Goal: Check status: Check status

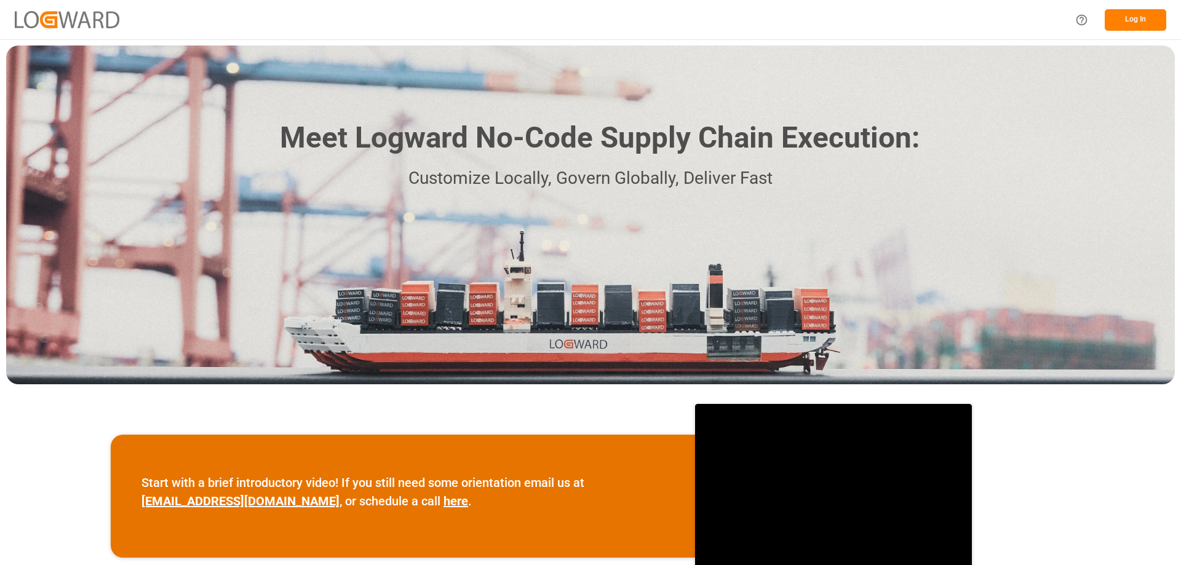
click at [1139, 25] on button "Log In" at bounding box center [1136, 20] width 62 height 22
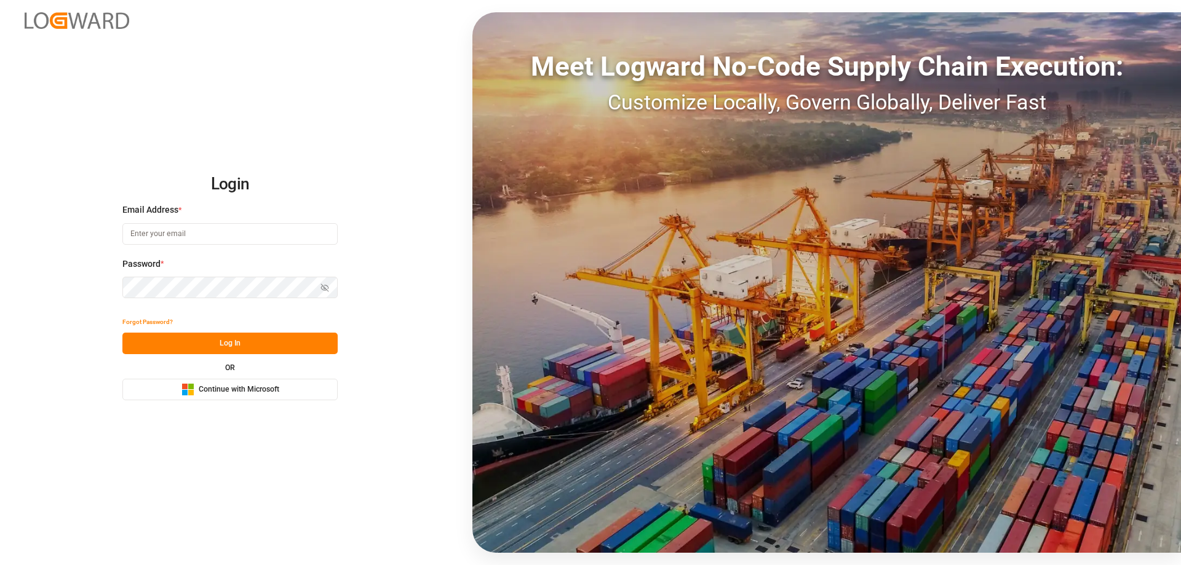
click at [175, 235] on input at bounding box center [229, 234] width 215 height 22
type input "[PERSON_NAME][EMAIL_ADDRESS][PERSON_NAME][DOMAIN_NAME]"
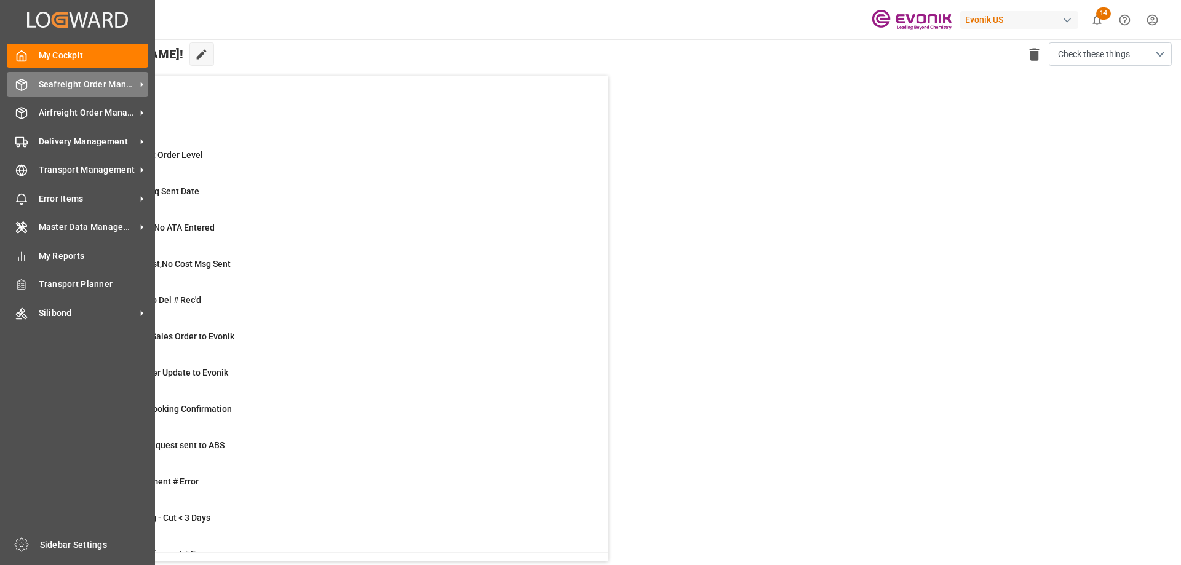
drag, startPoint x: 35, startPoint y: 85, endPoint x: 72, endPoint y: 85, distance: 36.9
click at [36, 85] on div "Seafreight Order Management Seafreight Order Management" at bounding box center [77, 84] width 141 height 24
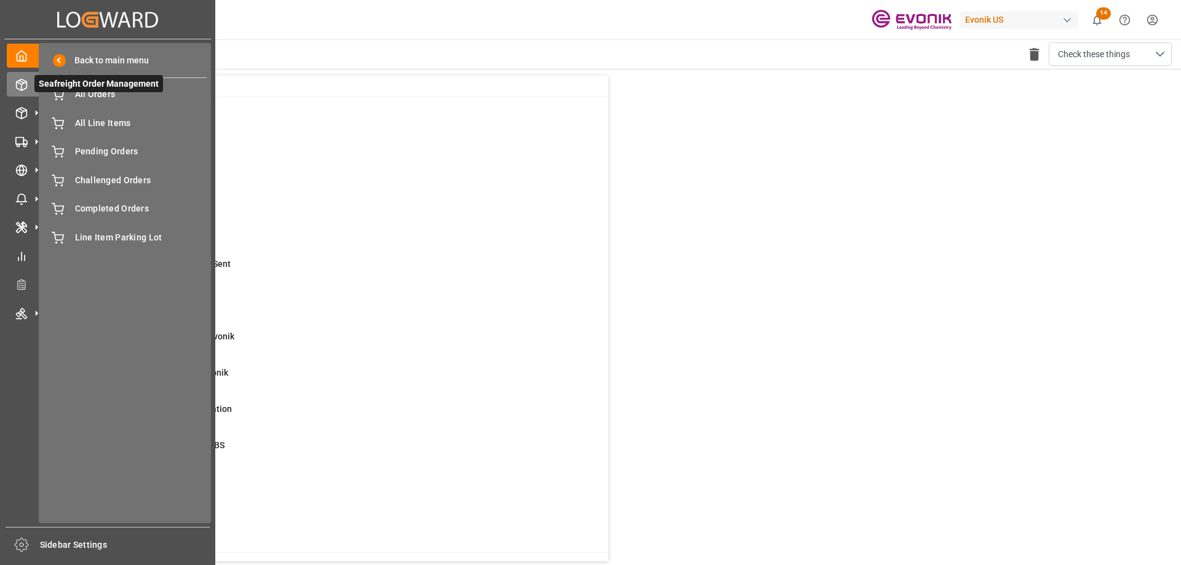
click at [93, 92] on span "Seafreight Order Management" at bounding box center [98, 83] width 129 height 17
click at [93, 96] on span "All Orders" at bounding box center [141, 94] width 132 height 13
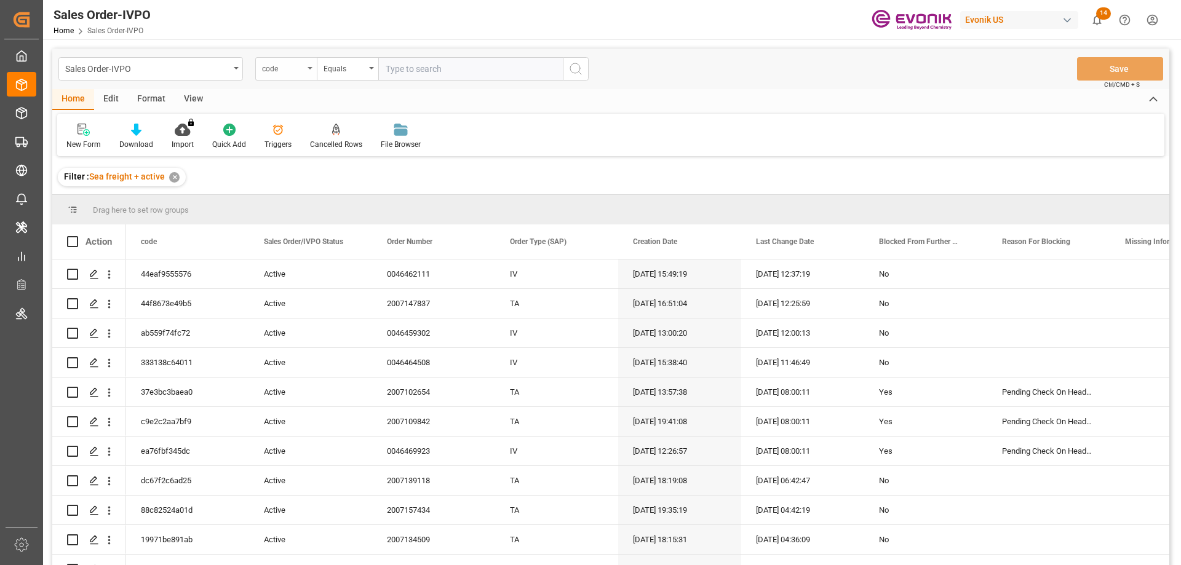
click at [273, 71] on div "code" at bounding box center [283, 67] width 42 height 14
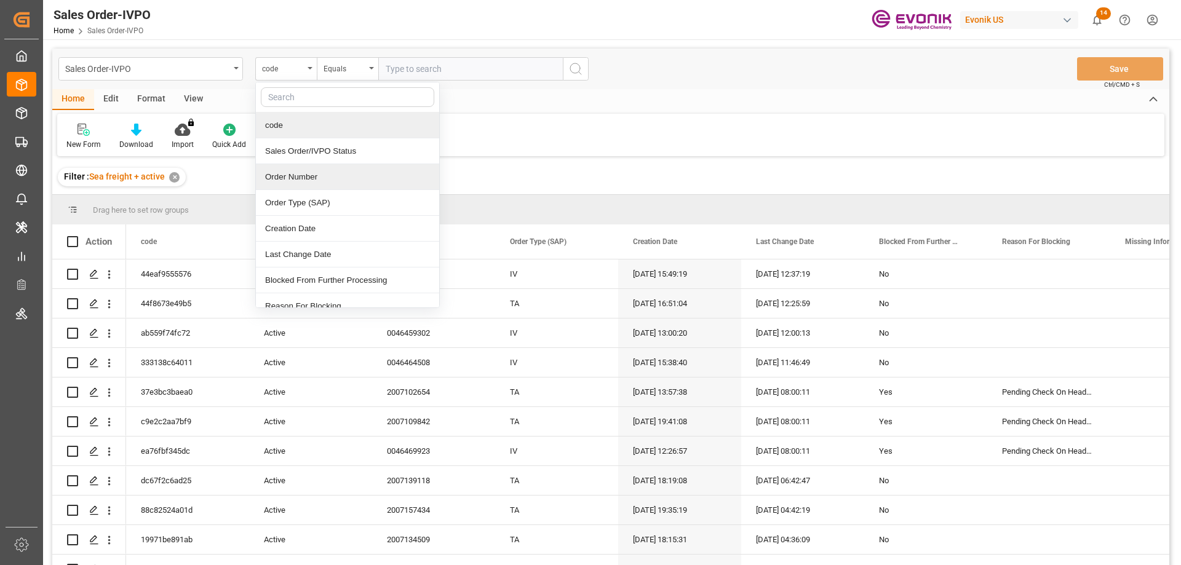
click at [288, 173] on div "Order Number" at bounding box center [347, 177] width 183 height 26
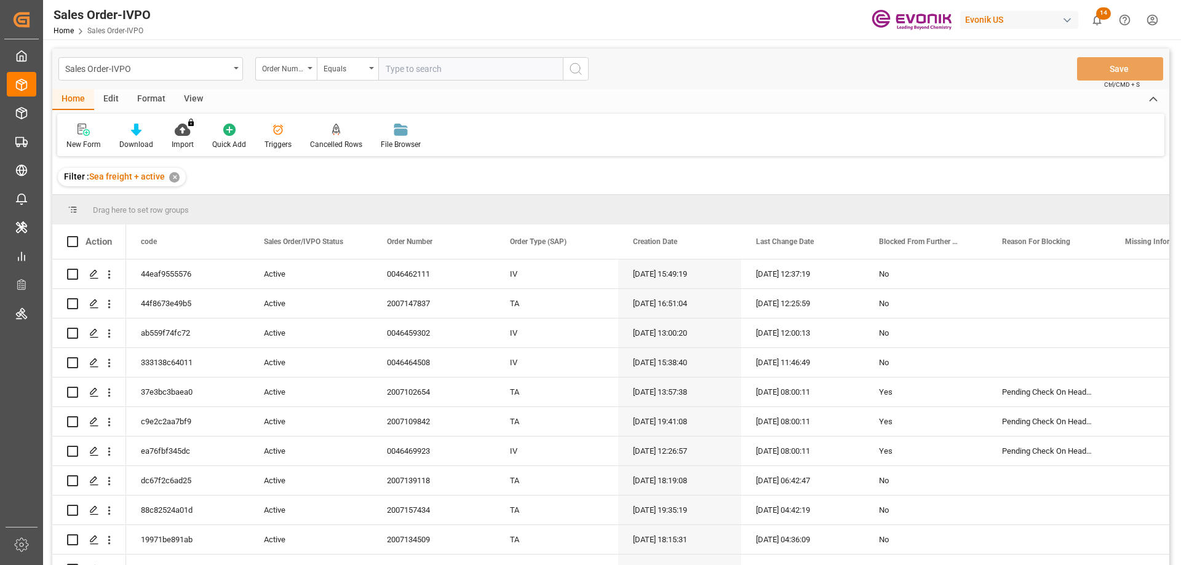
click at [403, 77] on input "text" at bounding box center [470, 68] width 185 height 23
paste input "46459719"
type input "0046459719"
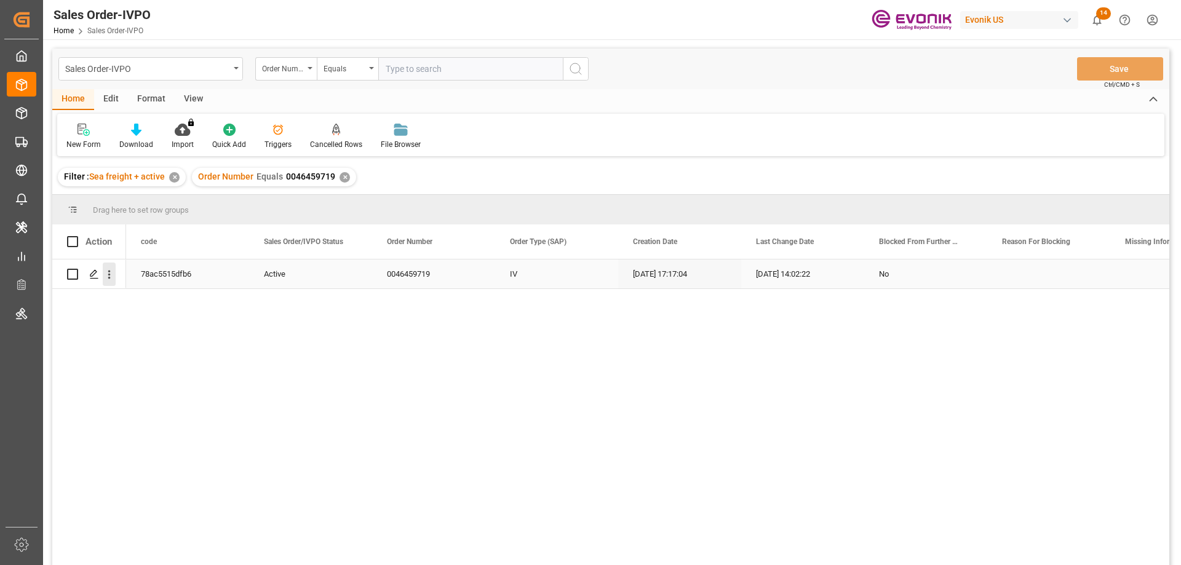
click at [109, 274] on icon "open menu" at bounding box center [109, 275] width 2 height 9
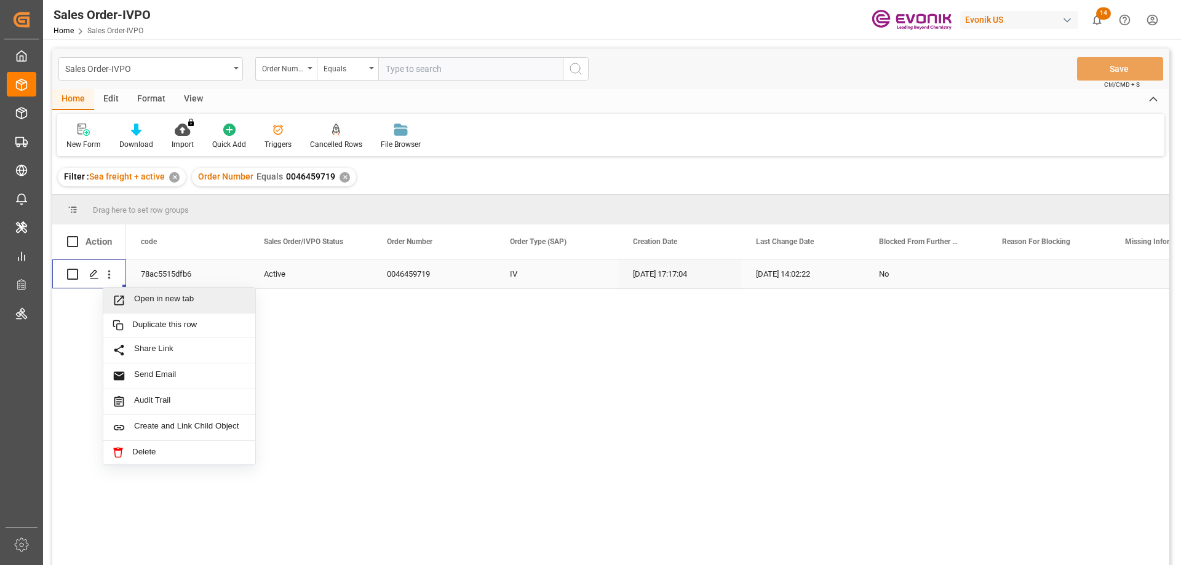
click at [178, 301] on span "Open in new tab" at bounding box center [190, 300] width 112 height 13
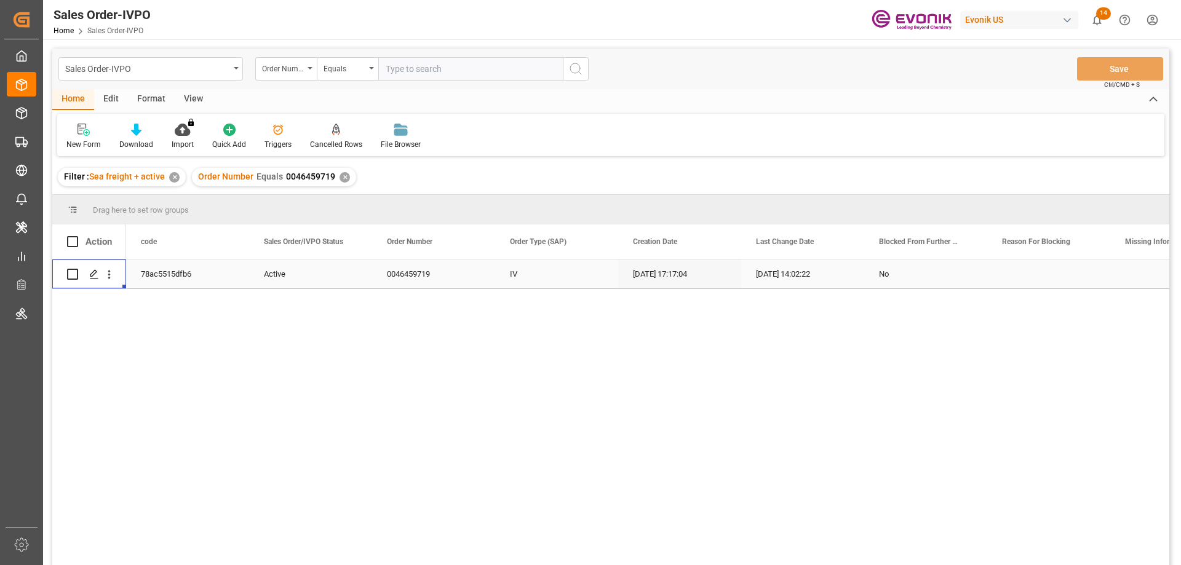
click at [434, 81] on div "Sales Order-IVPO Order Number Equals Save Ctrl/CMD + S" at bounding box center [610, 69] width 1117 height 41
click at [444, 67] on input "text" at bounding box center [470, 68] width 185 height 23
paste input "0046467965"
type input "0046467965"
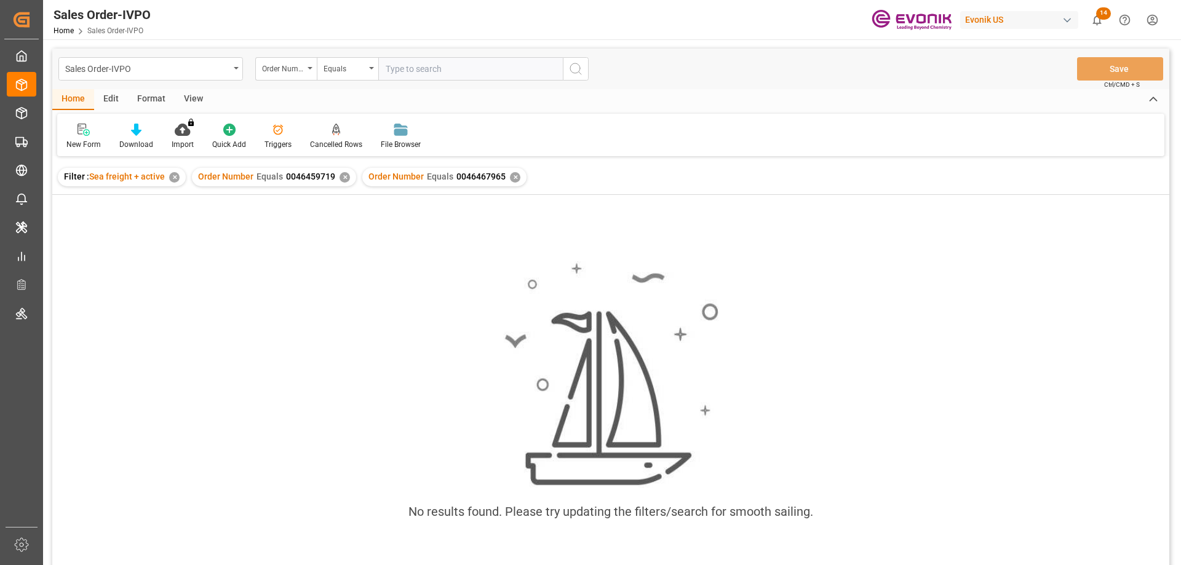
click at [343, 180] on div "✕" at bounding box center [345, 177] width 10 height 10
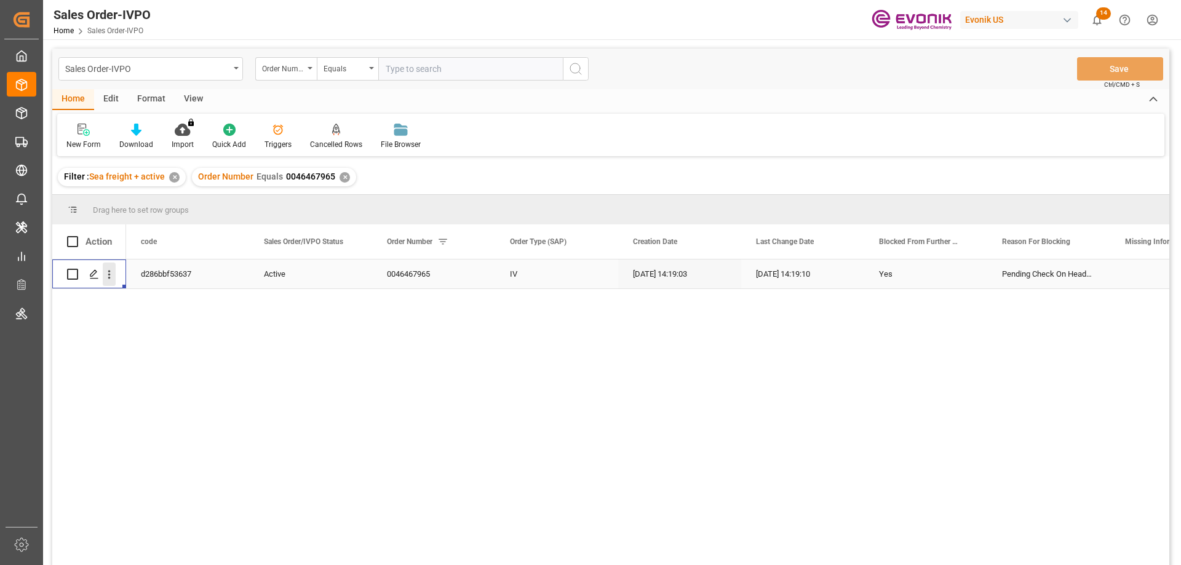
click at [112, 283] on button "open menu" at bounding box center [109, 274] width 13 height 23
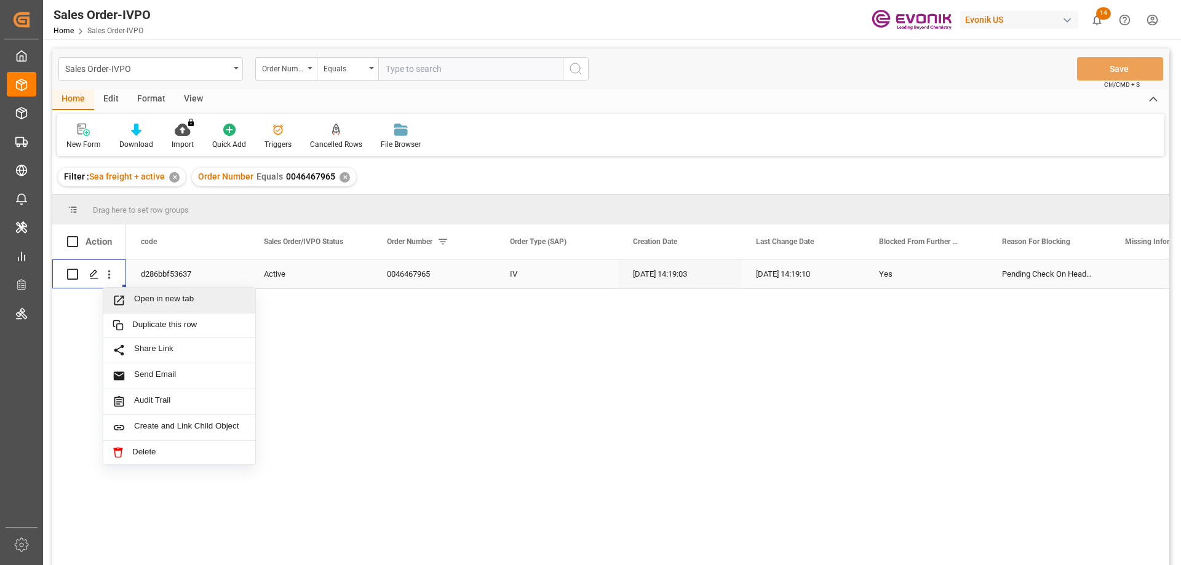
click at [141, 294] on span "Open in new tab" at bounding box center [190, 300] width 112 height 13
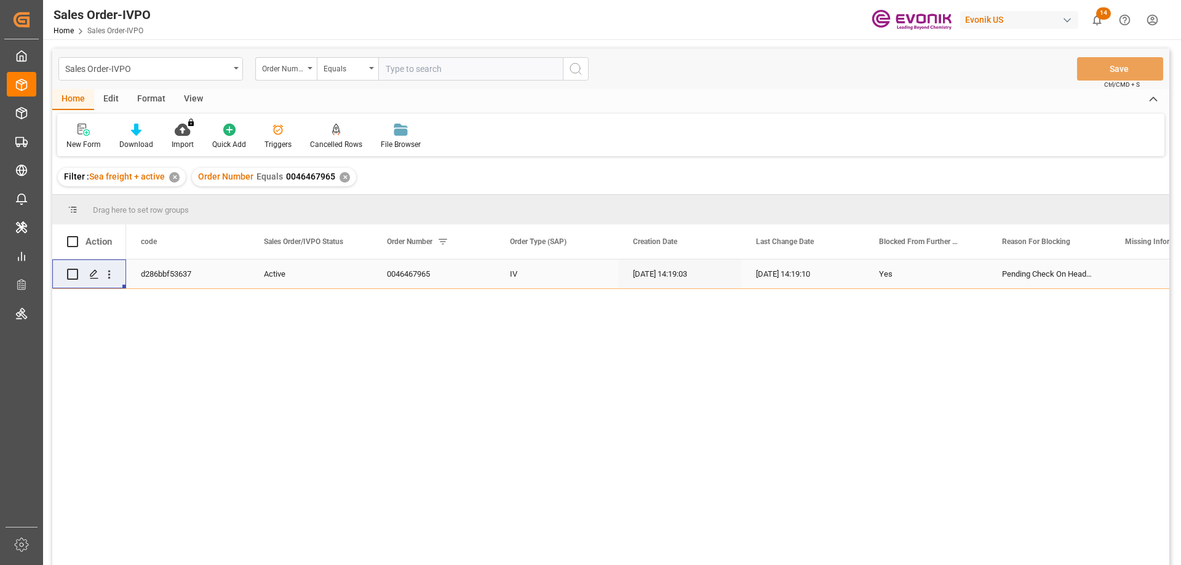
click at [428, 67] on input "text" at bounding box center [470, 68] width 185 height 23
paste input "0046467969"
type input "0046467969"
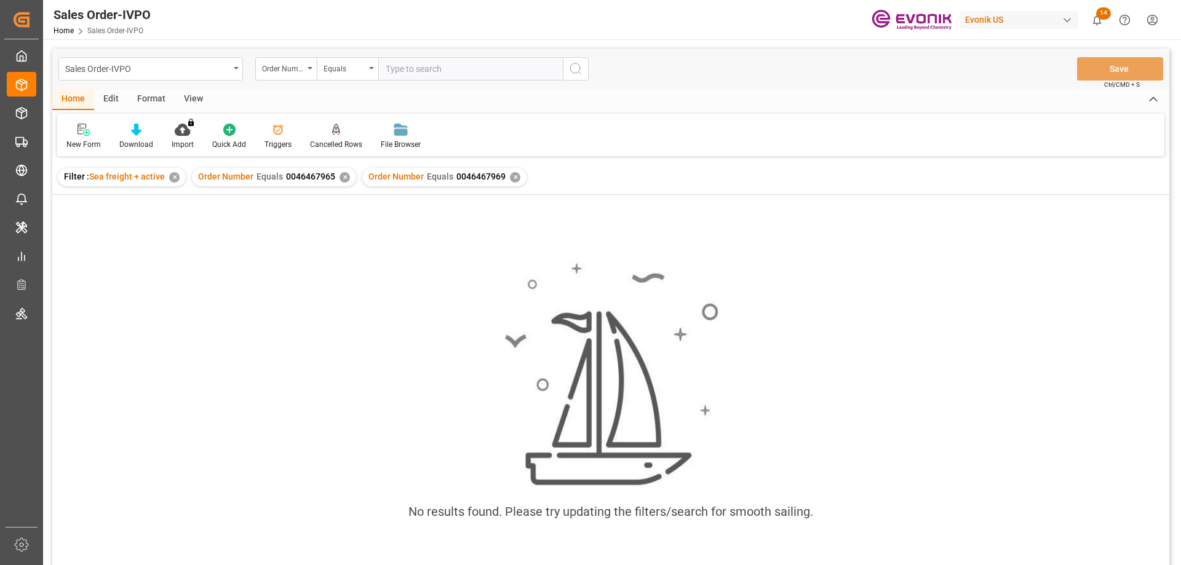
click at [346, 175] on div "✕" at bounding box center [345, 177] width 10 height 10
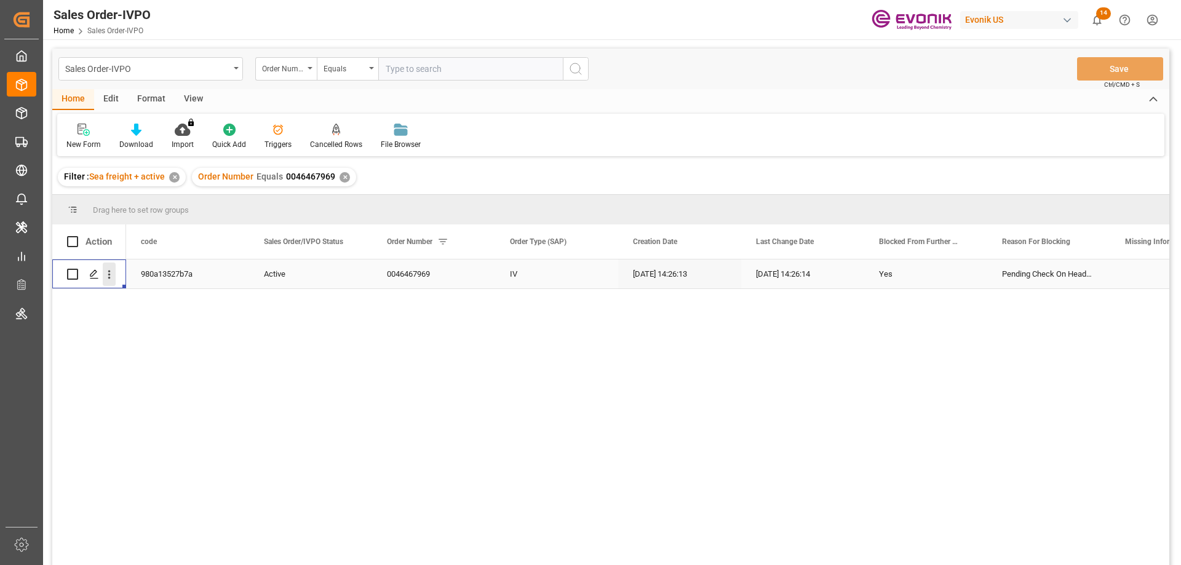
click at [113, 270] on icon "open menu" at bounding box center [109, 274] width 13 height 13
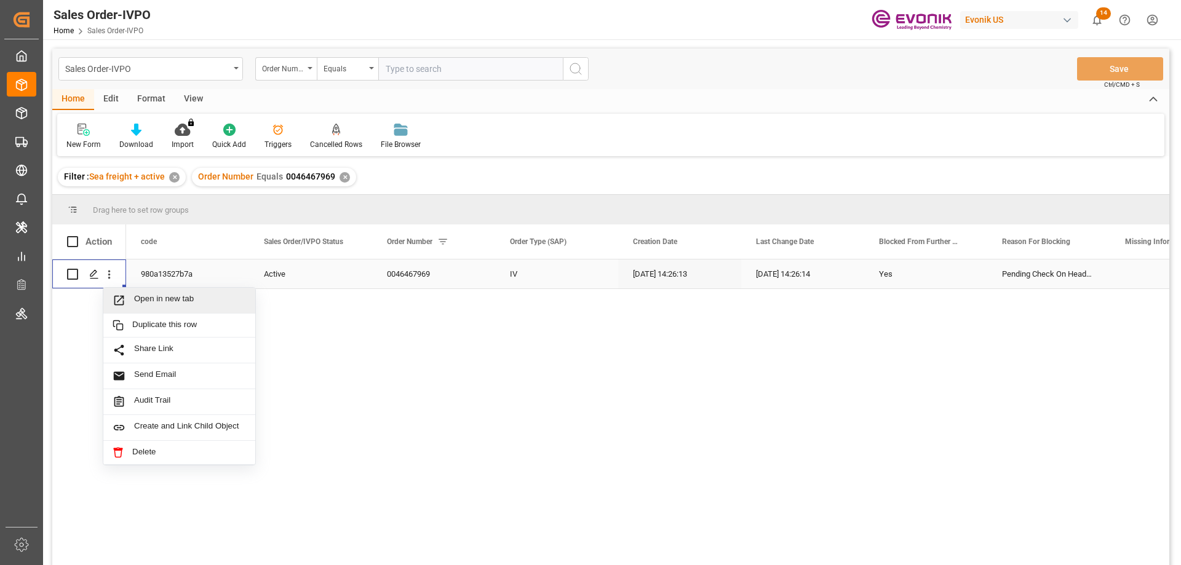
click at [161, 301] on span "Open in new tab" at bounding box center [190, 300] width 112 height 13
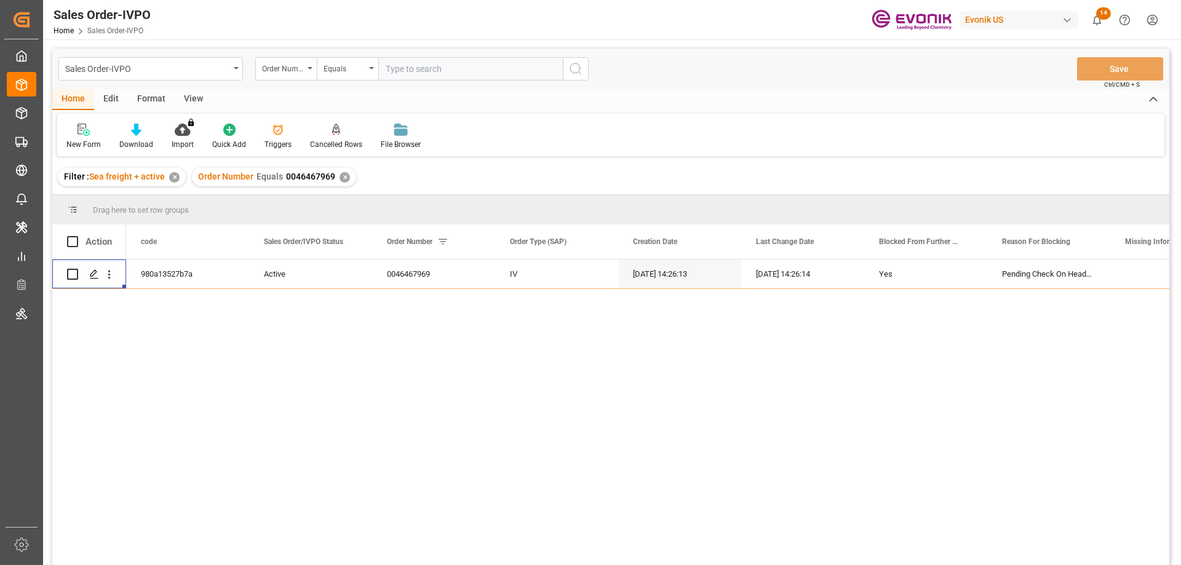
click at [439, 68] on input "text" at bounding box center [470, 68] width 185 height 23
paste input "0046467973"
type input "0046467973"
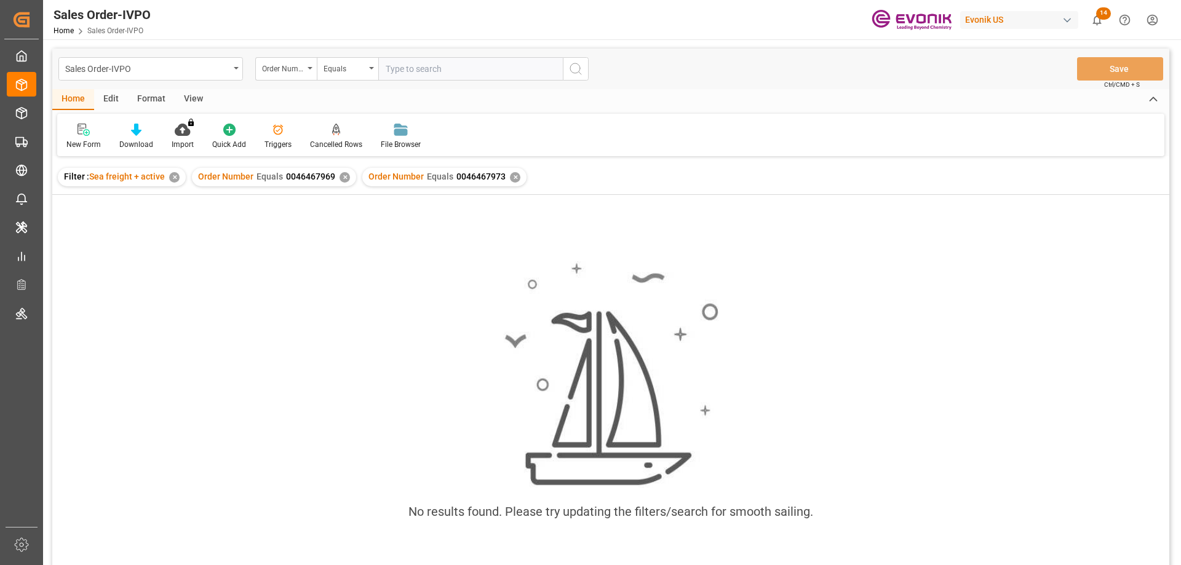
click at [340, 181] on div "✕" at bounding box center [345, 177] width 10 height 10
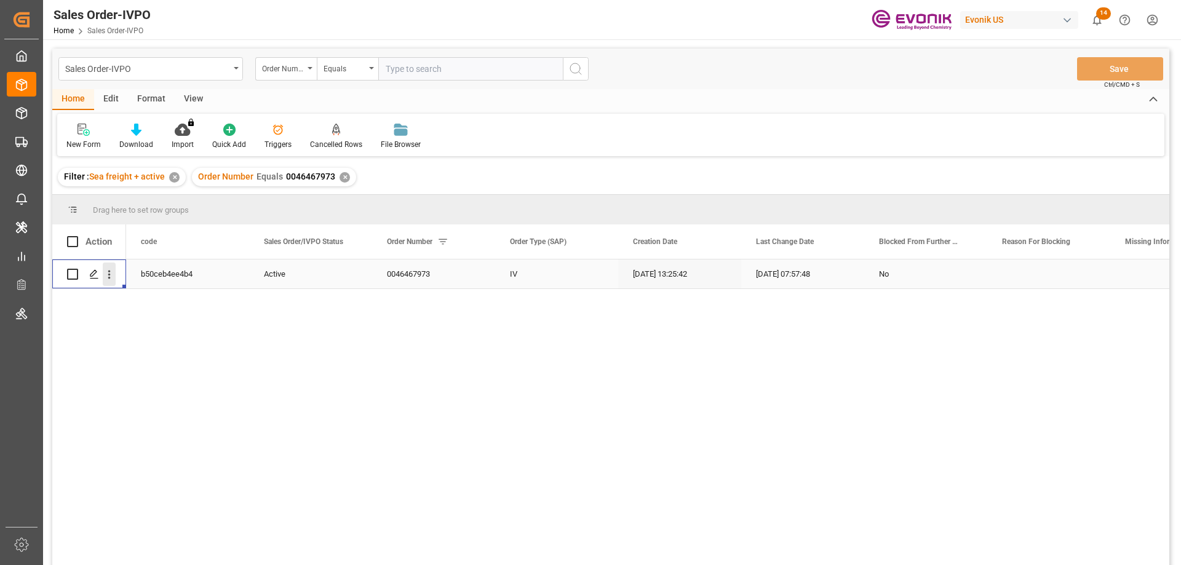
click at [106, 267] on button "open menu" at bounding box center [109, 274] width 13 height 23
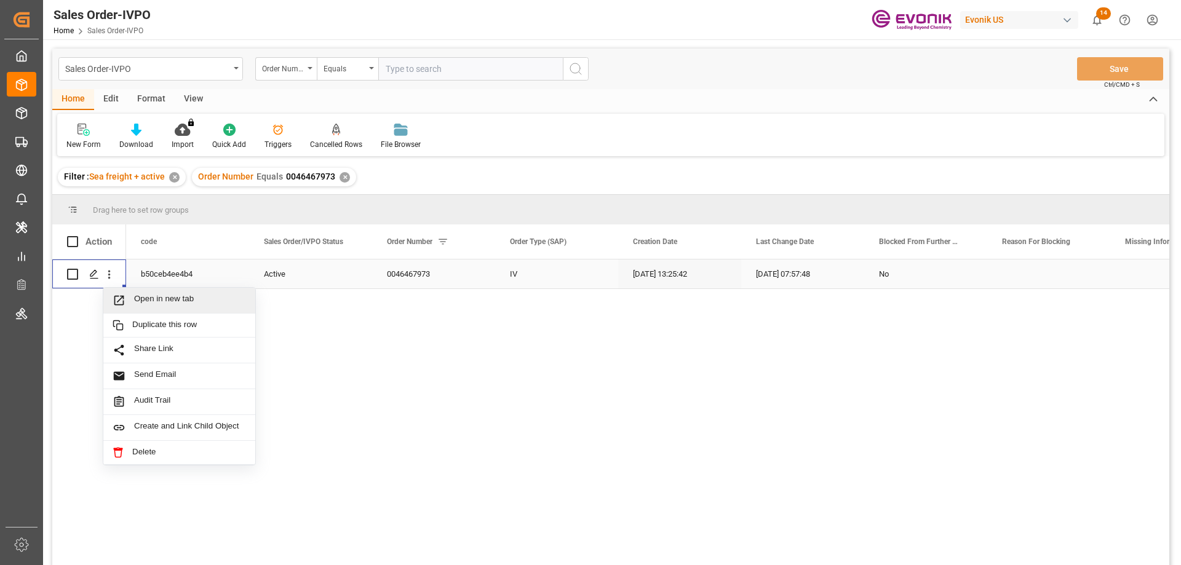
click at [148, 300] on span "Open in new tab" at bounding box center [190, 300] width 112 height 13
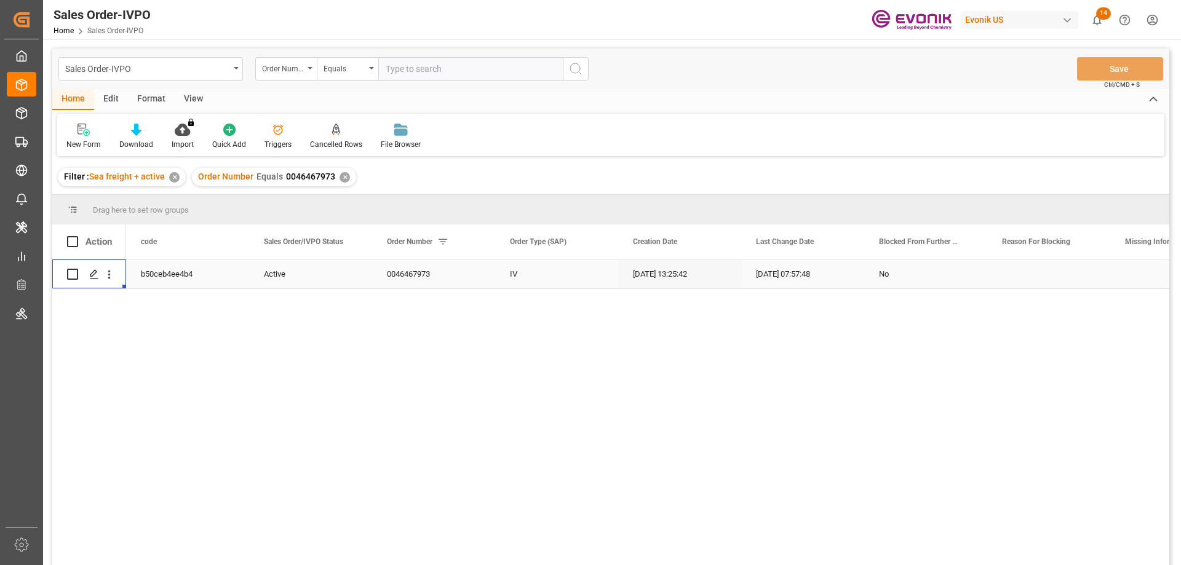
click at [442, 75] on input "text" at bounding box center [470, 68] width 185 height 23
paste input "0046466893"
type input "0046466893"
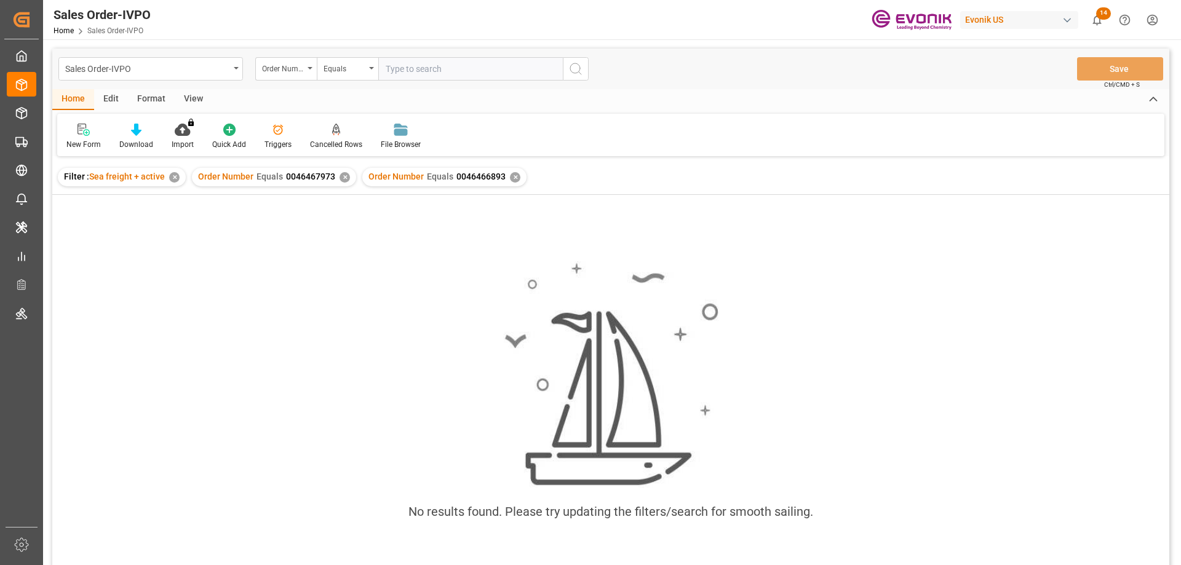
click at [340, 178] on div "✕" at bounding box center [345, 177] width 10 height 10
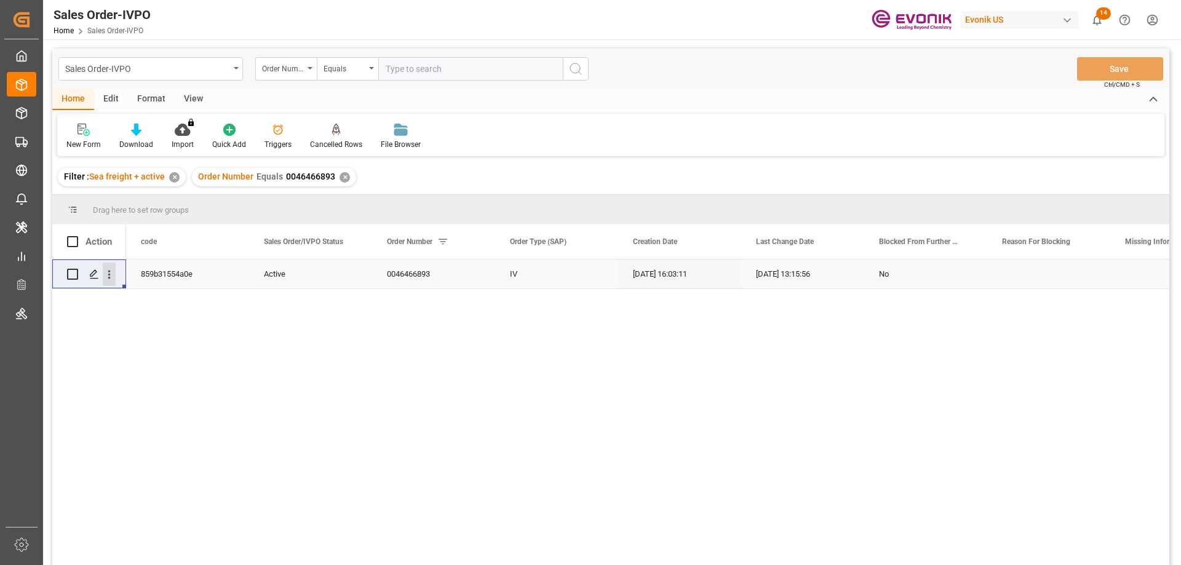
click at [108, 279] on icon "open menu" at bounding box center [109, 274] width 13 height 13
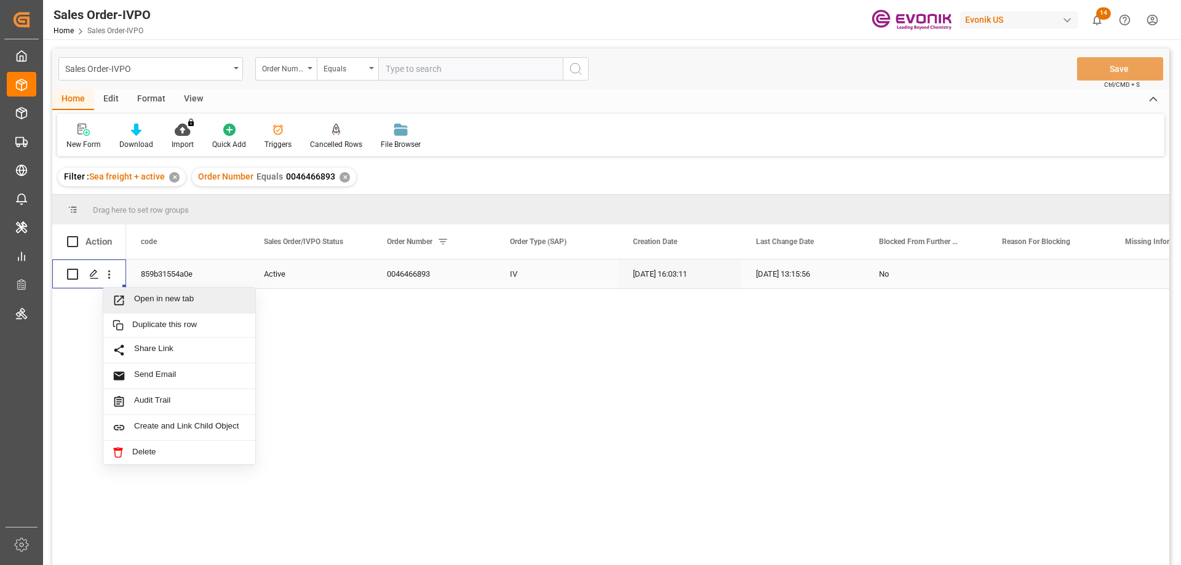
click at [172, 308] on div "Open in new tab" at bounding box center [179, 301] width 152 height 26
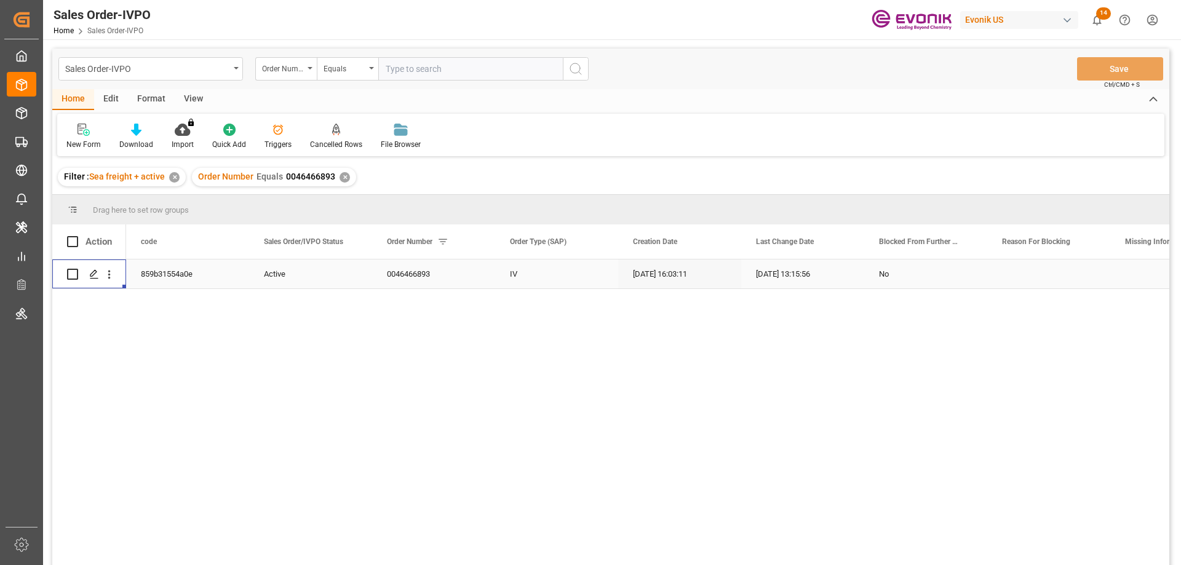
click at [471, 76] on input "text" at bounding box center [470, 68] width 185 height 23
paste input "2007111614"
type input "2007111614"
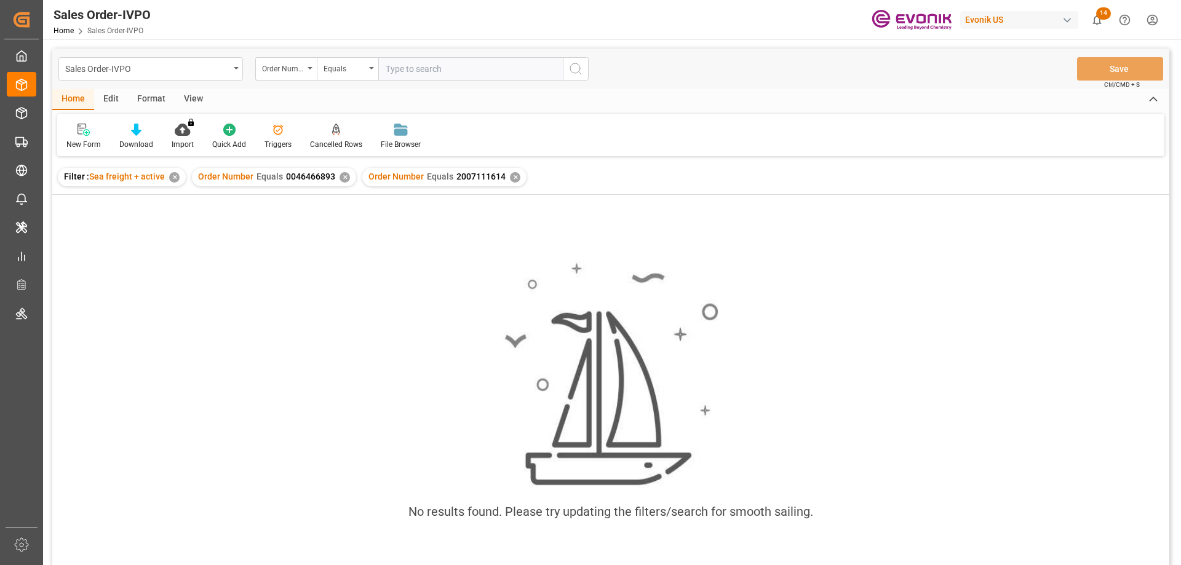
click at [344, 175] on div "✕" at bounding box center [345, 177] width 10 height 10
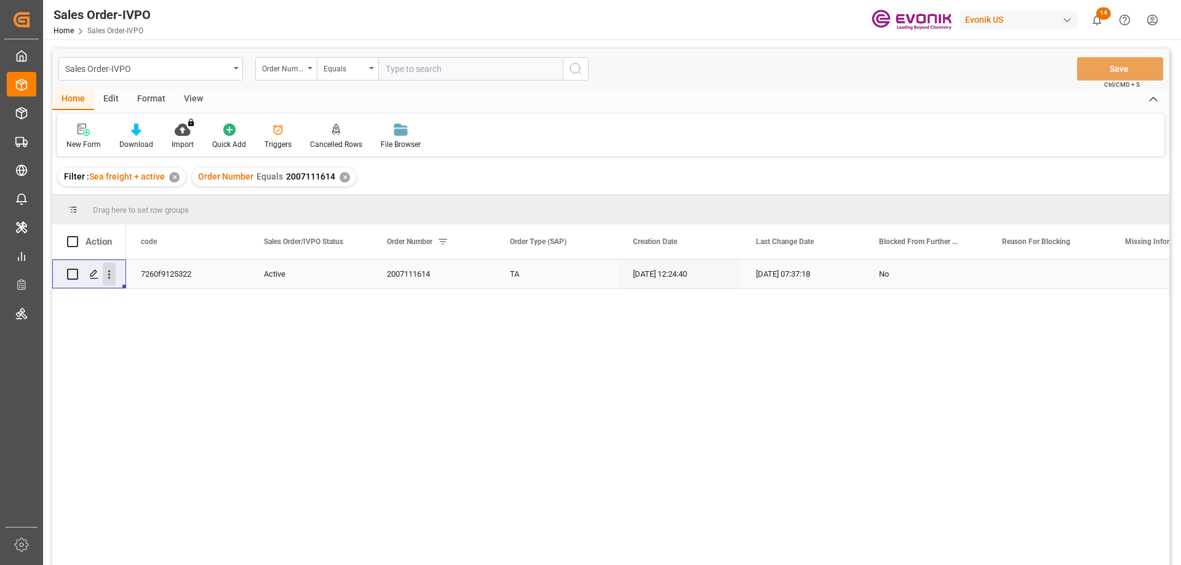
click at [109, 273] on icon "open menu" at bounding box center [109, 274] width 13 height 13
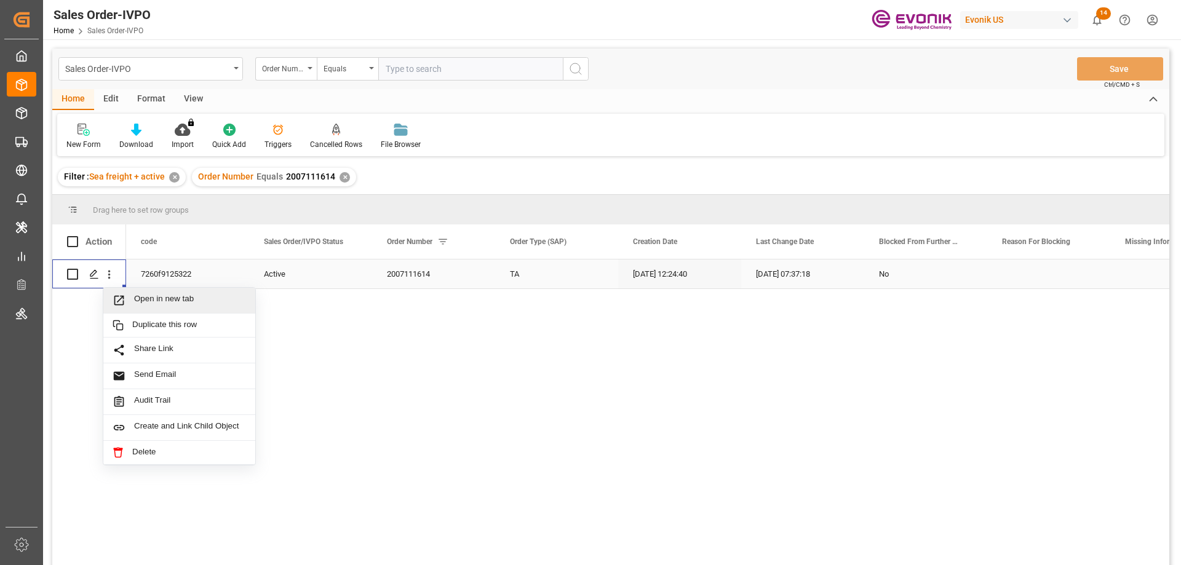
click at [154, 293] on div "Open in new tab" at bounding box center [179, 301] width 152 height 26
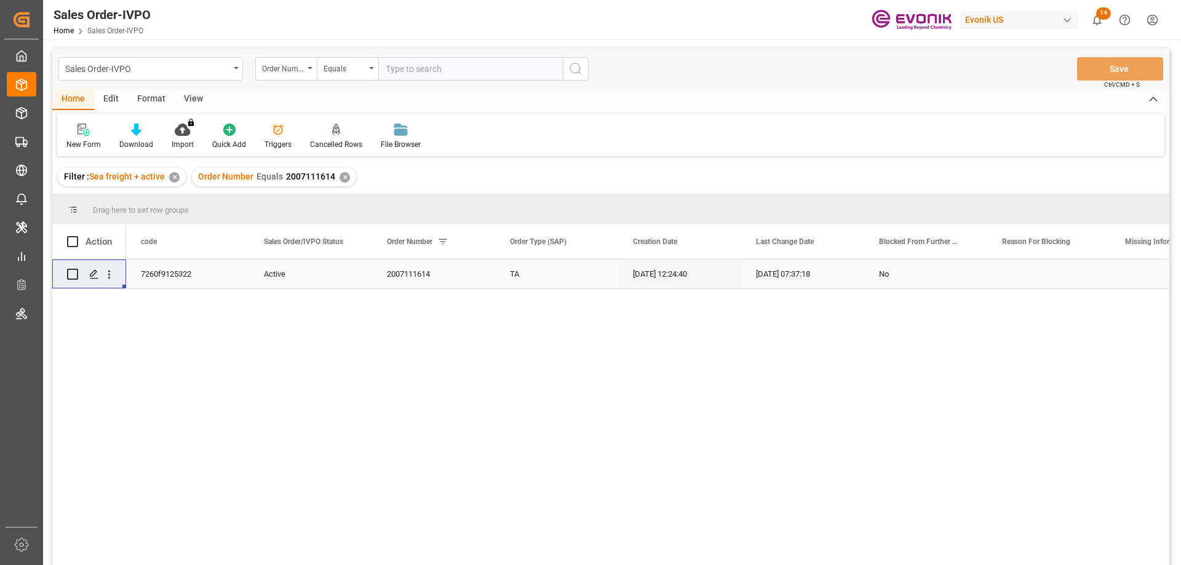
click at [418, 62] on input "text" at bounding box center [470, 68] width 185 height 23
paste input "2007054749"
type input "2007054749"
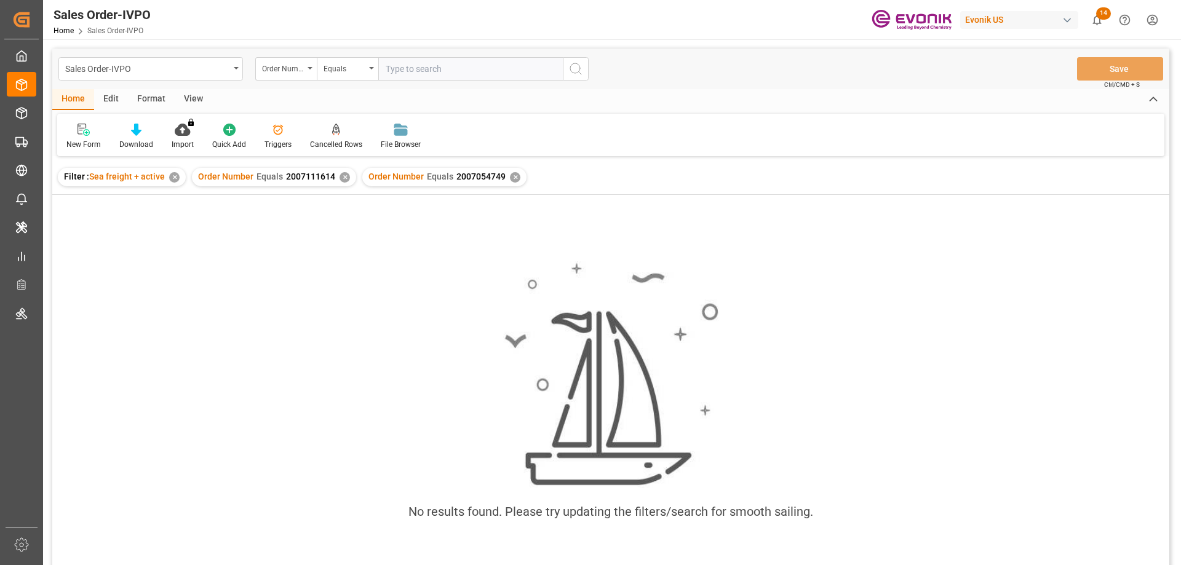
click at [346, 176] on div "✕" at bounding box center [345, 177] width 10 height 10
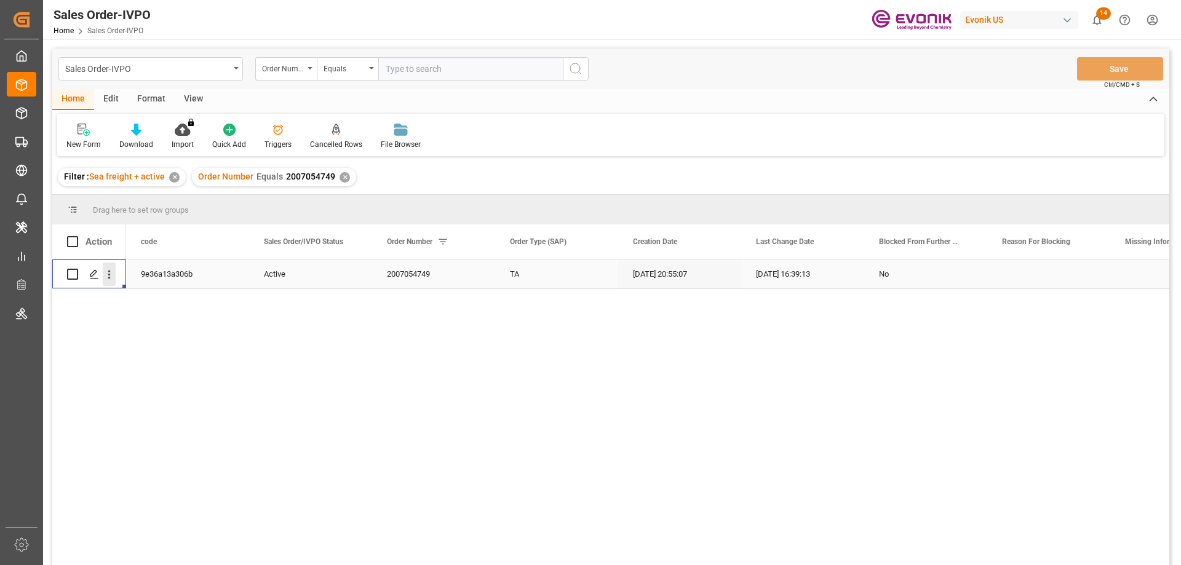
click at [106, 277] on icon "open menu" at bounding box center [109, 274] width 13 height 13
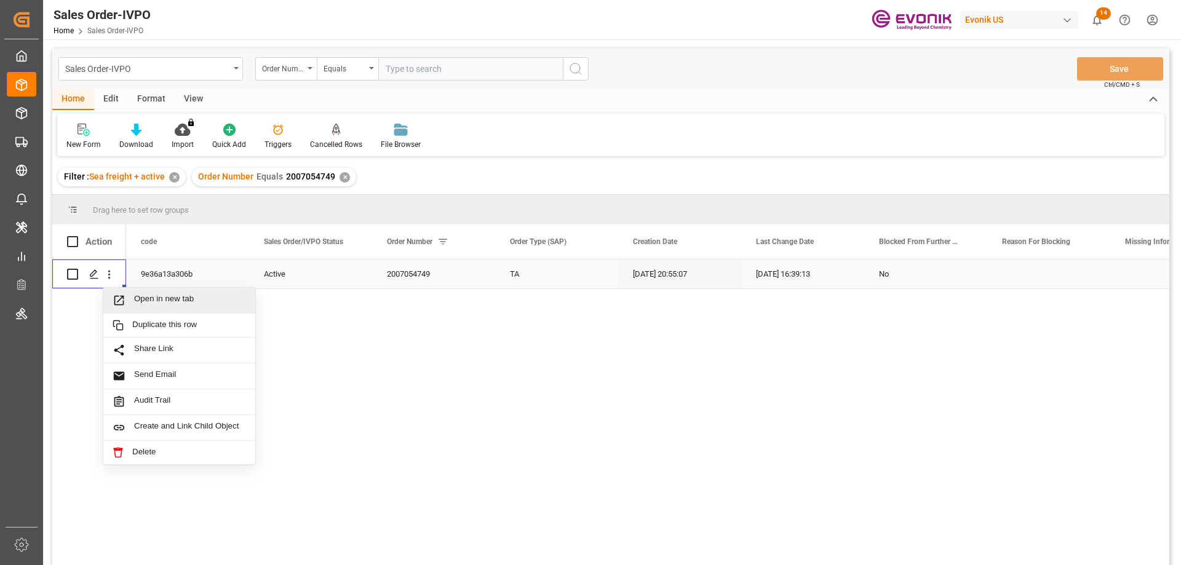
click at [157, 296] on span "Open in new tab" at bounding box center [190, 300] width 112 height 13
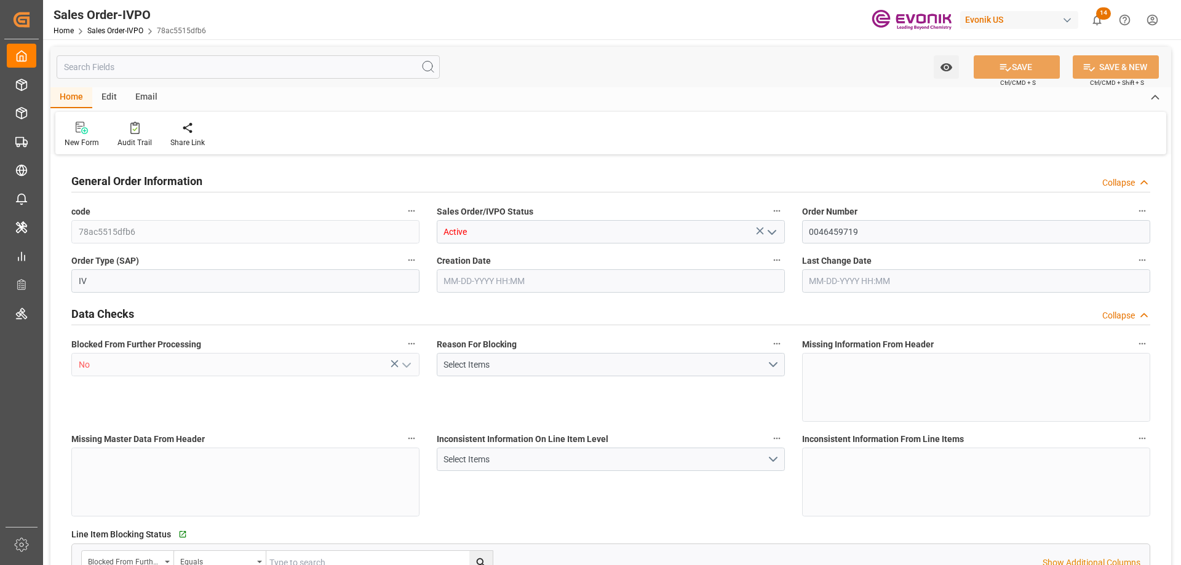
type input "NLRTM"
type input "0"
type input "1"
type input "2"
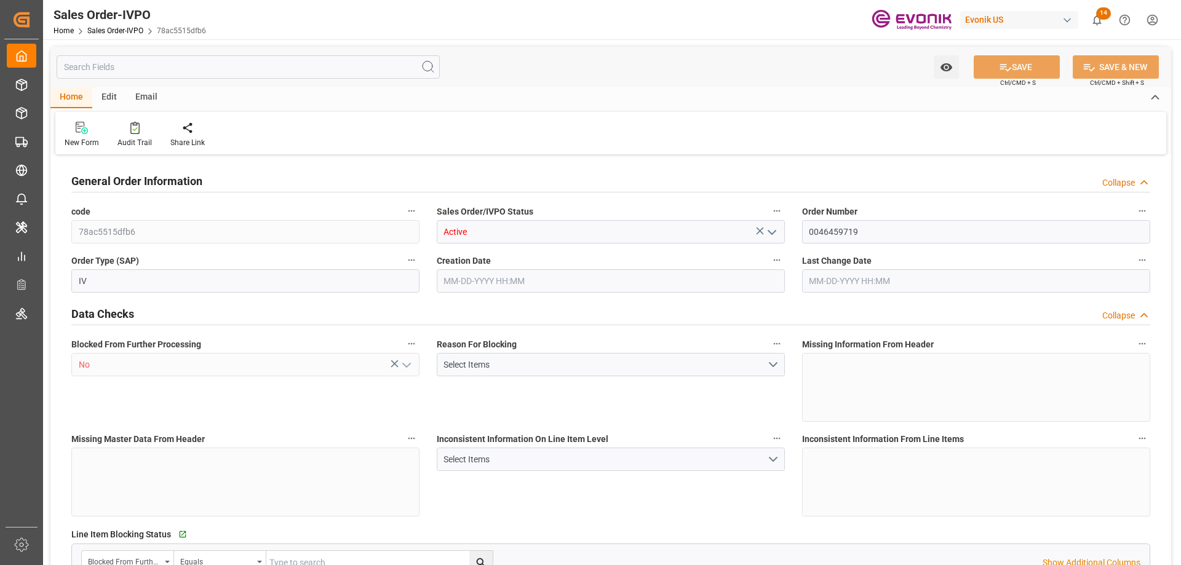
type input "12670.8"
type input "33.408"
type input "17000"
type input "30"
type input "06-23-2025 17:17"
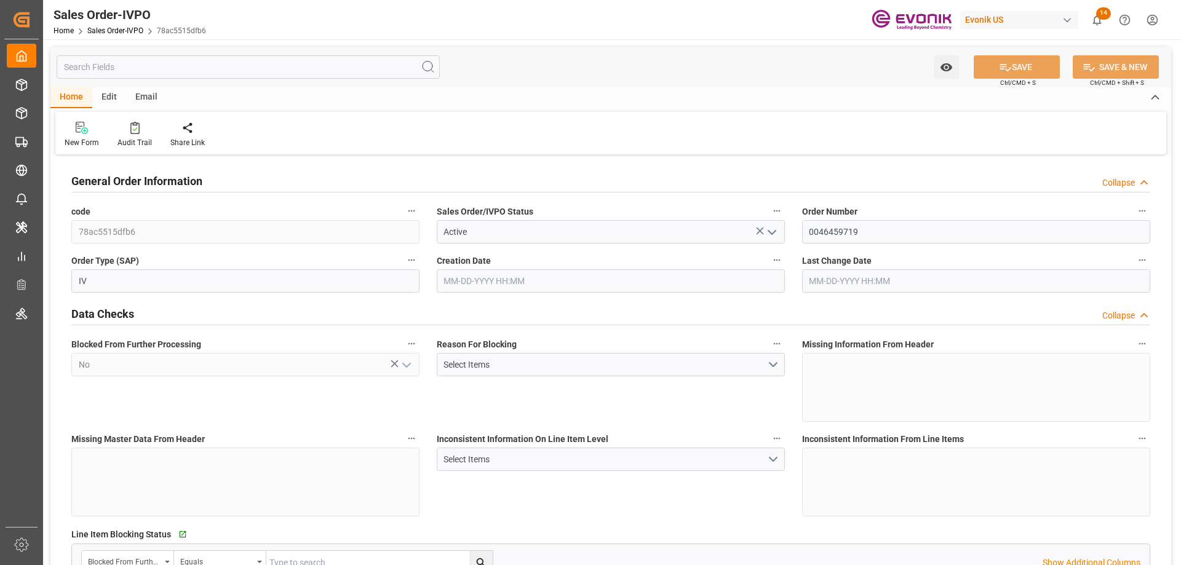
type input "07-16-2025 14:02"
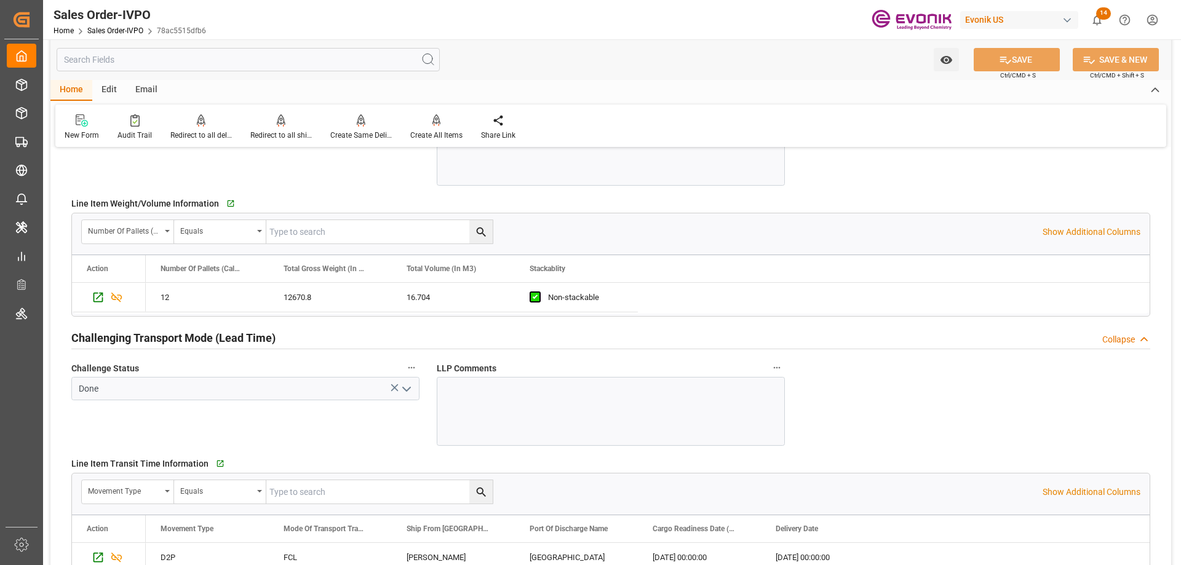
scroll to position [1907, 0]
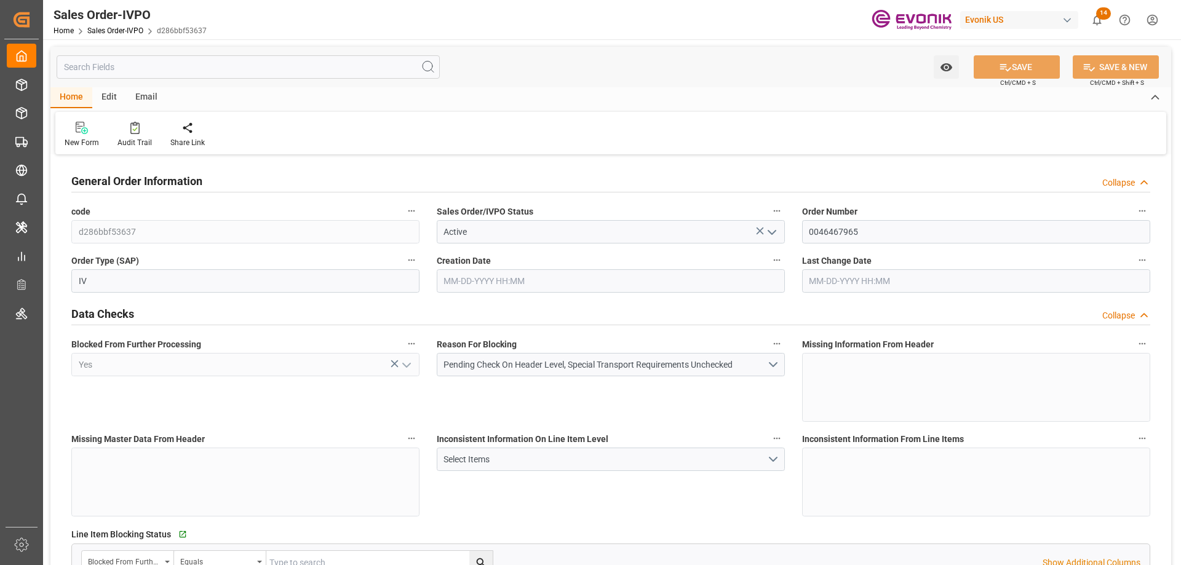
type input "CNHOP"
type input "0"
type input "1"
type input "17115.2"
type input "09-02-2025 14:19"
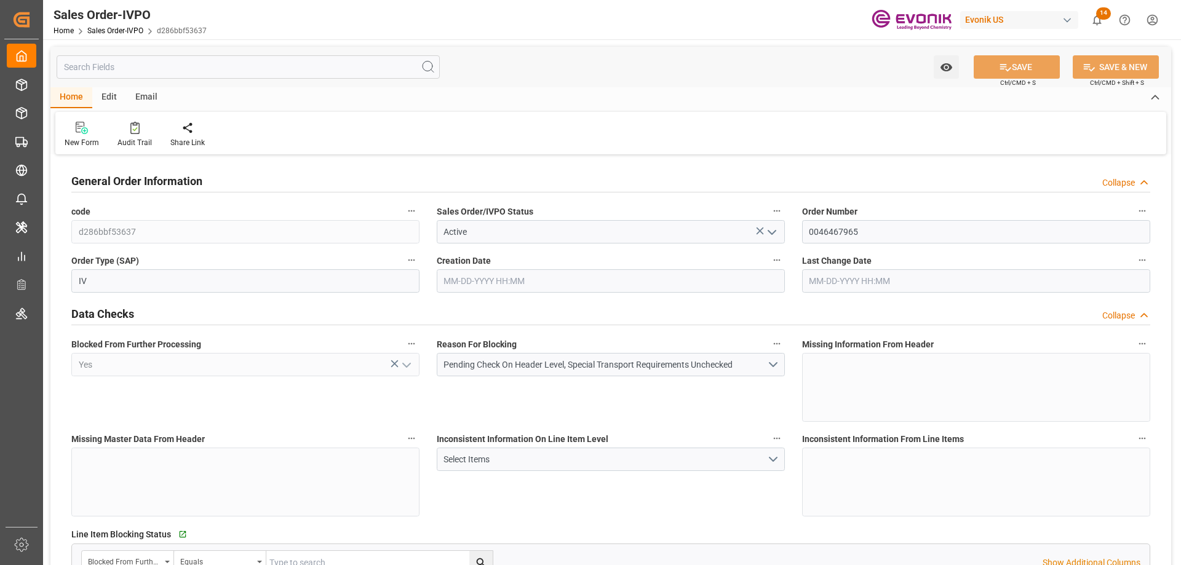
type input "09-02-2025 14:19"
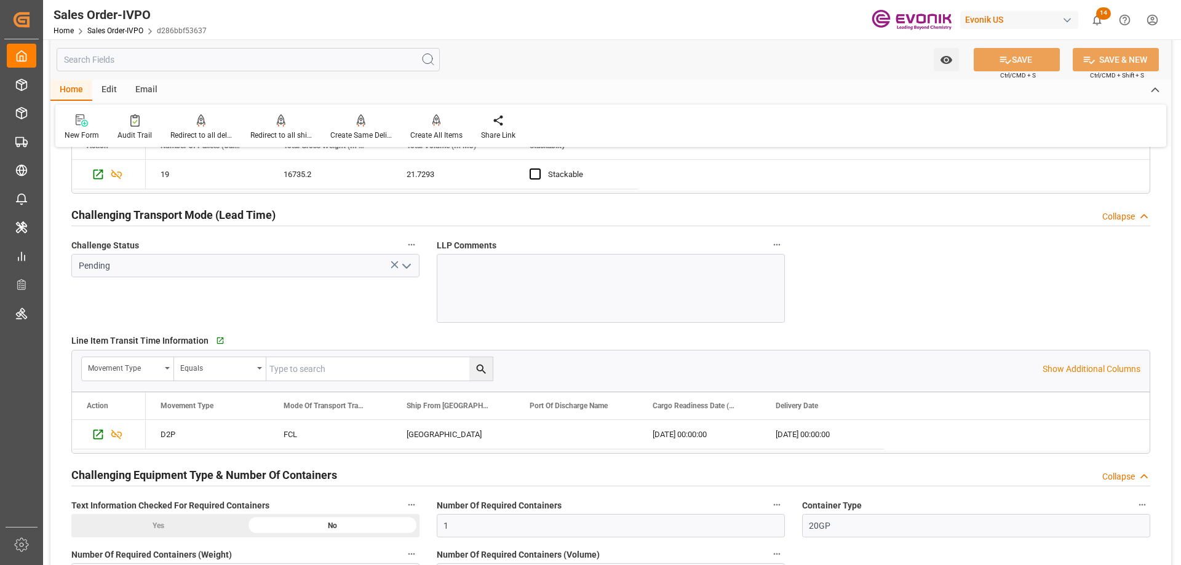
scroll to position [2091, 0]
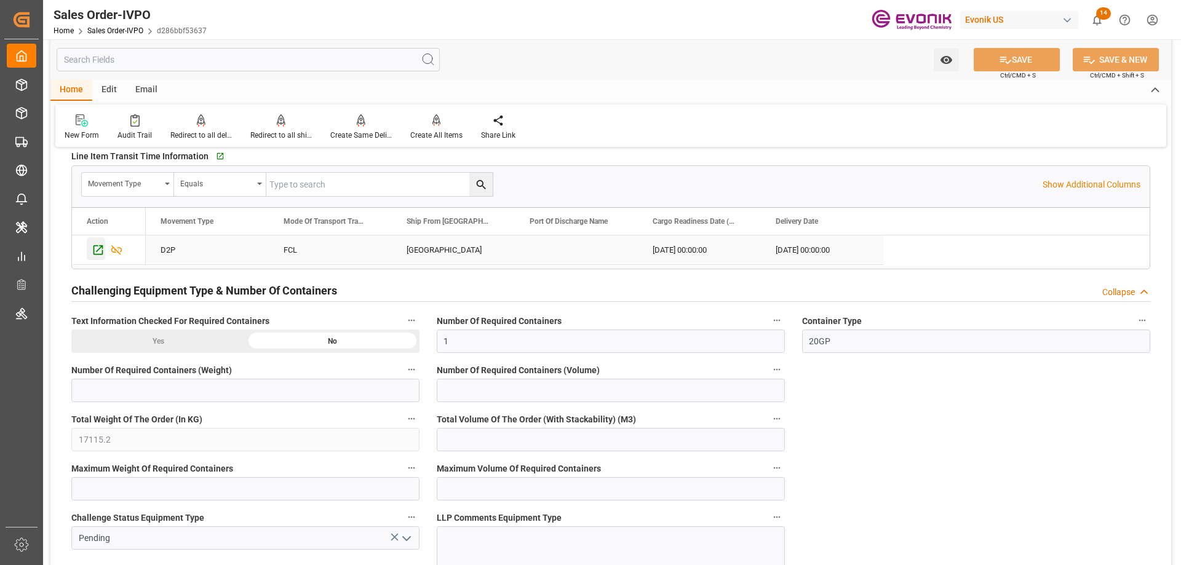
click at [100, 251] on icon "Press SPACE to select this row." at bounding box center [98, 250] width 13 height 13
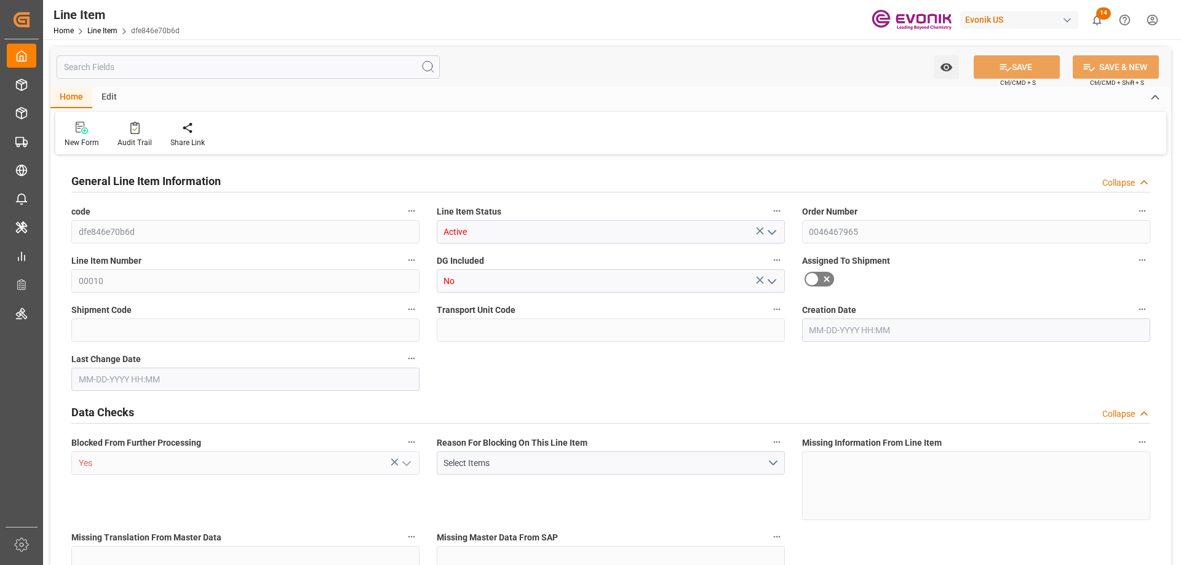
type input "19"
type input "16735.2"
type input "15511.6"
type input "21.7293"
type input "76"
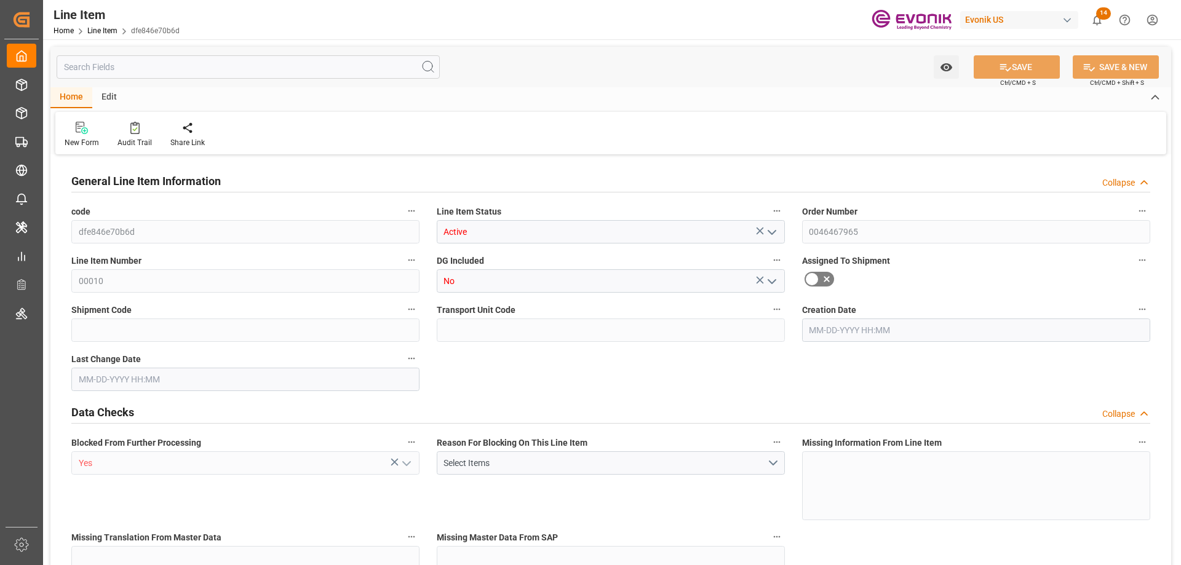
type input "55531.53"
type input "76"
type input "16735.2"
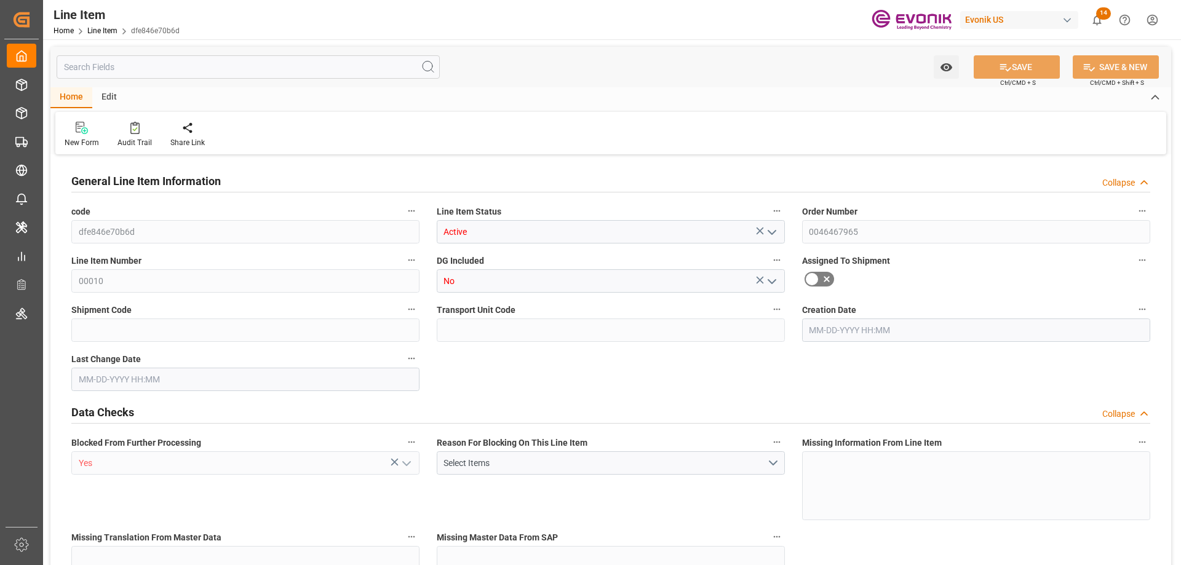
type input "17115.2"
type input "15511.6"
type input "21.7293"
type input "21729.312"
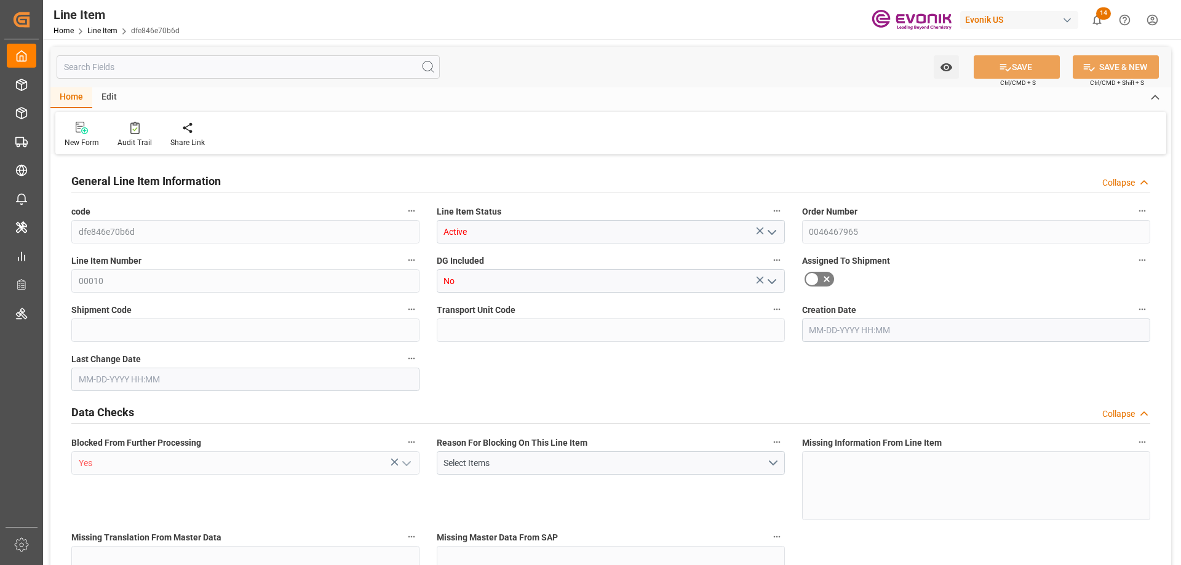
type input "0"
type input "09-02-2025 14:19"
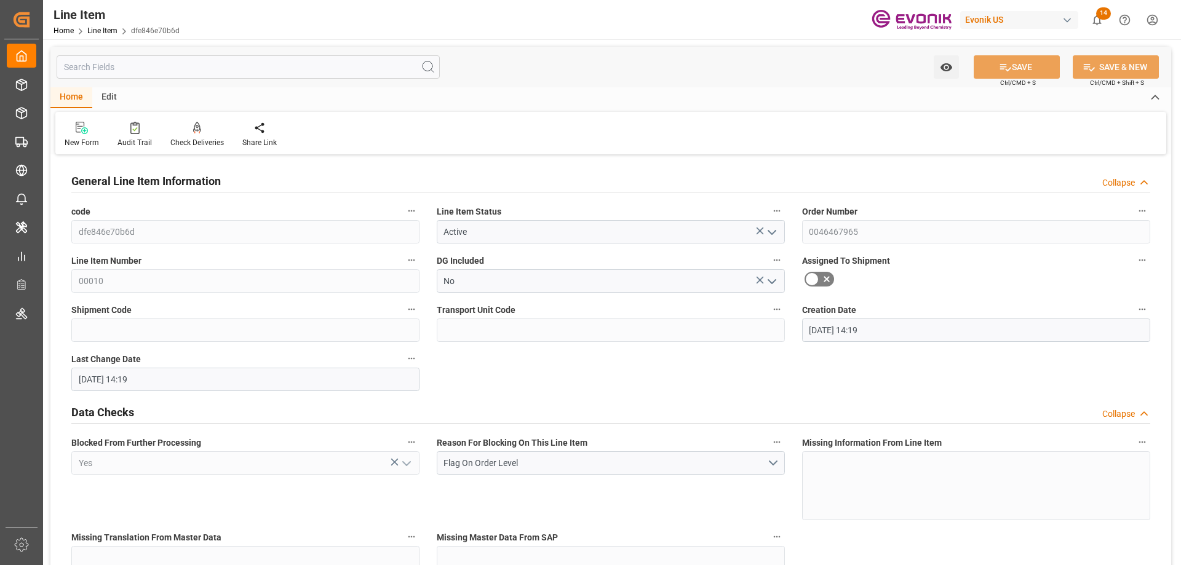
type input "09-02-2025 14:19"
type input "11-05-2025"
type input "09-10-2025"
type input "09-02-2025"
click at [164, 63] on input "text" at bounding box center [248, 66] width 383 height 23
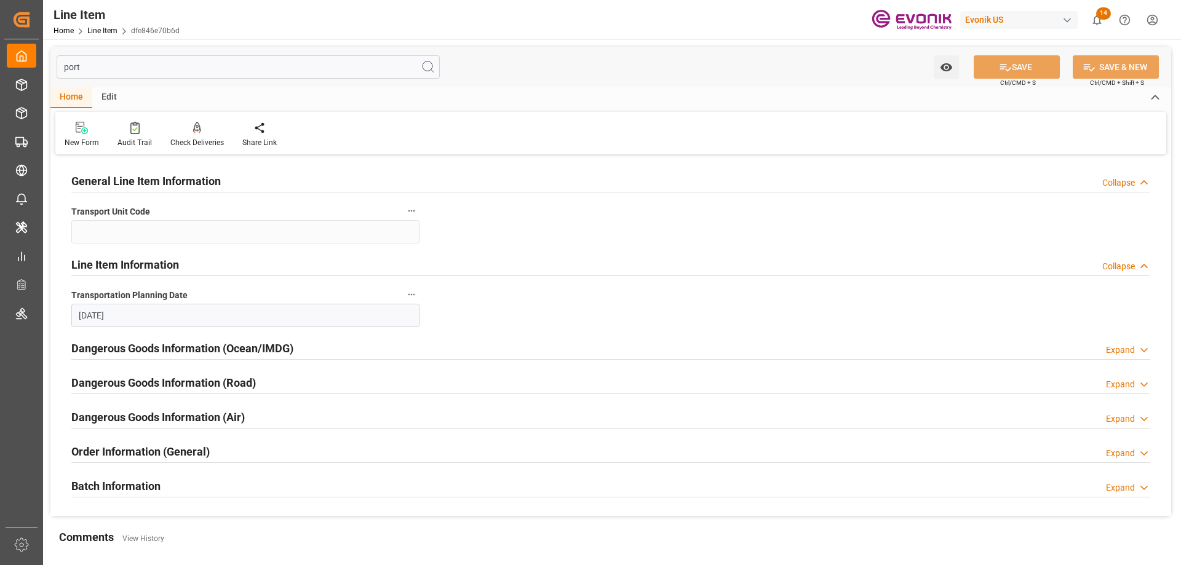
type input "port"
click at [138, 359] on div at bounding box center [610, 359] width 1079 height 1
click at [143, 354] on h2 "Dangerous Goods Information (Ocean/IMDG)" at bounding box center [182, 348] width 222 height 17
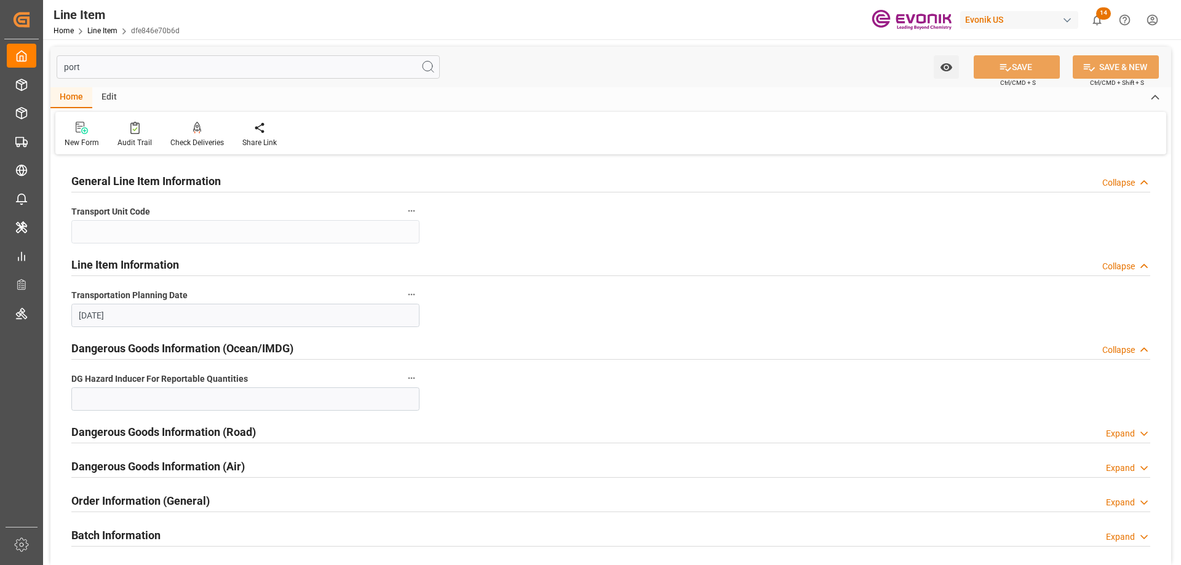
scroll to position [246, 0]
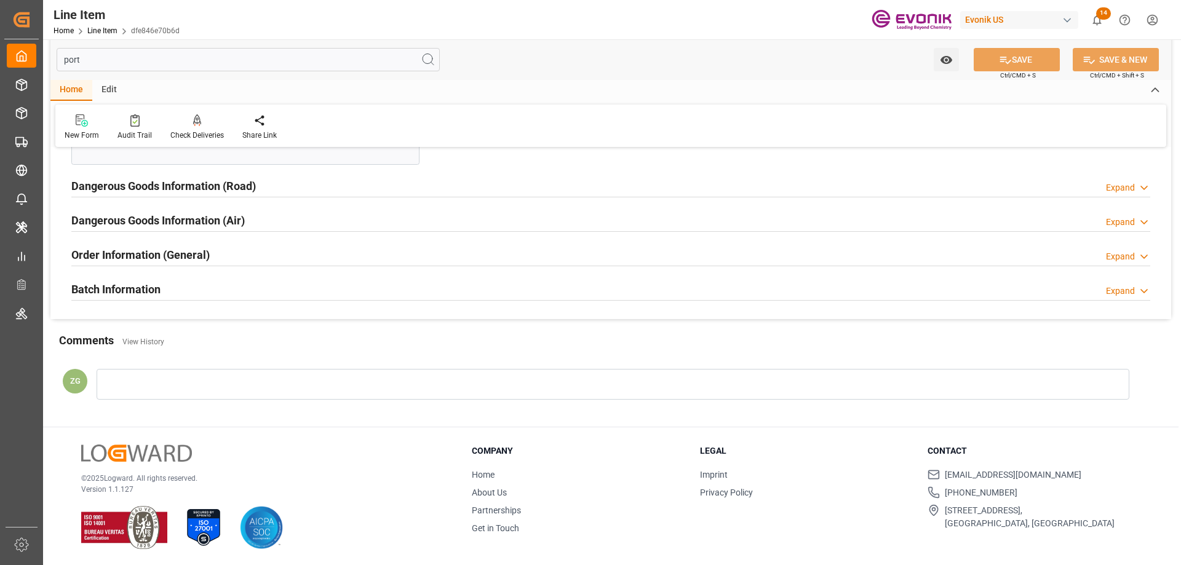
click at [157, 293] on h2 "Batch Information" at bounding box center [115, 289] width 89 height 17
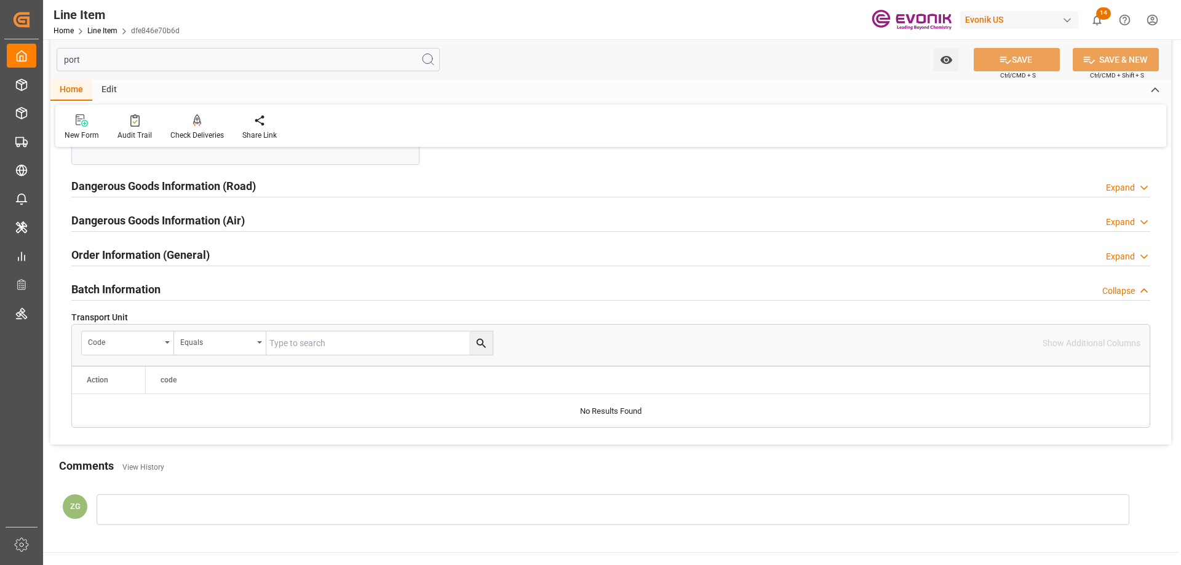
click at [135, 256] on h2 "Order Information (General)" at bounding box center [140, 255] width 138 height 17
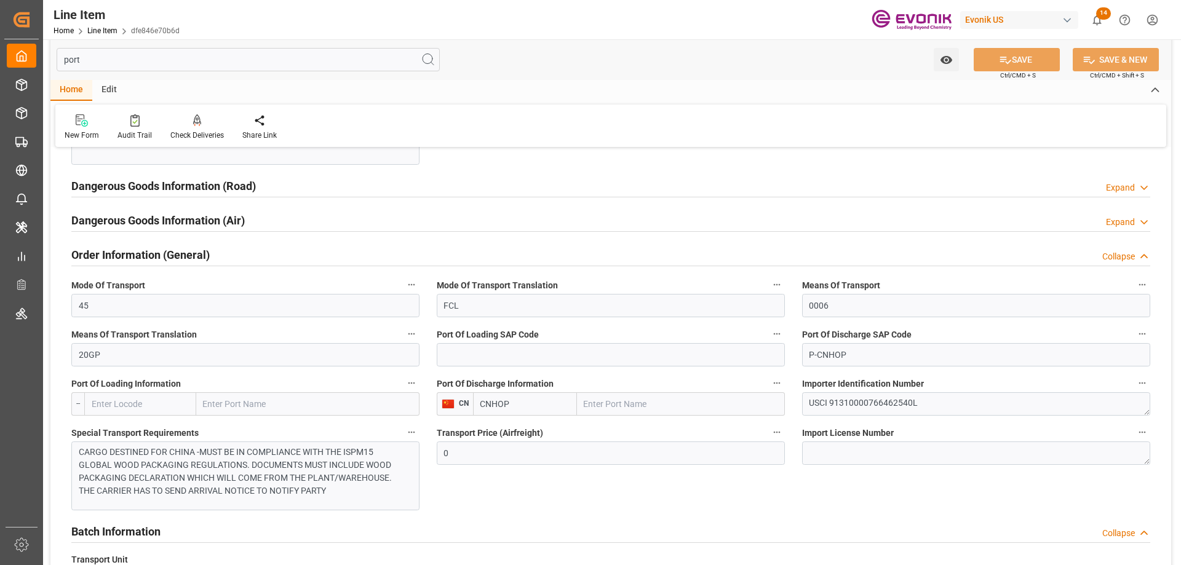
click at [596, 398] on input "text" at bounding box center [681, 403] width 208 height 23
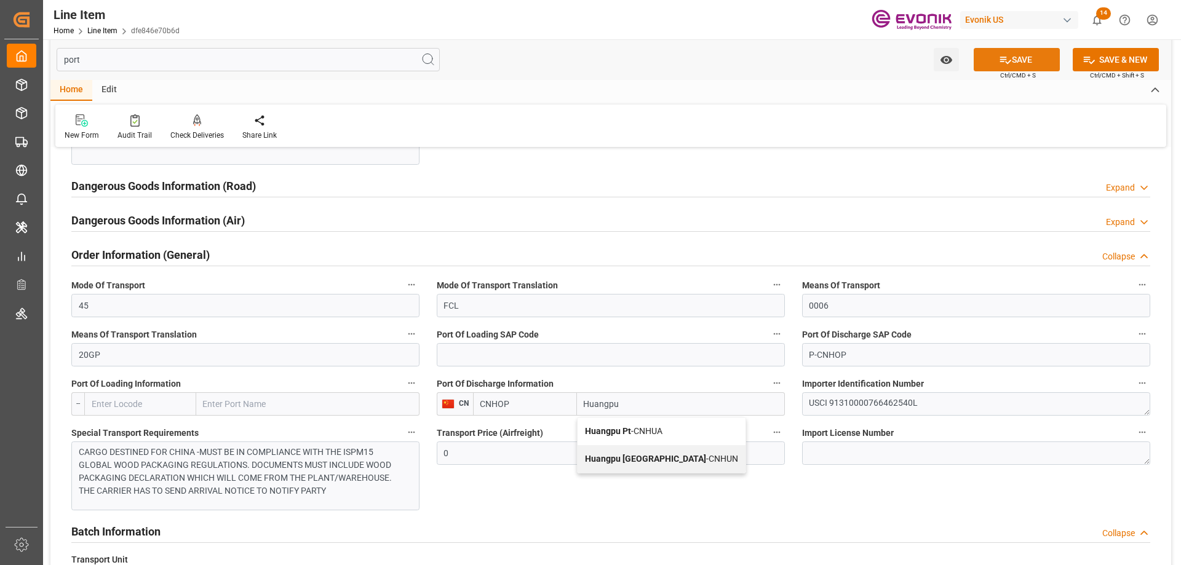
type input "Huangpu"
click at [997, 66] on button "SAVE" at bounding box center [1017, 59] width 86 height 23
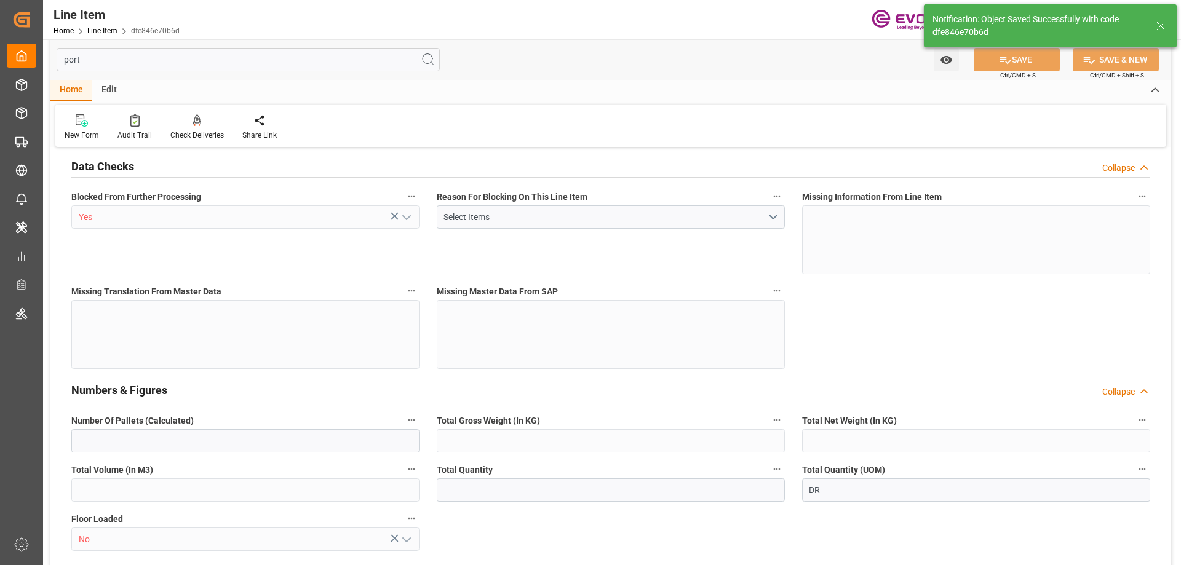
type input "19"
type input "16735.2"
type input "15511.6"
type input "21.7293"
type input "76"
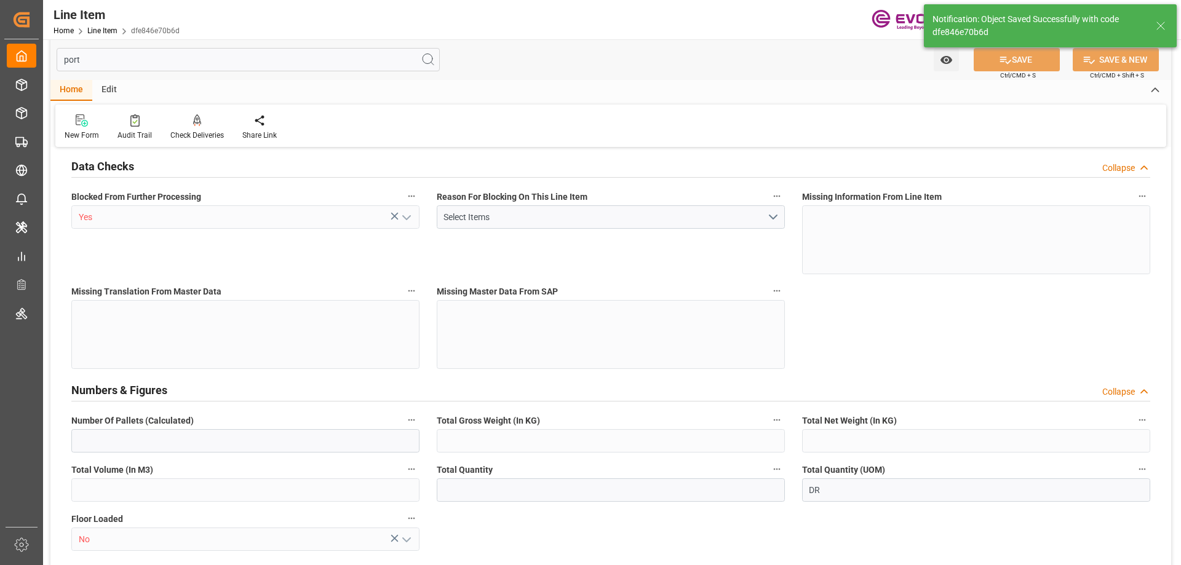
type input "55531.53"
type input "76"
type input "16735.2"
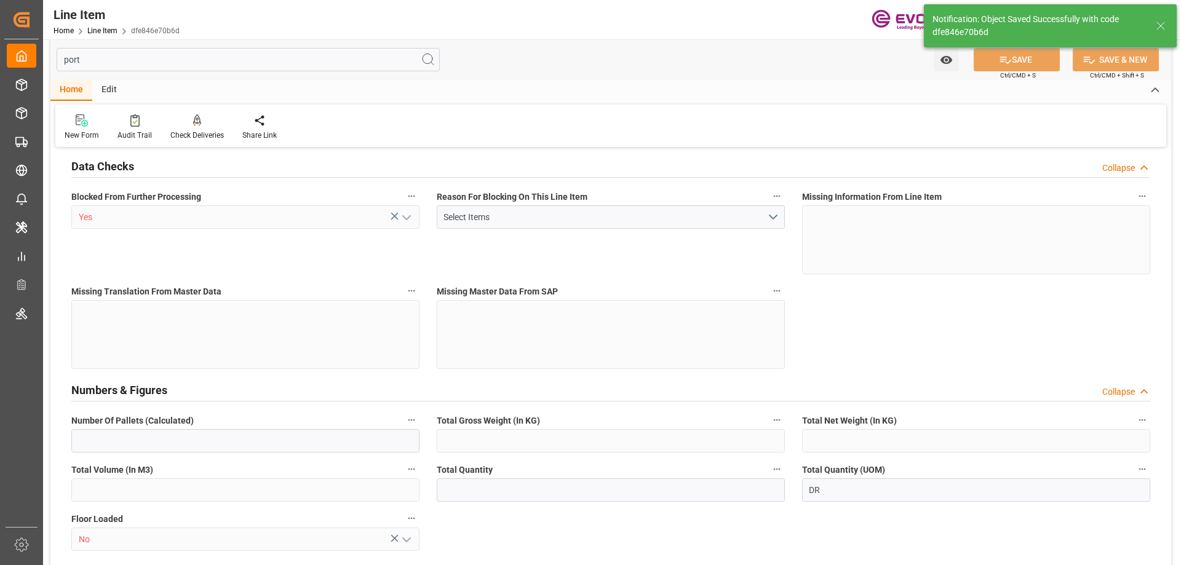
type input "17115.2"
type input "15511.6"
type input "21.7293"
type input "21729.312"
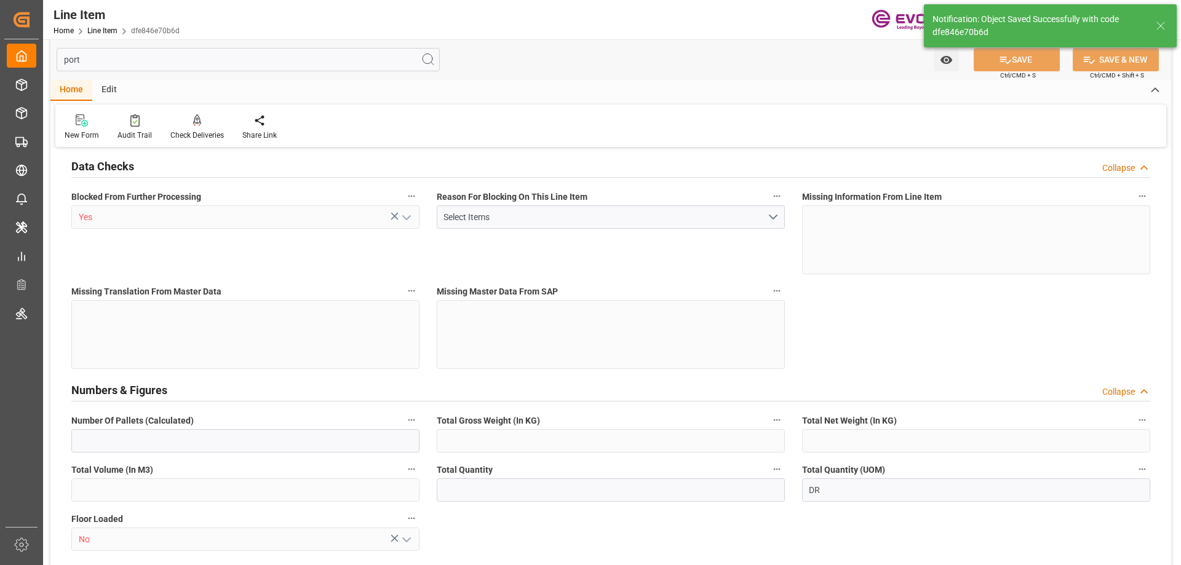
type input "0"
type input "09-02-2025 14:19"
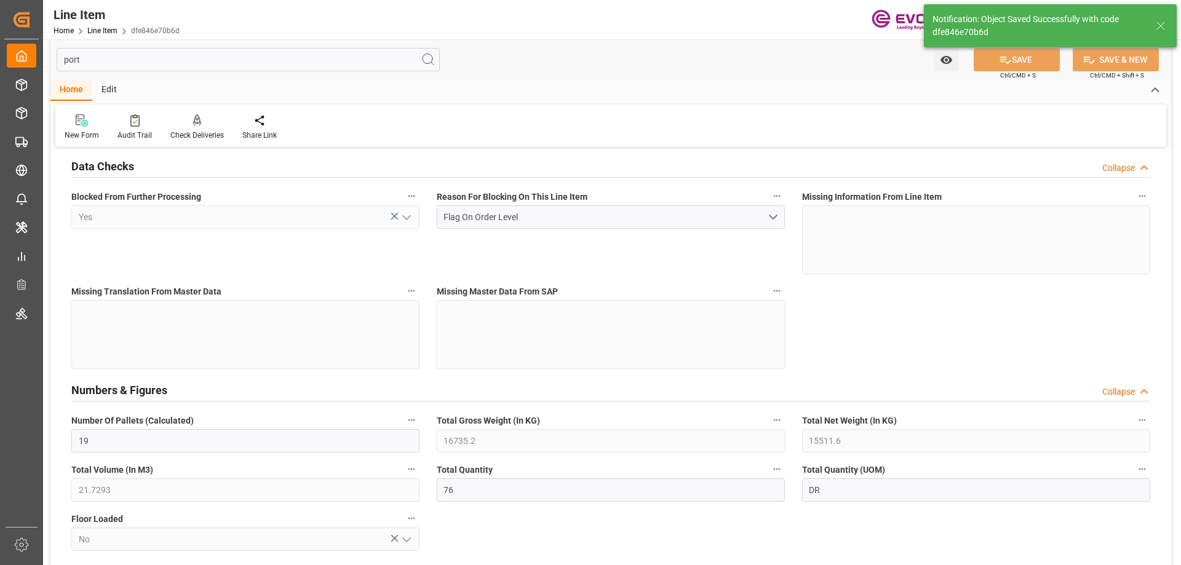
type input "09-03-2025 13:14"
type input "11-05-2025"
type input "09-10-2025"
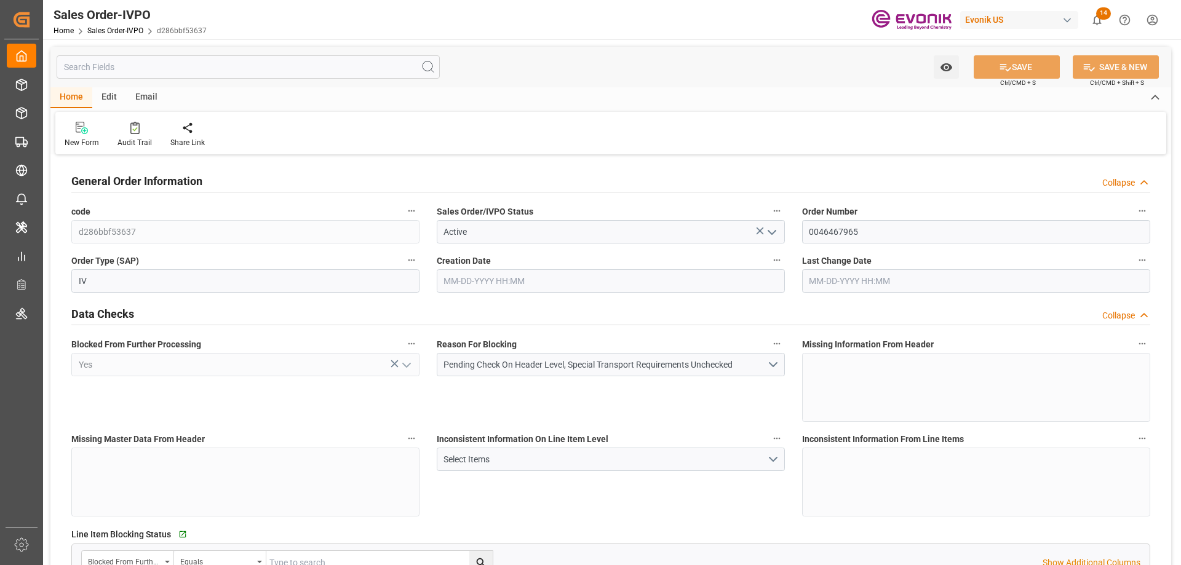
type input "CNHOP"
type input "0"
type input "1"
type input "2"
type input "1"
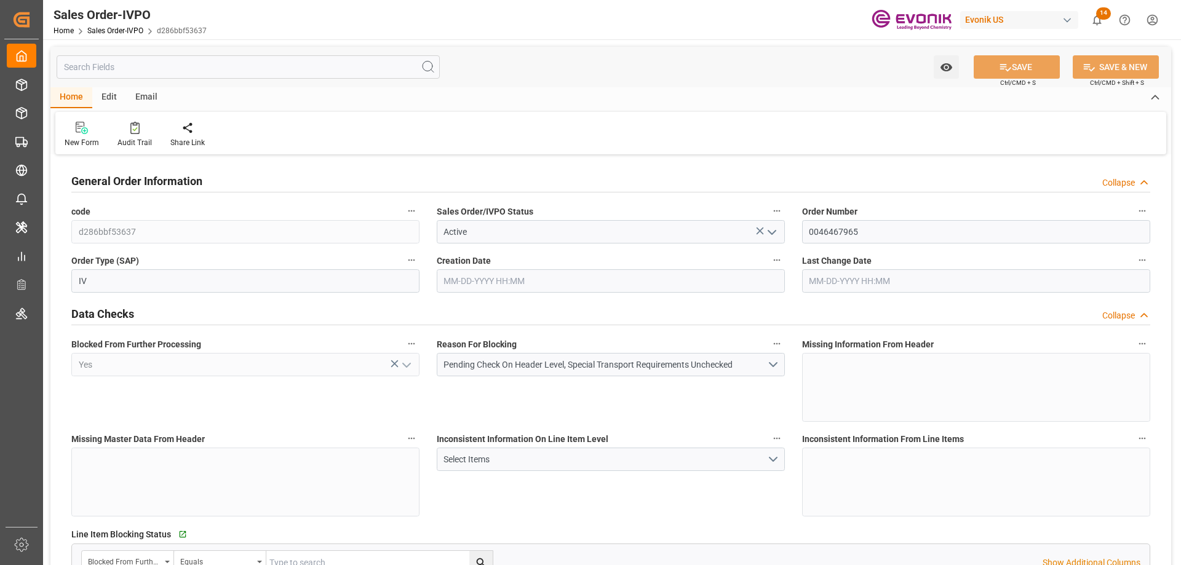
type input "17115.2"
type input "21.7293"
type input "17000"
type input "30"
type input "[DATE] 14:19"
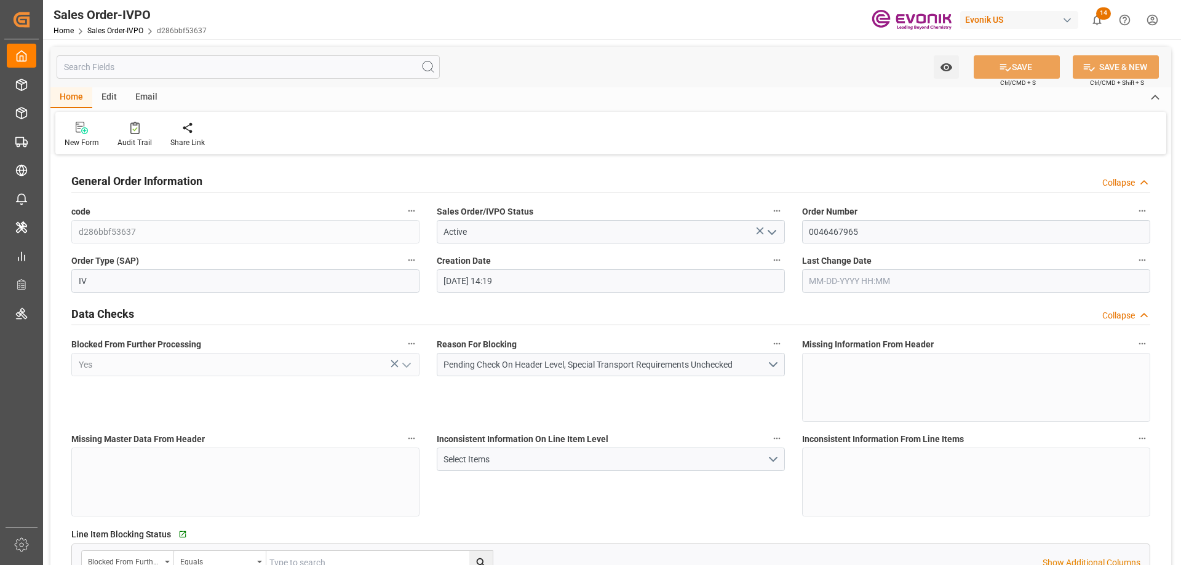
type input "[DATE] 13:14"
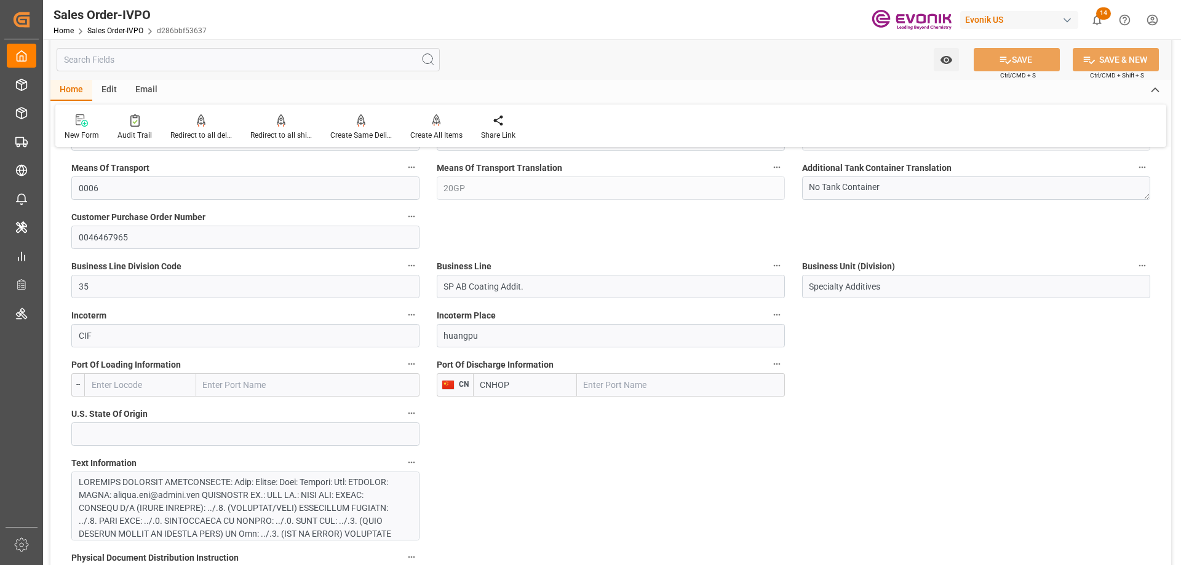
scroll to position [492, 0]
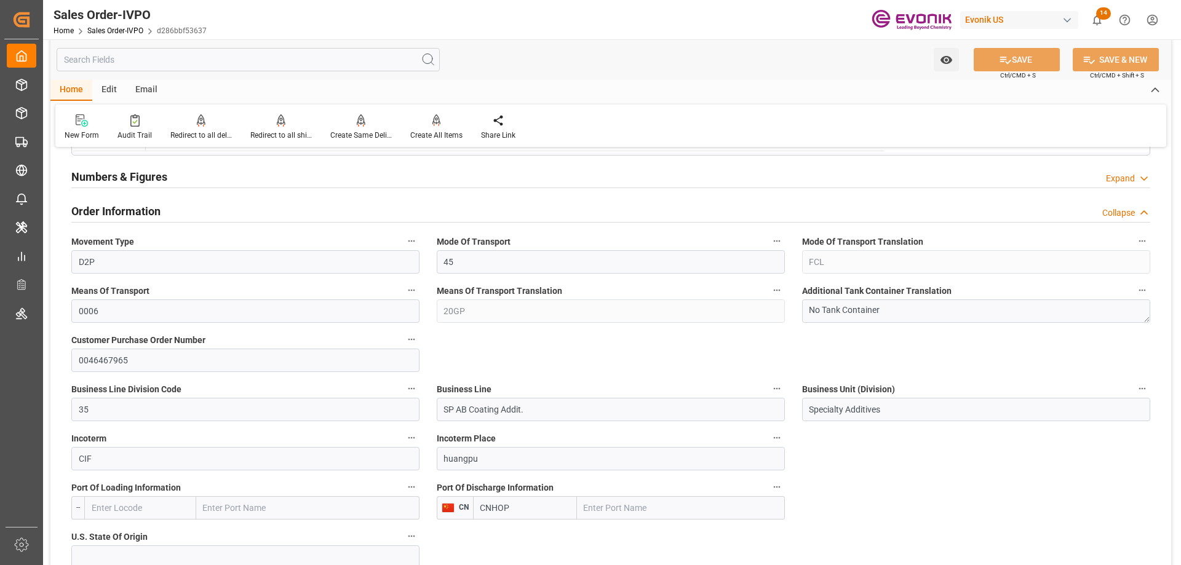
click at [619, 506] on input "text" at bounding box center [681, 507] width 208 height 23
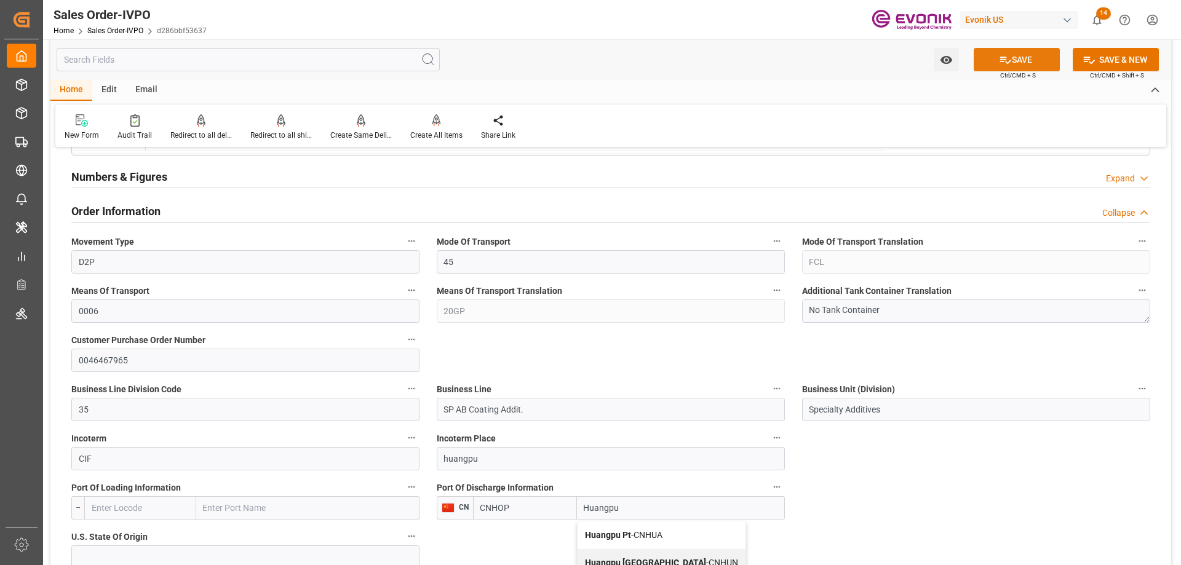
type input "Huangpu"
click at [992, 54] on button "SAVE" at bounding box center [1017, 59] width 86 height 23
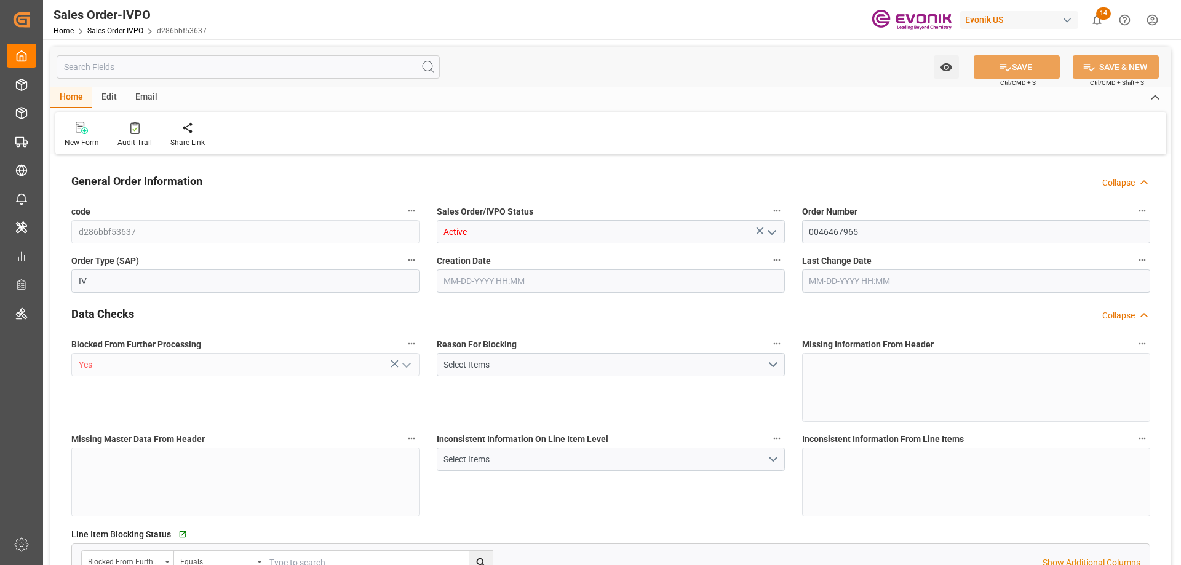
type input "CNHOP"
type input "0"
type input "1"
type input "2"
type input "1"
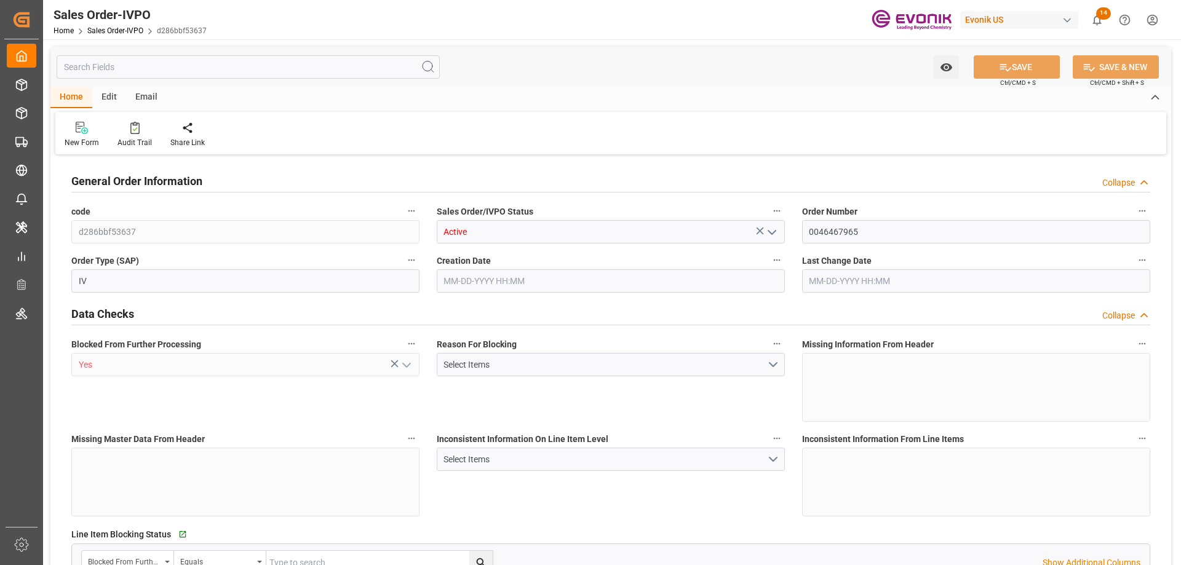
type input "17115.2"
type input "21.7293"
type input "17000"
type input "30"
type input "[DATE] 14:19"
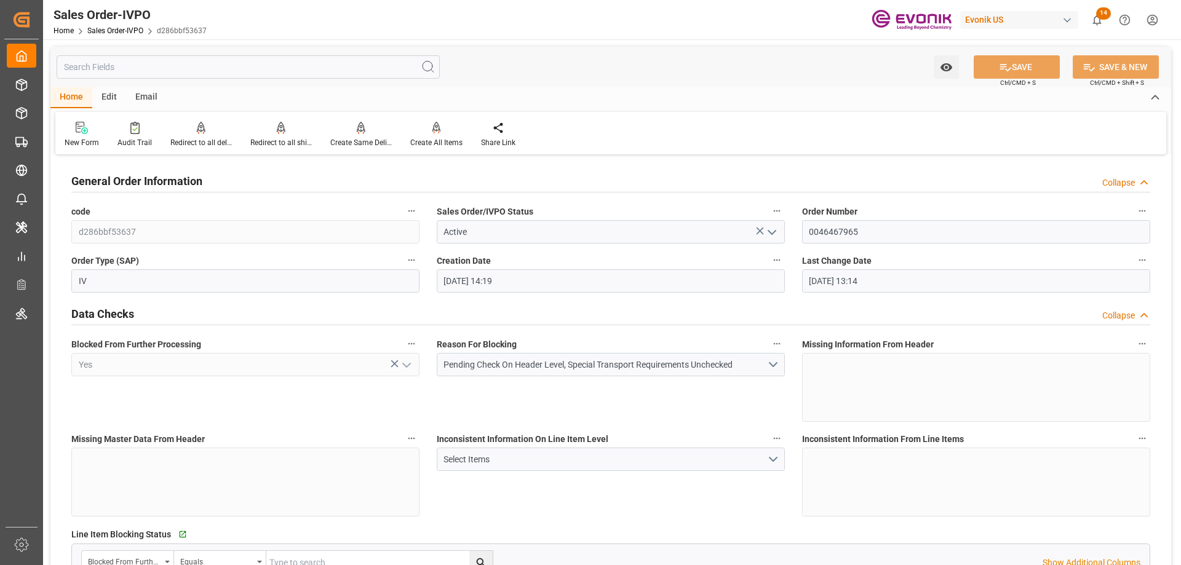
type input "[DATE] 13:14"
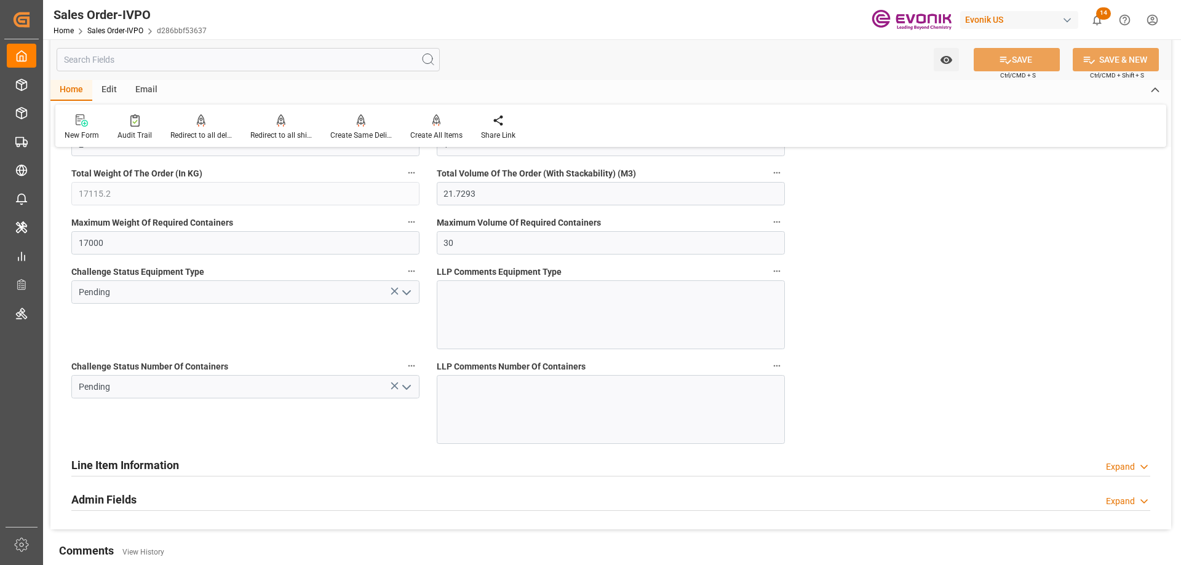
scroll to position [2091, 0]
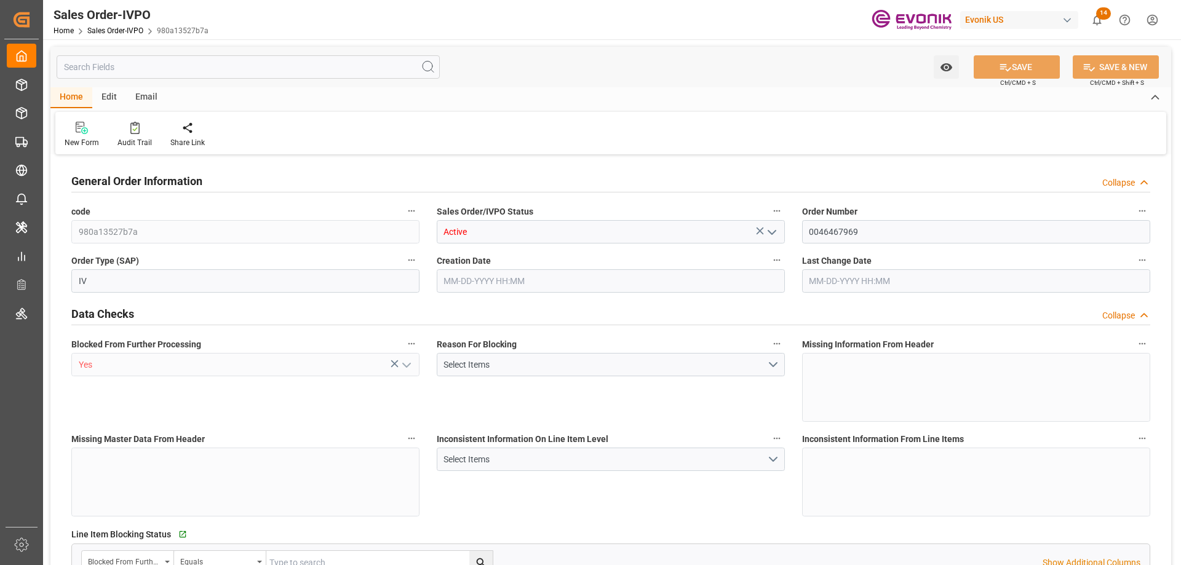
type input "CNHOP"
type input "0"
type input "1"
type input "17115.2"
type input "[DATE] 14:26"
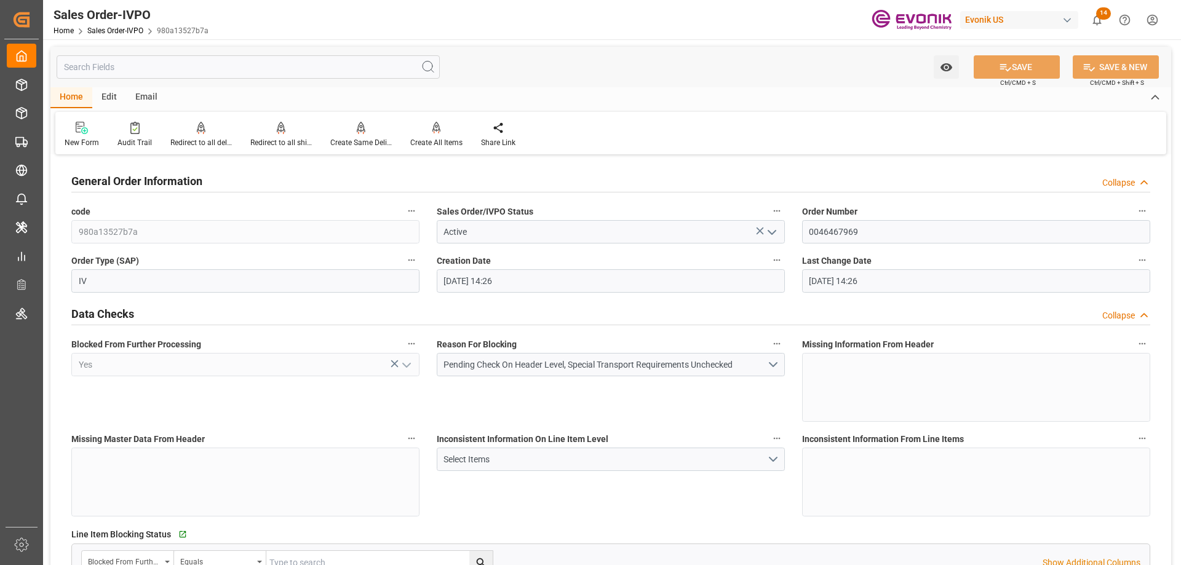
type input "[DATE] 14:26"
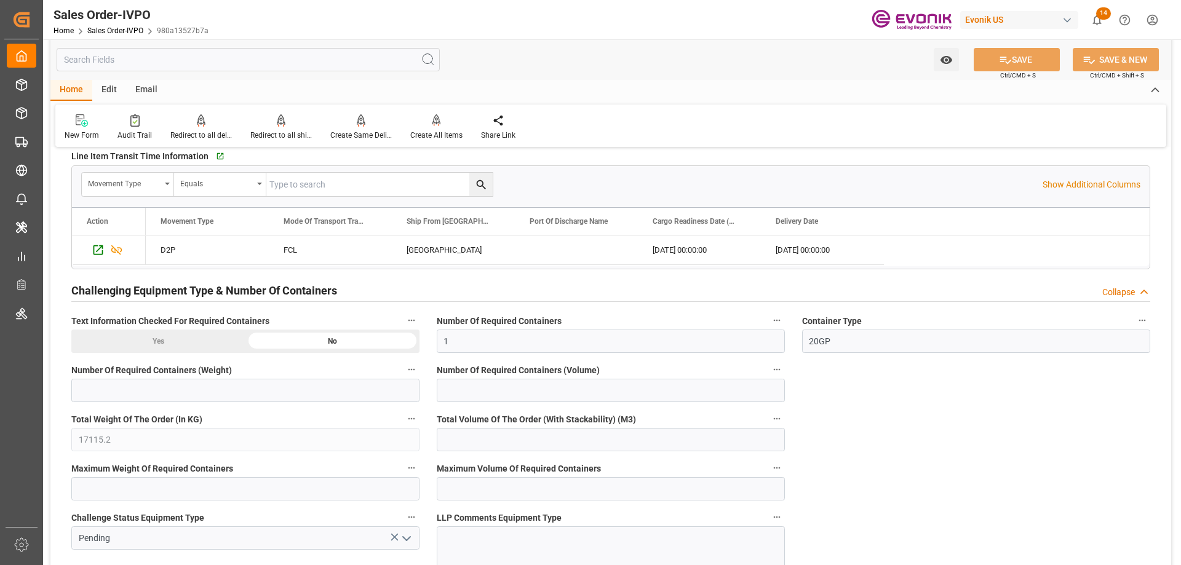
scroll to position [2153, 0]
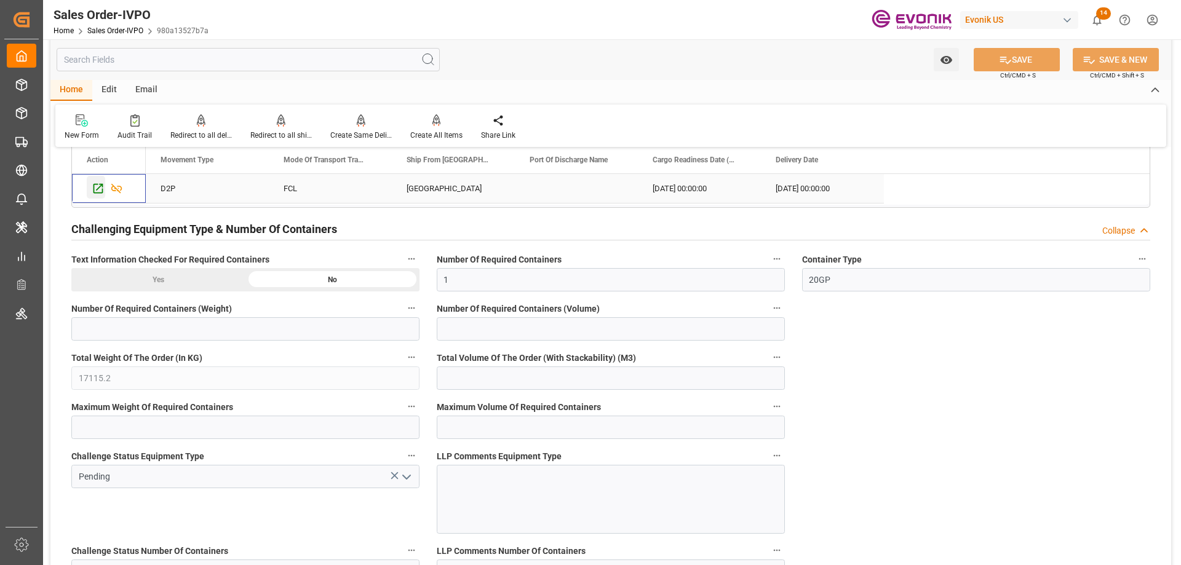
click at [96, 186] on icon "Press SPACE to select this row." at bounding box center [98, 188] width 13 height 13
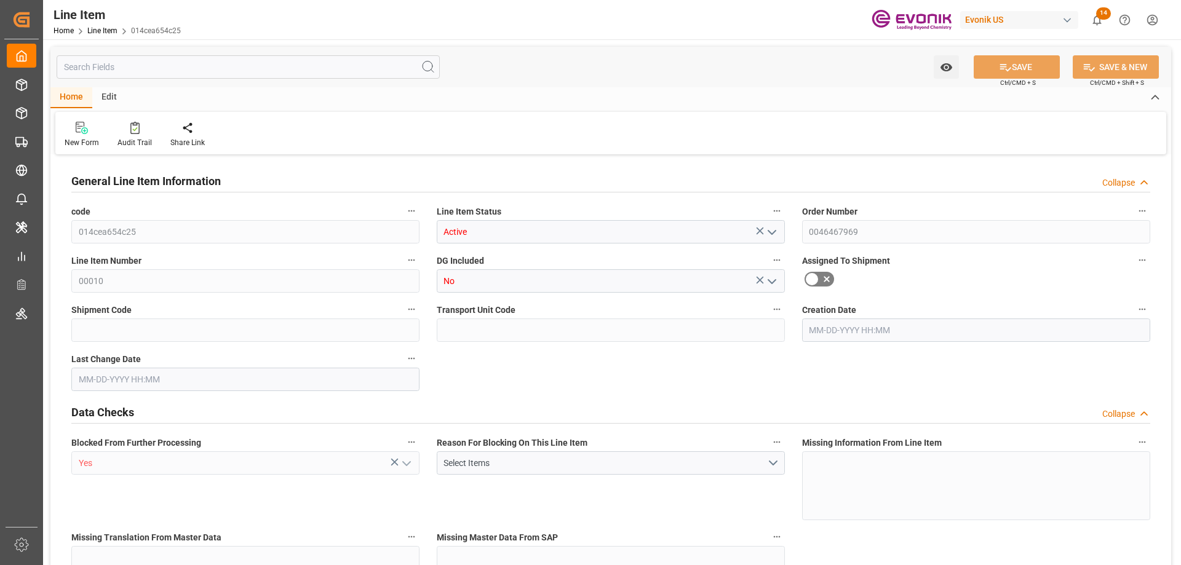
type input "19"
type input "16735.2"
type input "15511.6"
type input "21.7293"
type input "76"
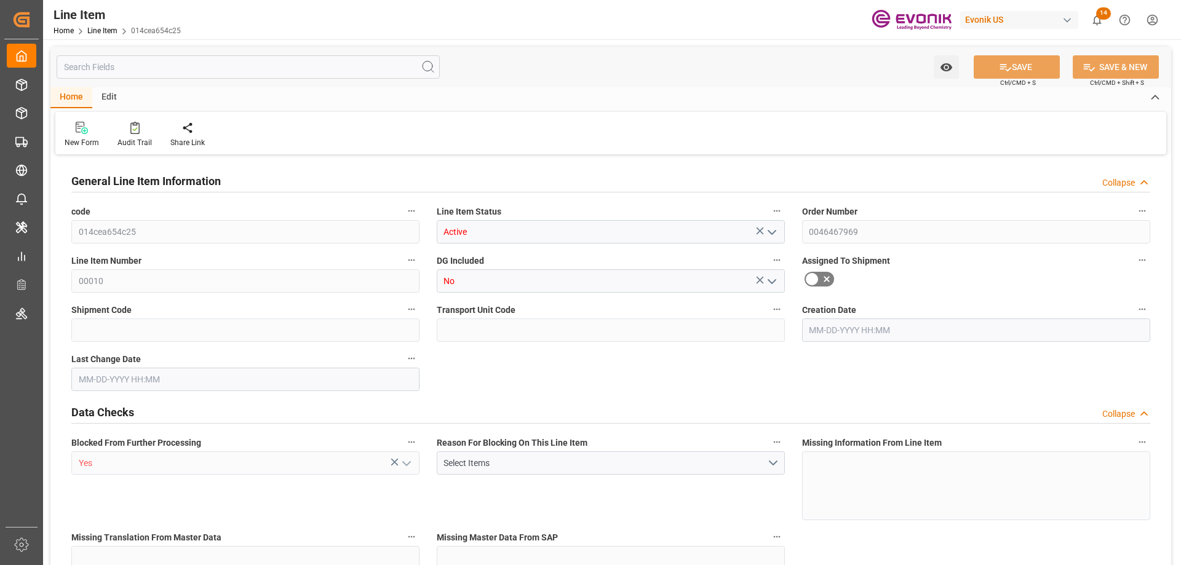
type input "55531.53"
type input "76"
type input "16735.2"
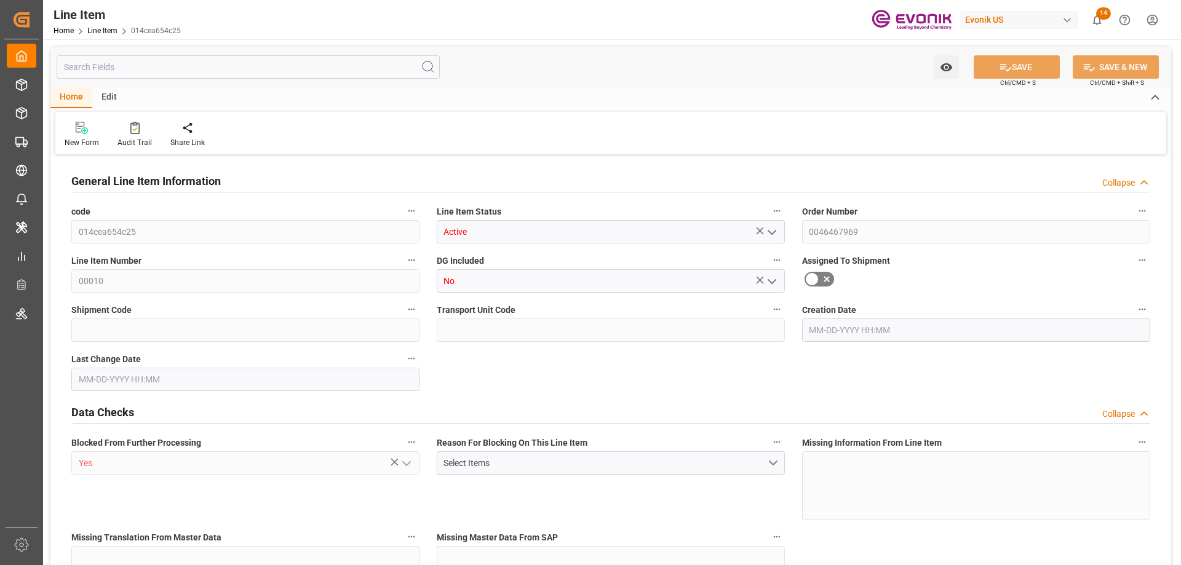
type input "17115.2"
type input "15511.6"
type input "21.7293"
type input "21729.312"
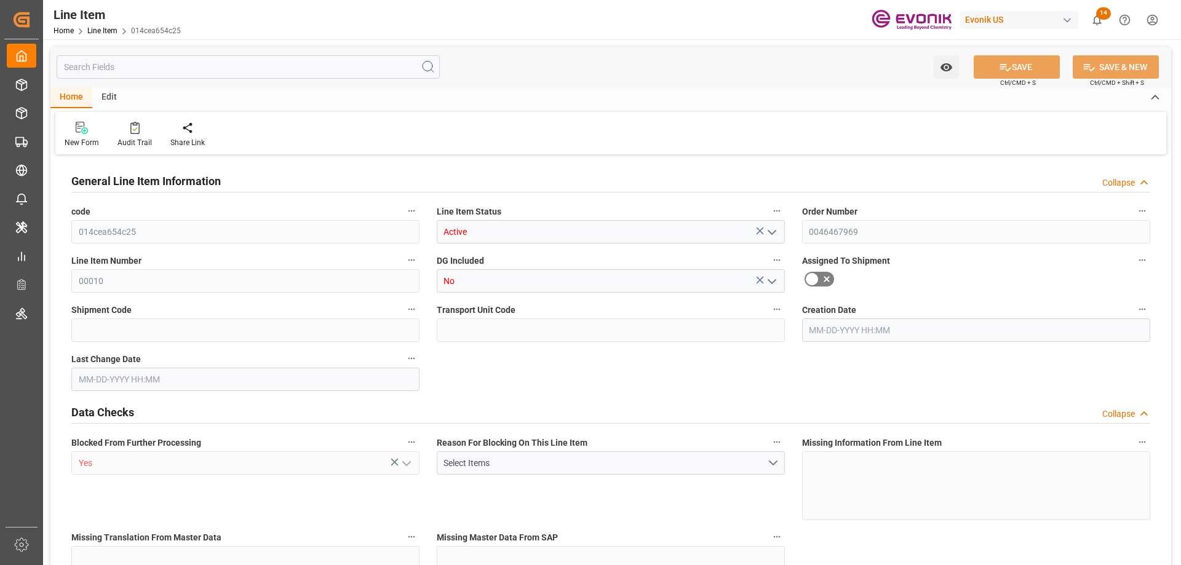
type input "0"
type input "[DATE] 14:26"
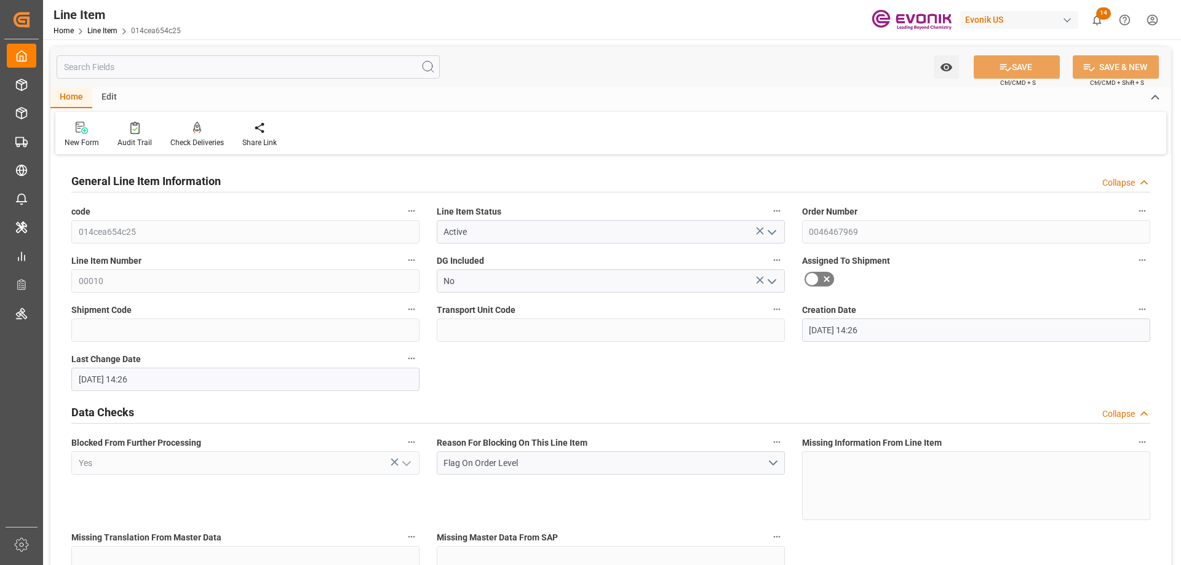
type input "[DATE] 14:26"
type input "11-08-2025"
type input "09-12-2025"
type input "09-04-2025"
click at [177, 57] on input "text" at bounding box center [248, 66] width 383 height 23
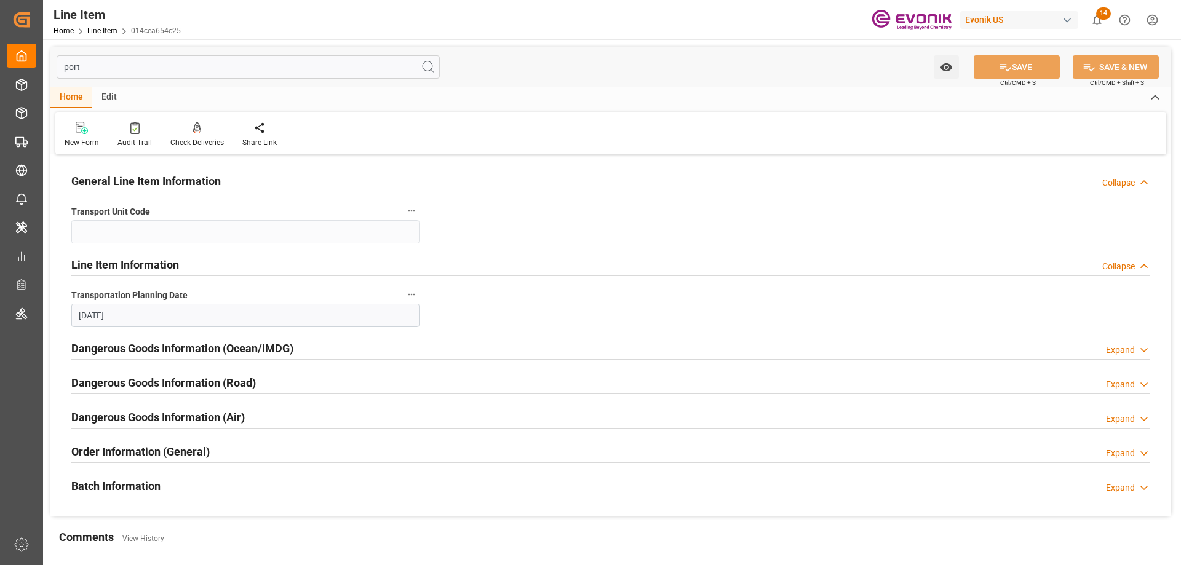
type input "port"
click at [189, 346] on h2 "Dangerous Goods Information (Ocean/IMDG)" at bounding box center [182, 348] width 222 height 17
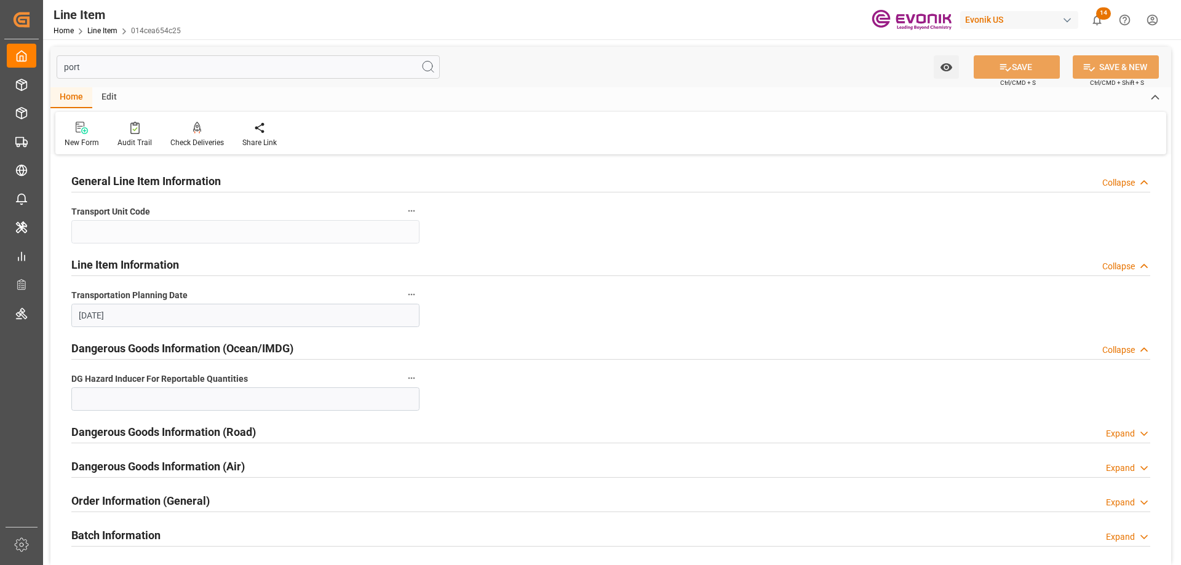
click at [176, 437] on h2 "Dangerous Goods Information (Road)" at bounding box center [163, 432] width 185 height 17
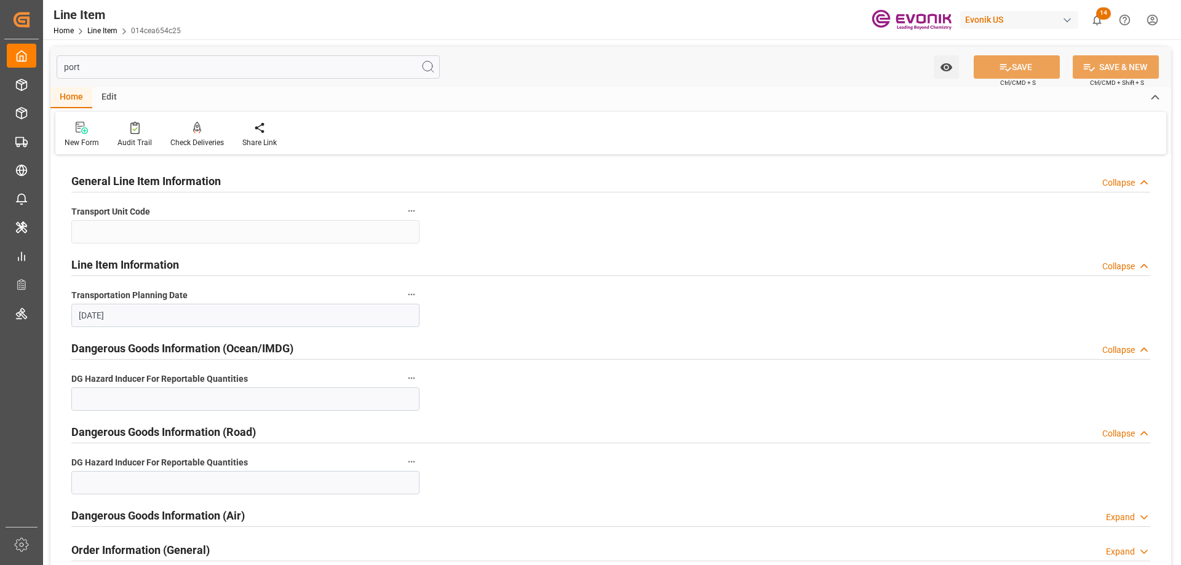
scroll to position [246, 0]
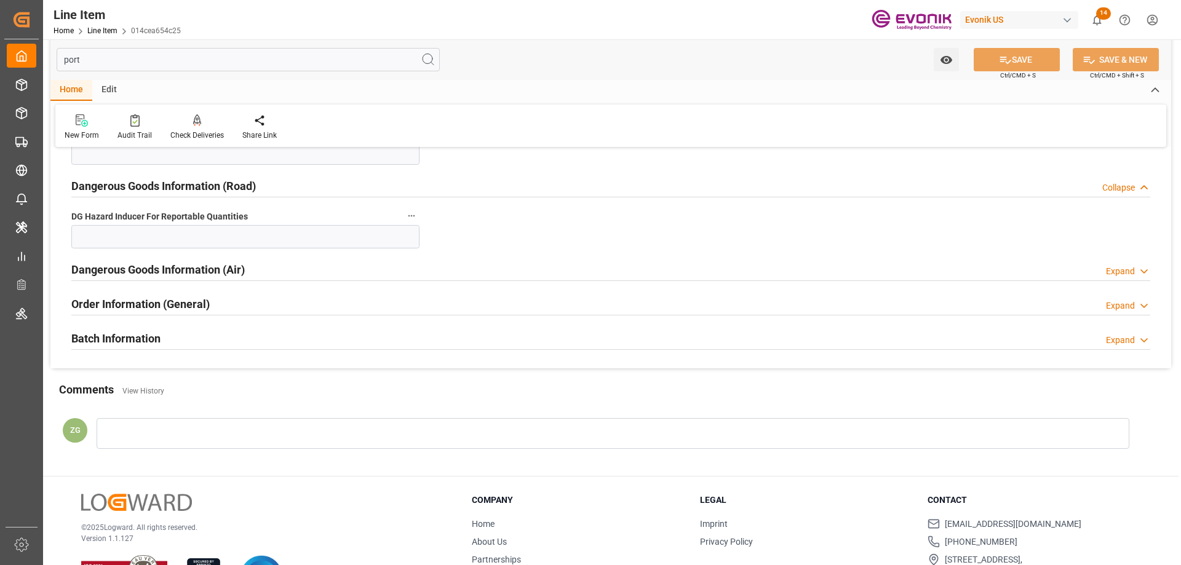
click at [153, 309] on h2 "Order Information (General)" at bounding box center [140, 304] width 138 height 17
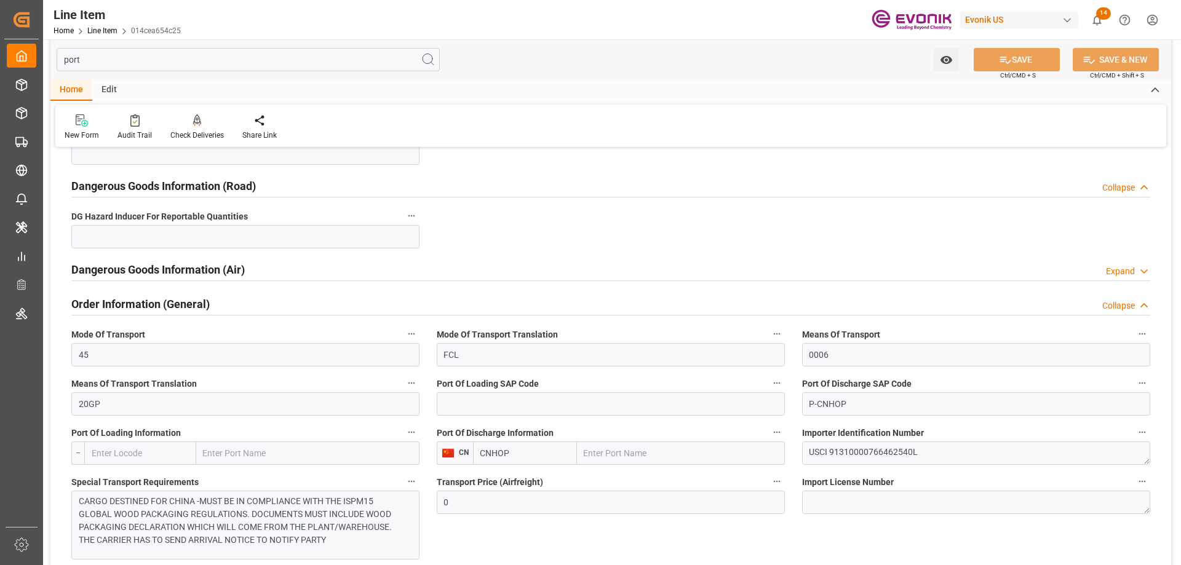
click at [624, 453] on input "text" at bounding box center [681, 453] width 208 height 23
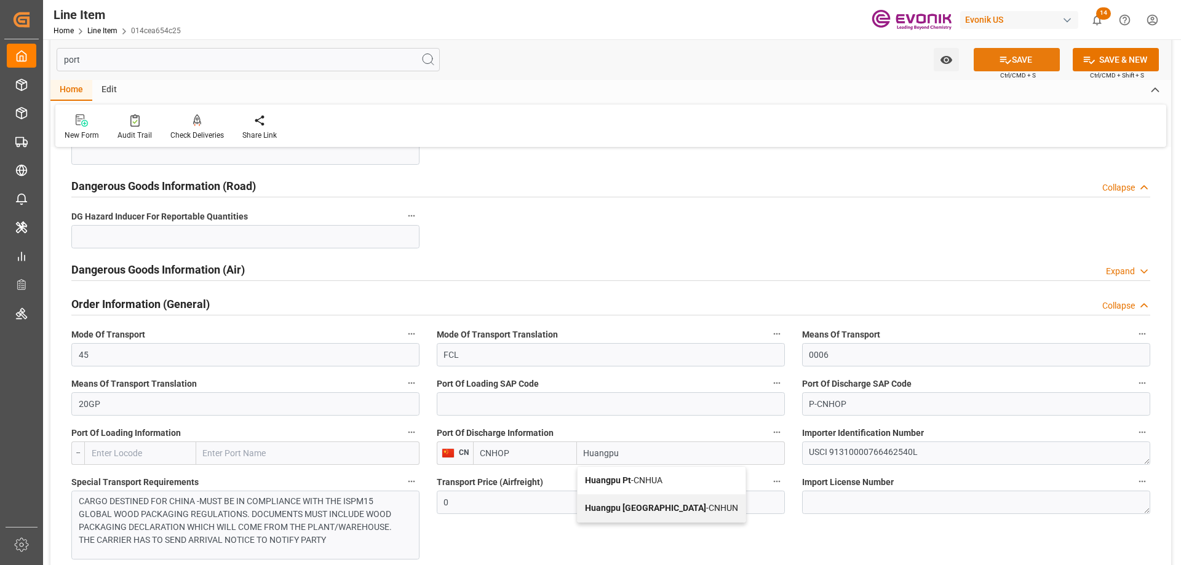
type input "Huangpu"
click at [1000, 58] on icon at bounding box center [1005, 60] width 13 height 13
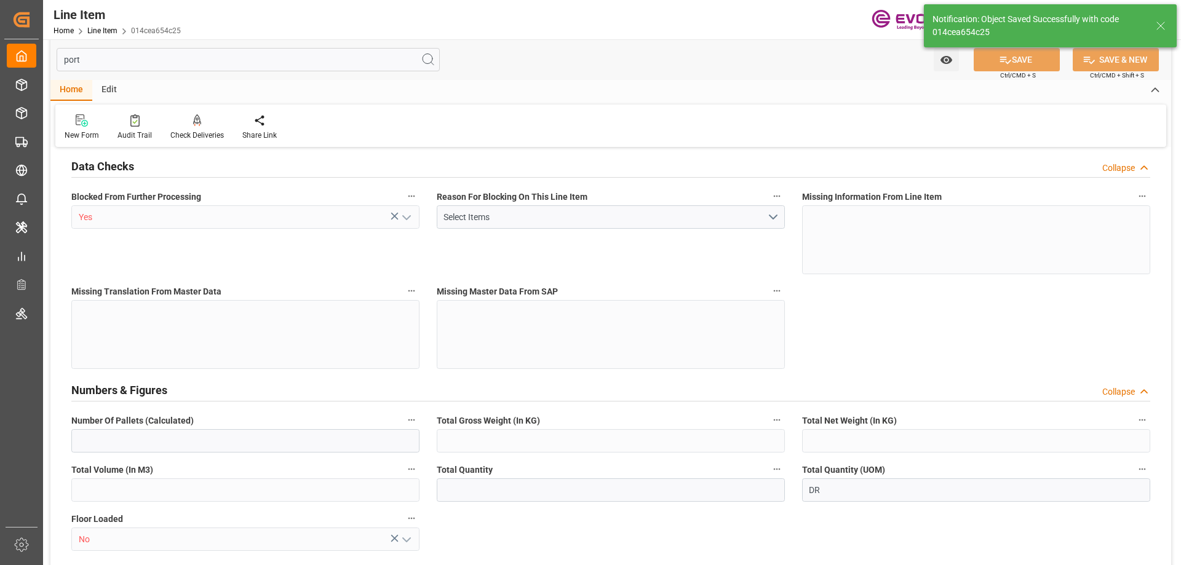
type input "19"
type input "16735.2"
type input "15511.6"
type input "21.7293"
type input "76"
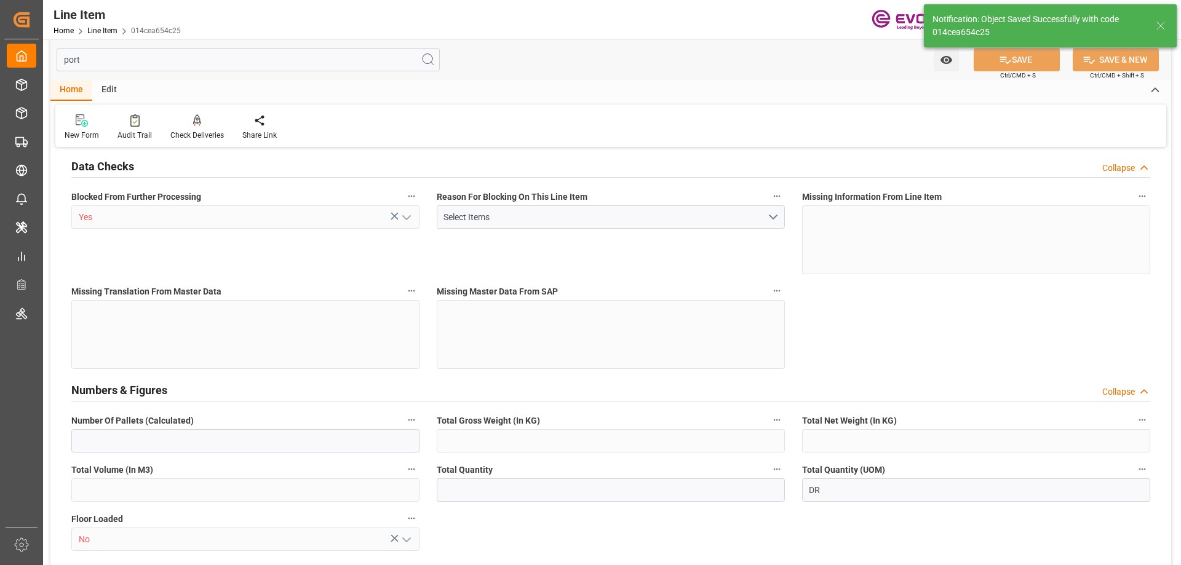
type input "55531.53"
type input "76"
type input "16735.2"
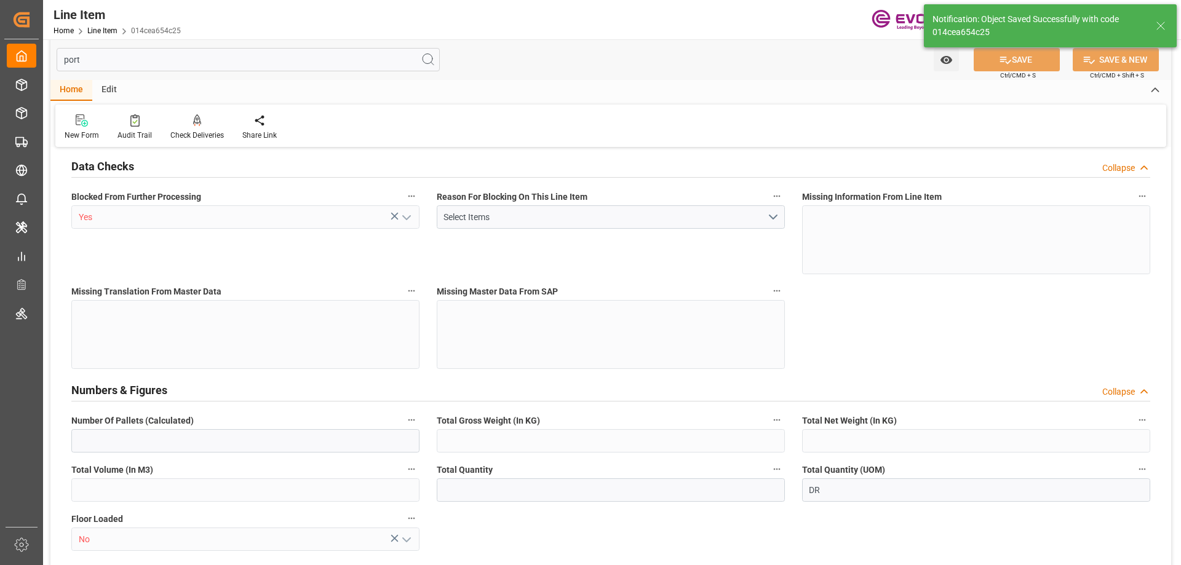
type input "17115.2"
type input "15511.6"
type input "21.7293"
type input "21729.312"
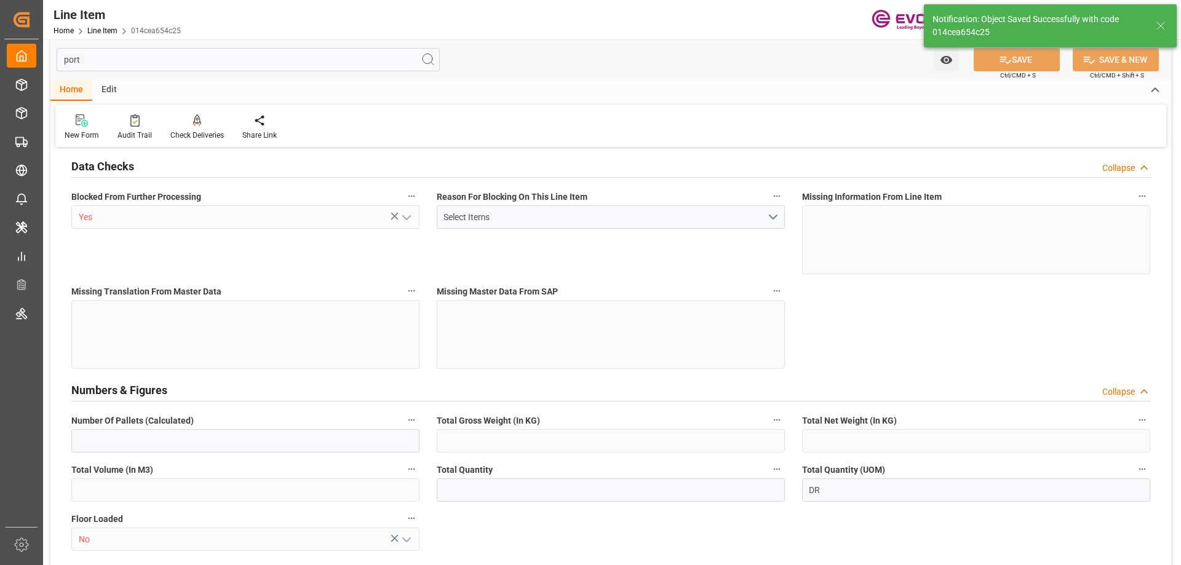
type input "0"
type input "09-02-2025 14:26"
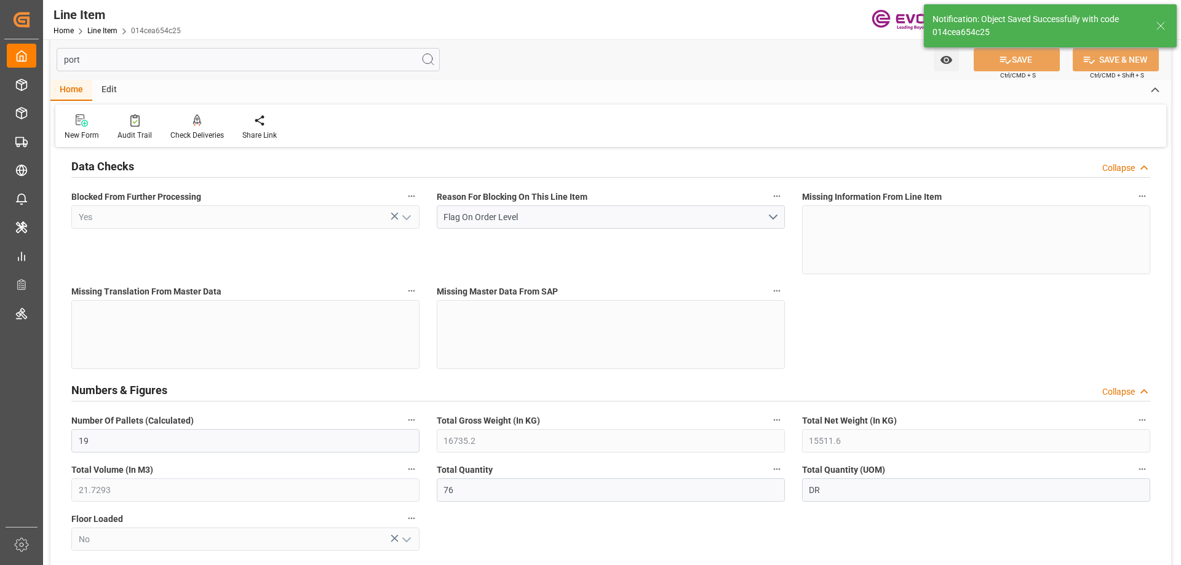
type input "09-03-2025 13:24"
type input "11-08-2025"
type input "09-12-2025"
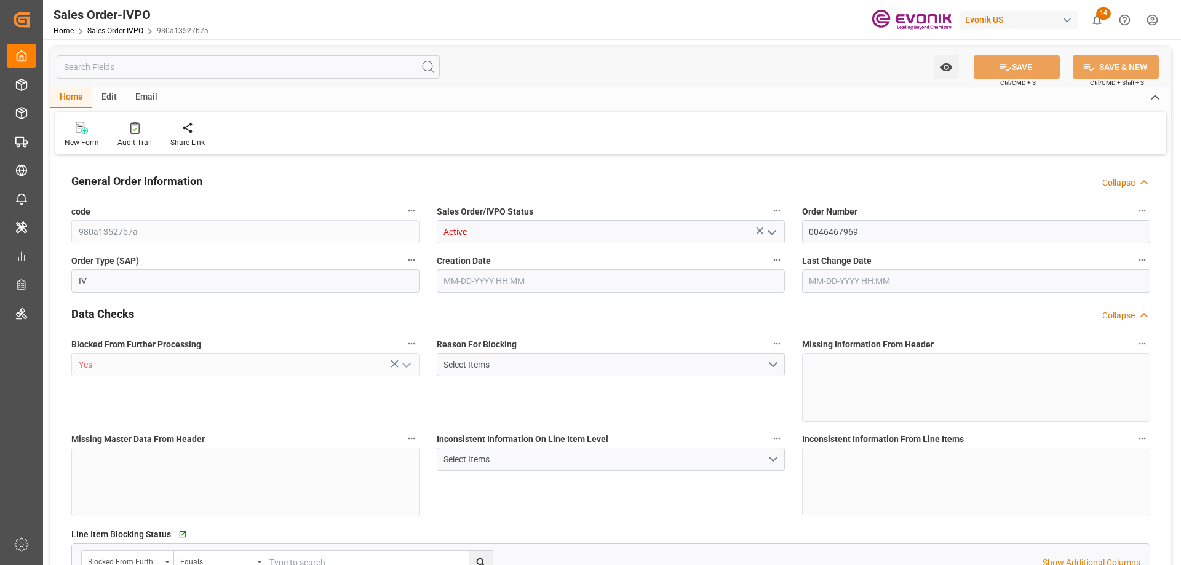
type input "CNHOP"
type input "0"
type input "1"
type input "2"
type input "1"
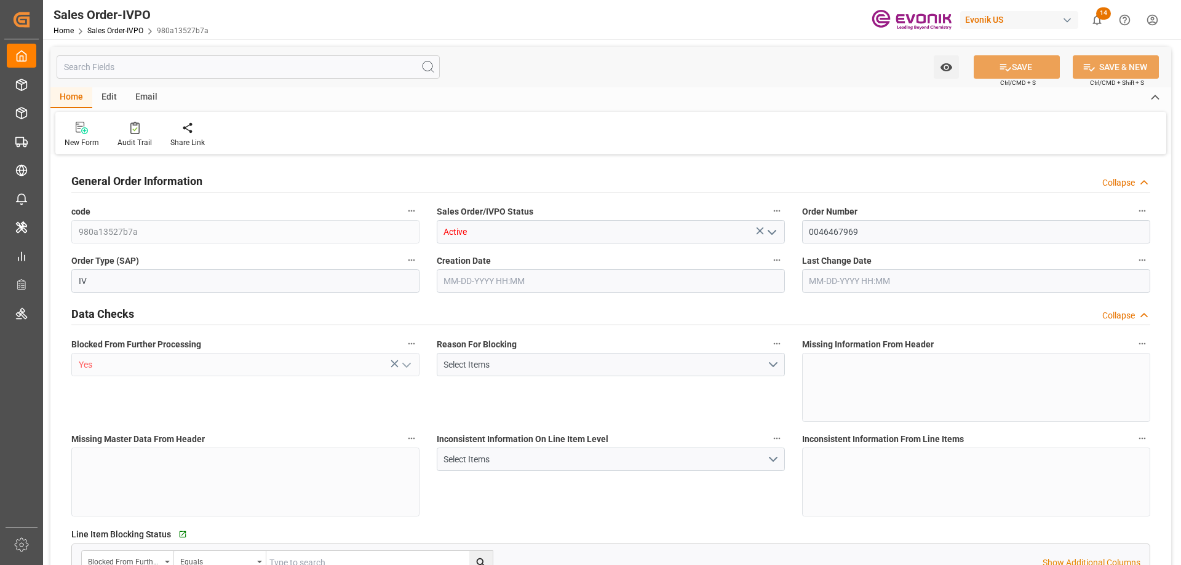
type input "17115.2"
type input "21.7293"
type input "17000"
type input "30"
type input "[DATE] 14:26"
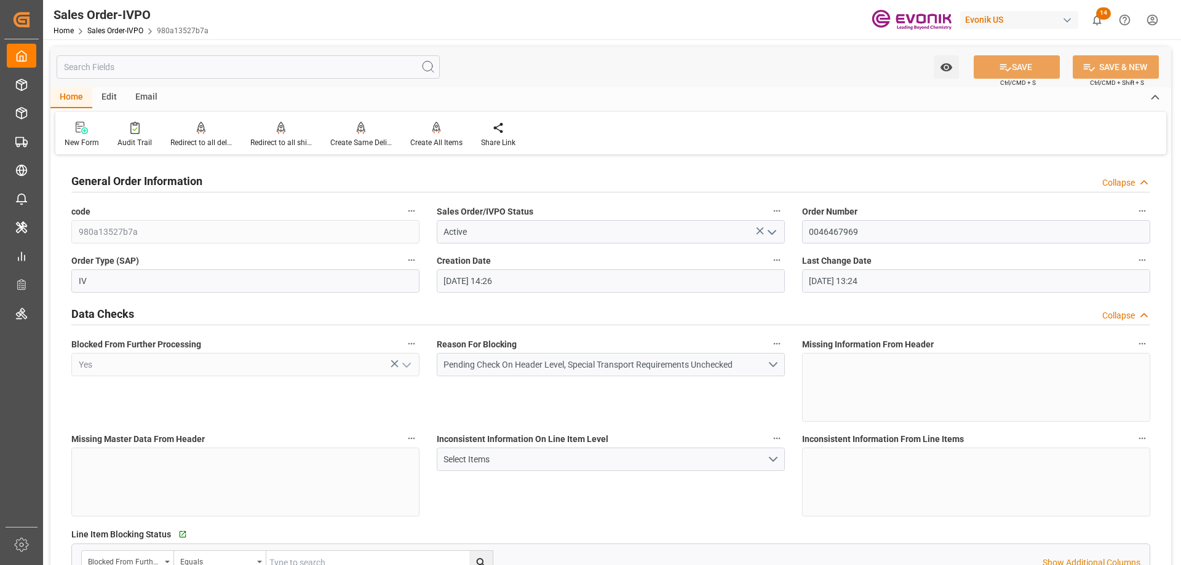
type input "[DATE] 13:24"
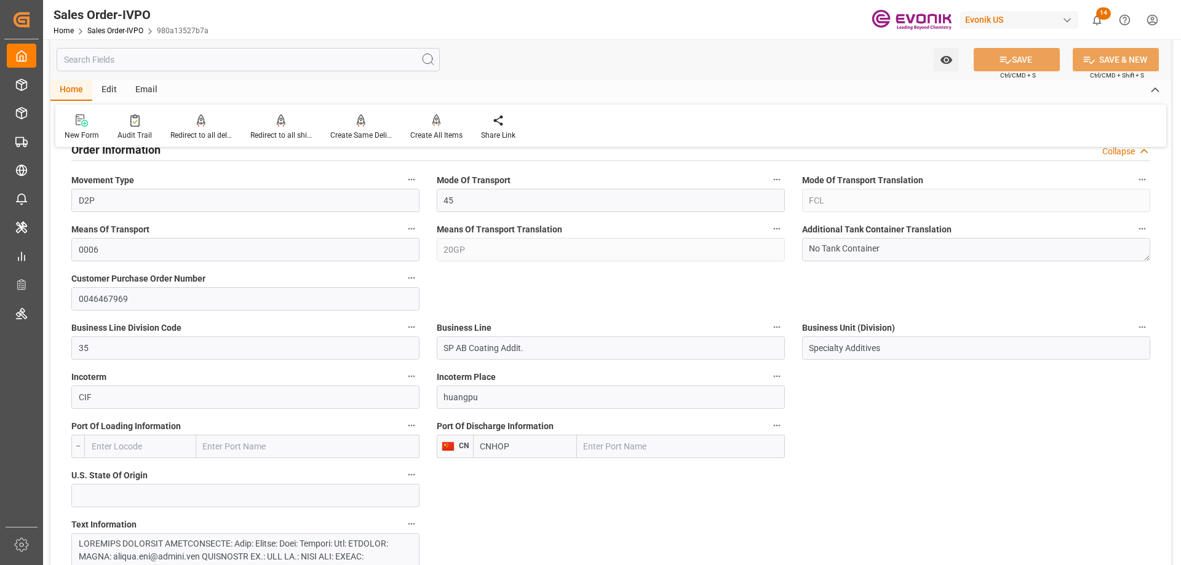
scroll to position [492, 0]
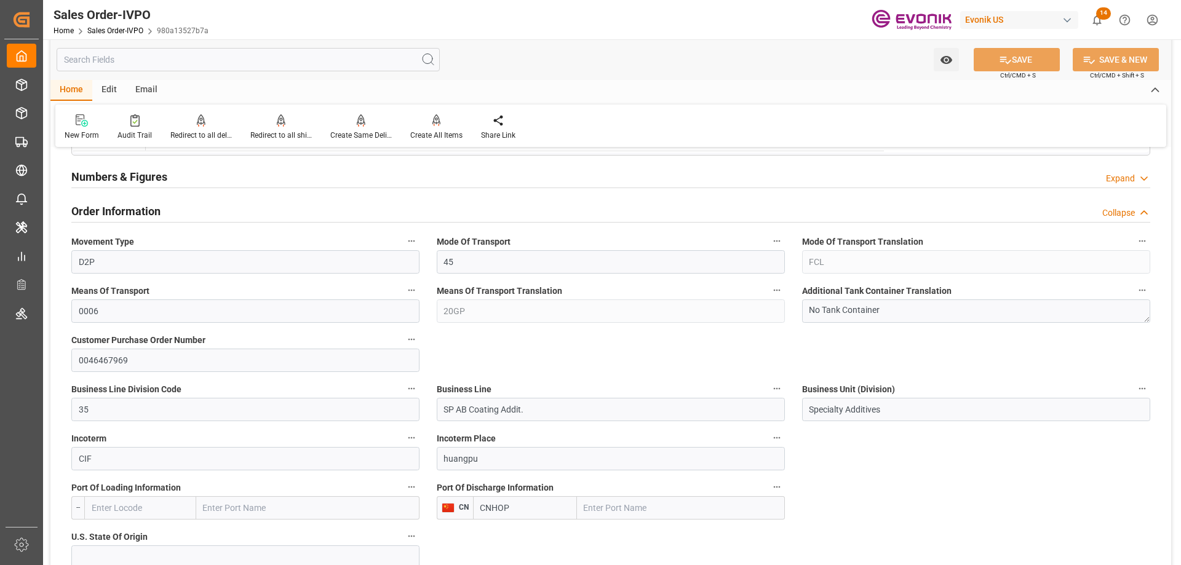
click at [610, 507] on input "text" at bounding box center [681, 507] width 208 height 23
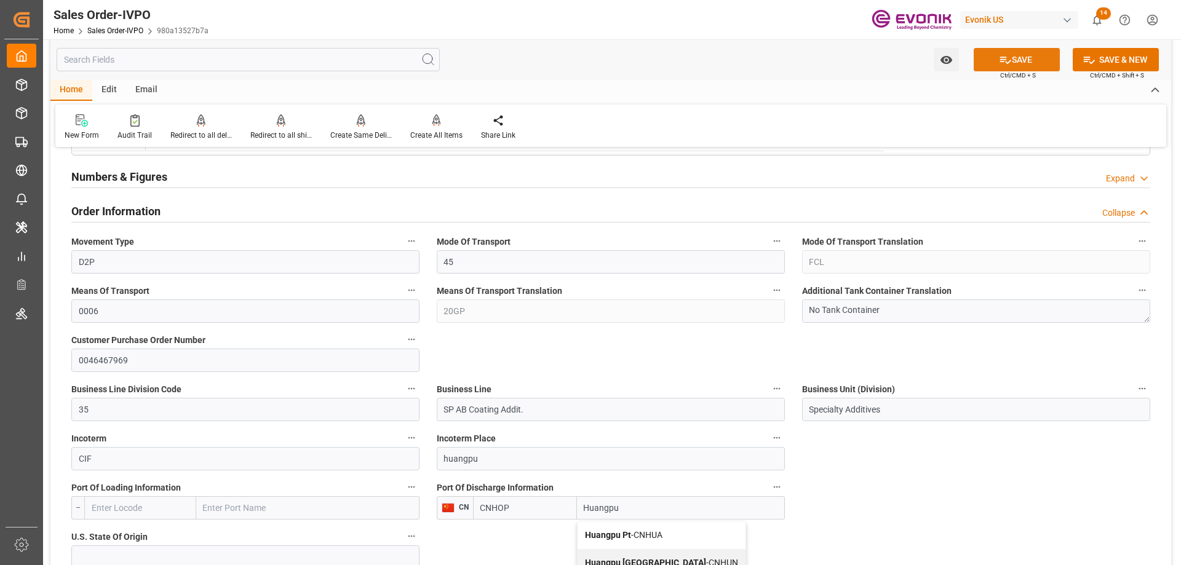
type input "Huangpu"
click at [992, 64] on button "SAVE" at bounding box center [1017, 59] width 86 height 23
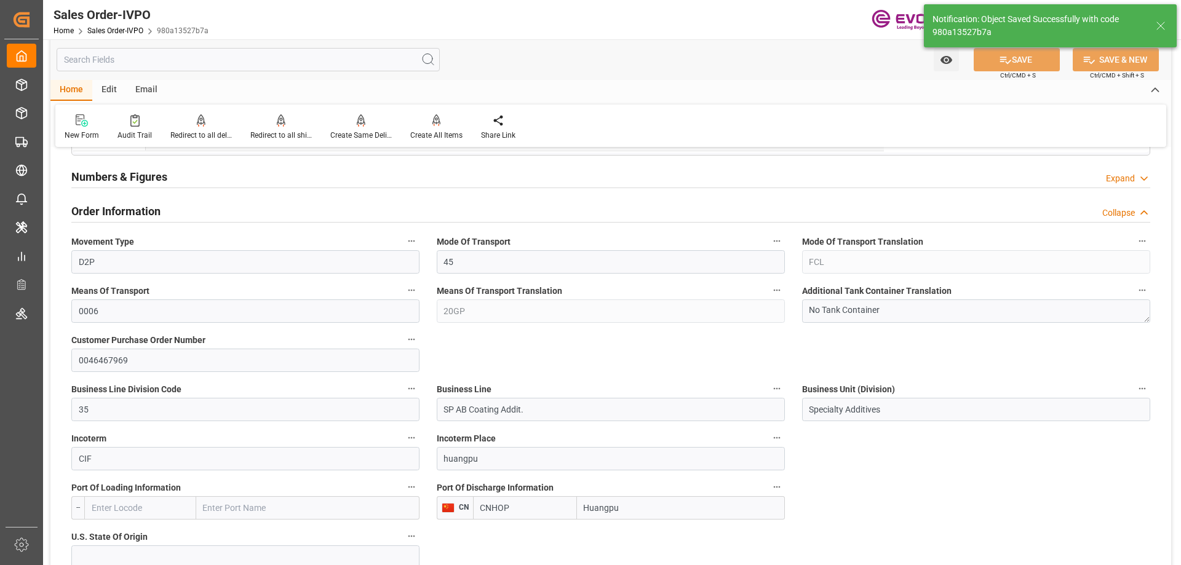
type input "[DATE] 13:25"
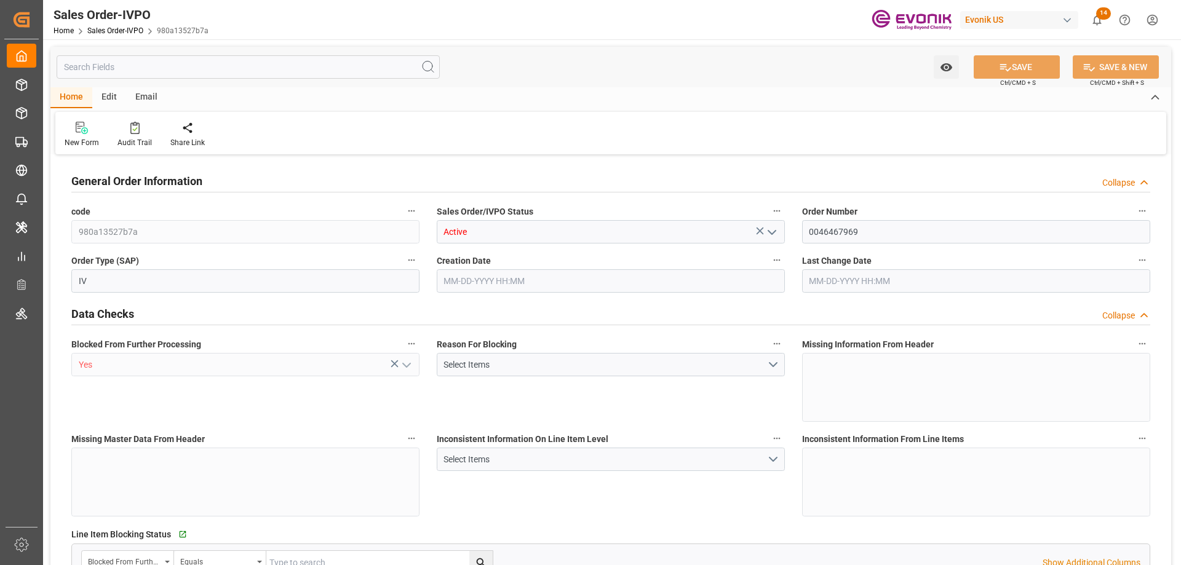
type input "CNHOP"
type input "0"
type input "1"
type input "2"
type input "1"
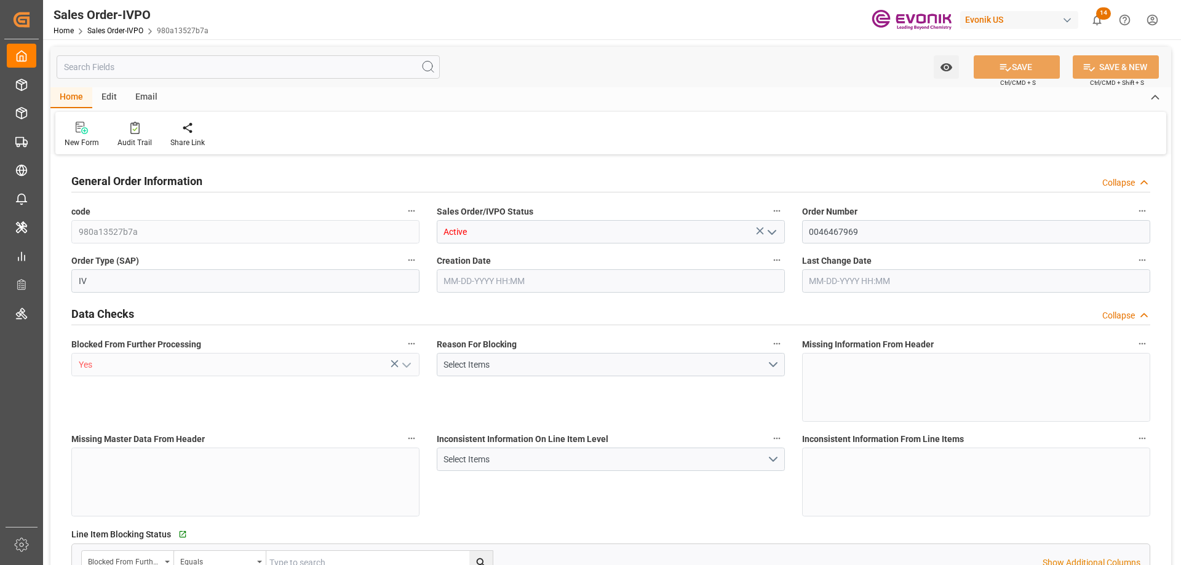
type input "17115.2"
type input "21.7293"
type input "17000"
type input "30"
type input "[DATE] 14:26"
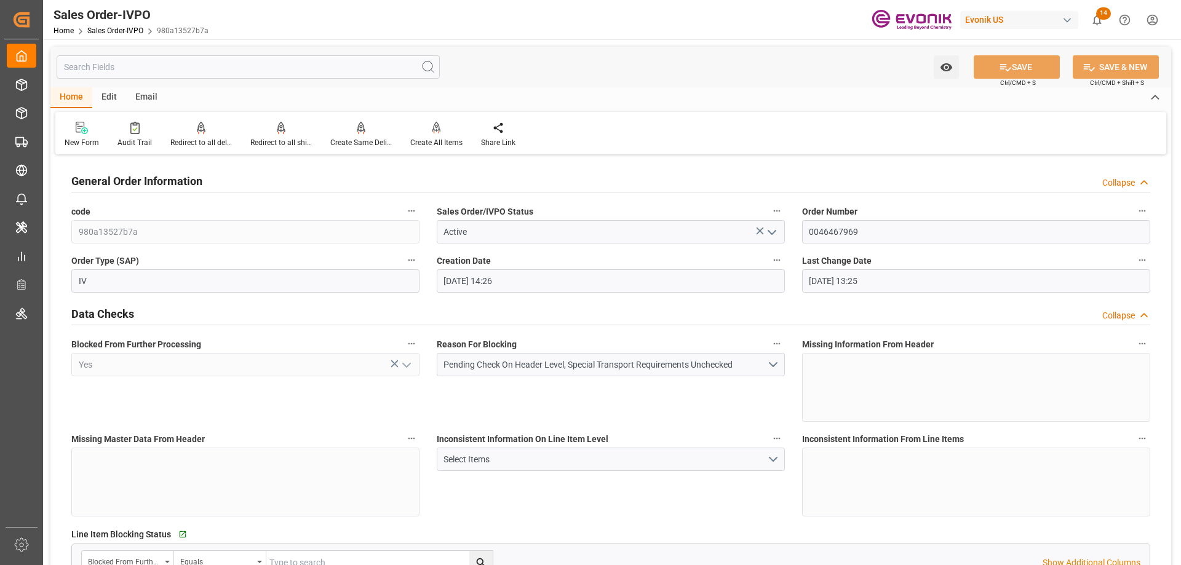
type input "[DATE] 13:25"
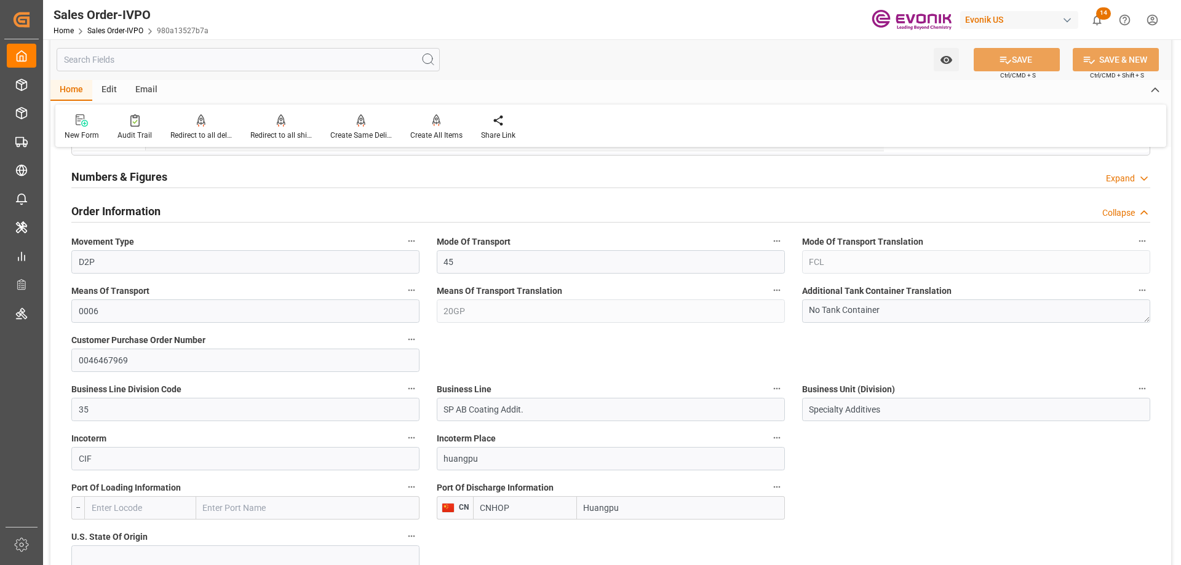
scroll to position [554, 0]
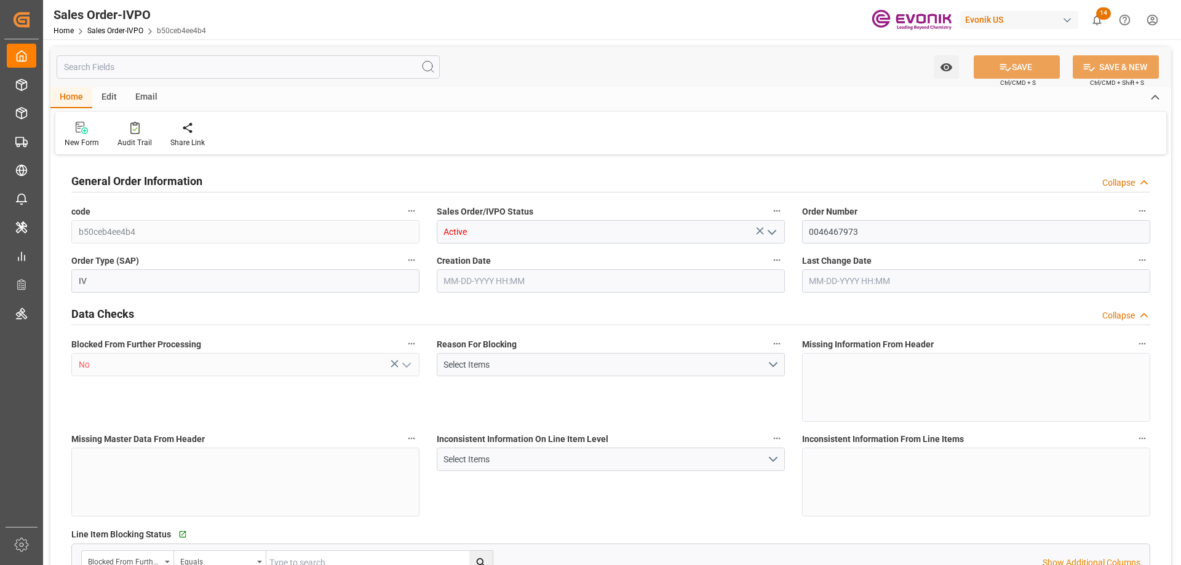
type input "CNTXG"
type input "0"
type input "1"
type input "2"
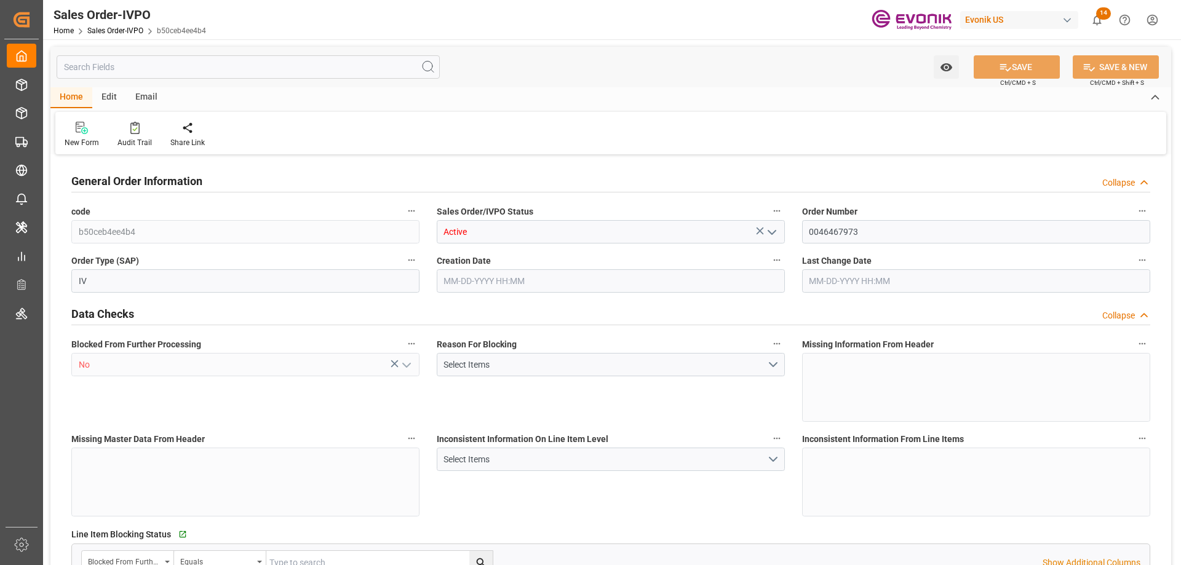
type input "16000"
type input "52.8408"
type input "17000"
type input "30"
type input "08-12-2025 13:25"
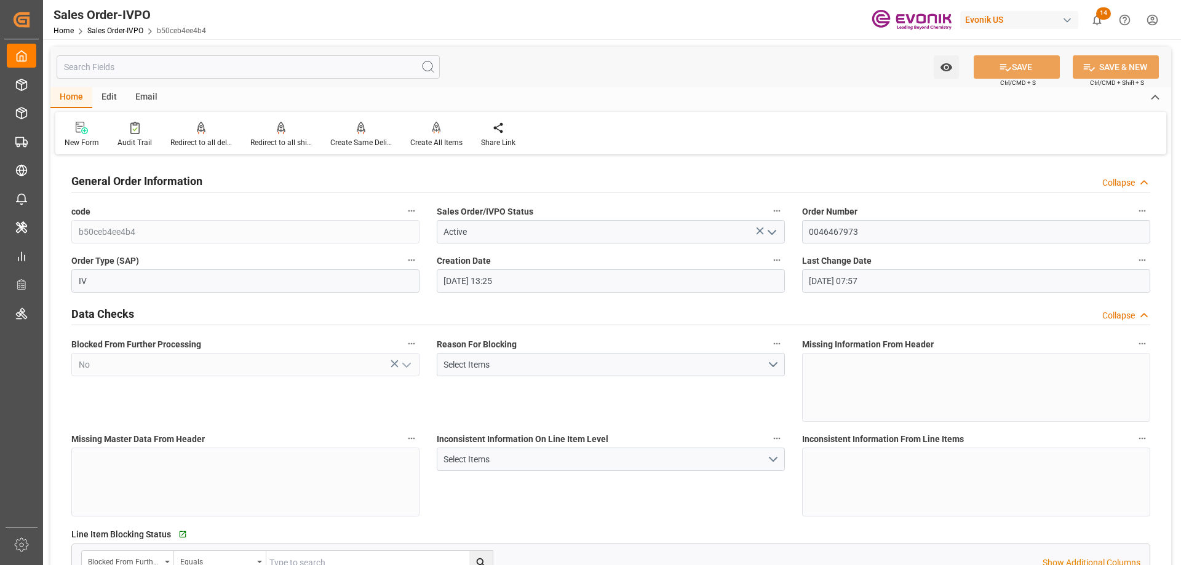
type input "09-02-2025 07:57"
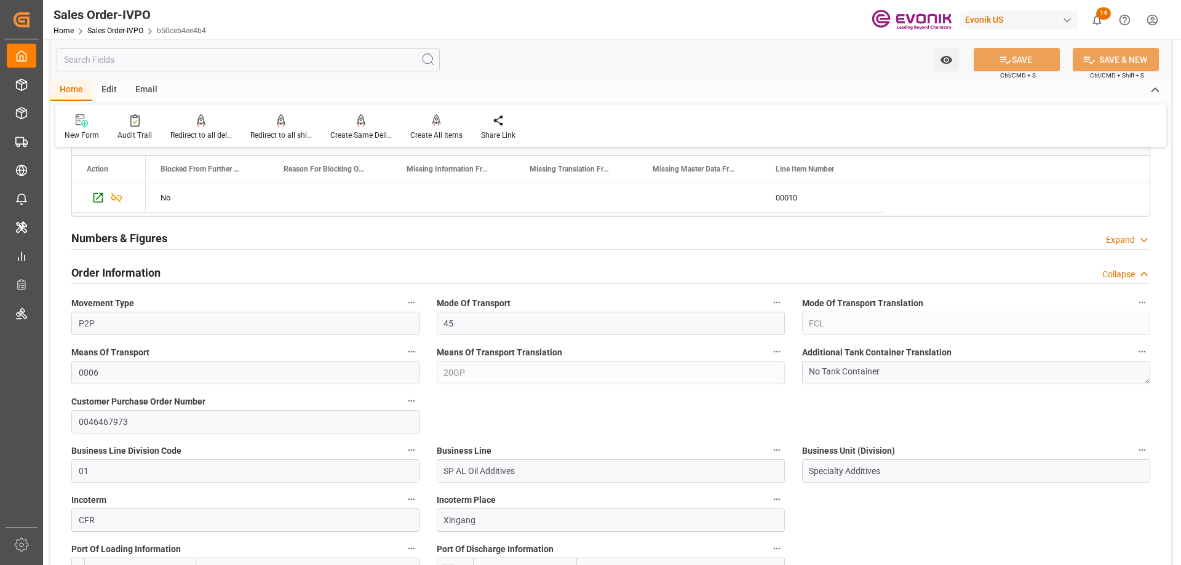
scroll to position [615, 0]
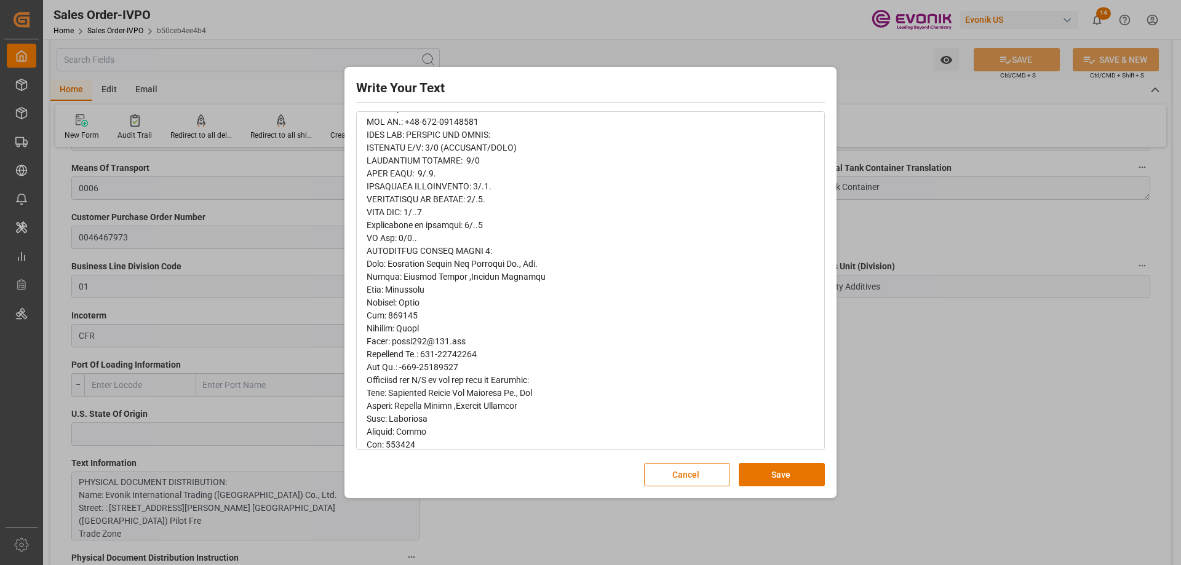
scroll to position [246, 0]
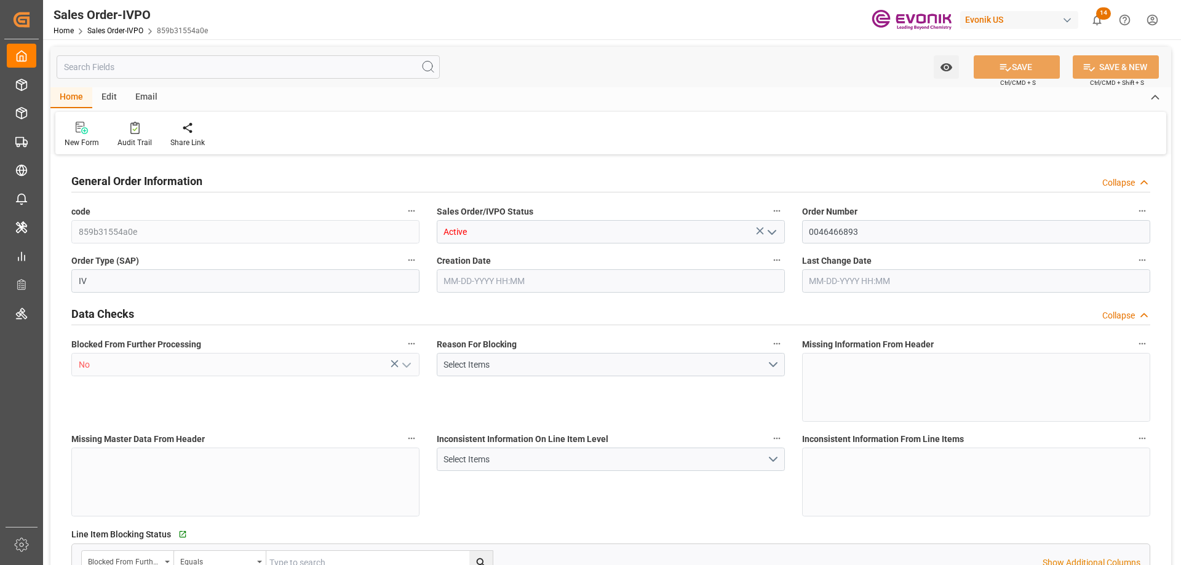
type input "CNTXG"
type input "0"
type input "1"
type input "2"
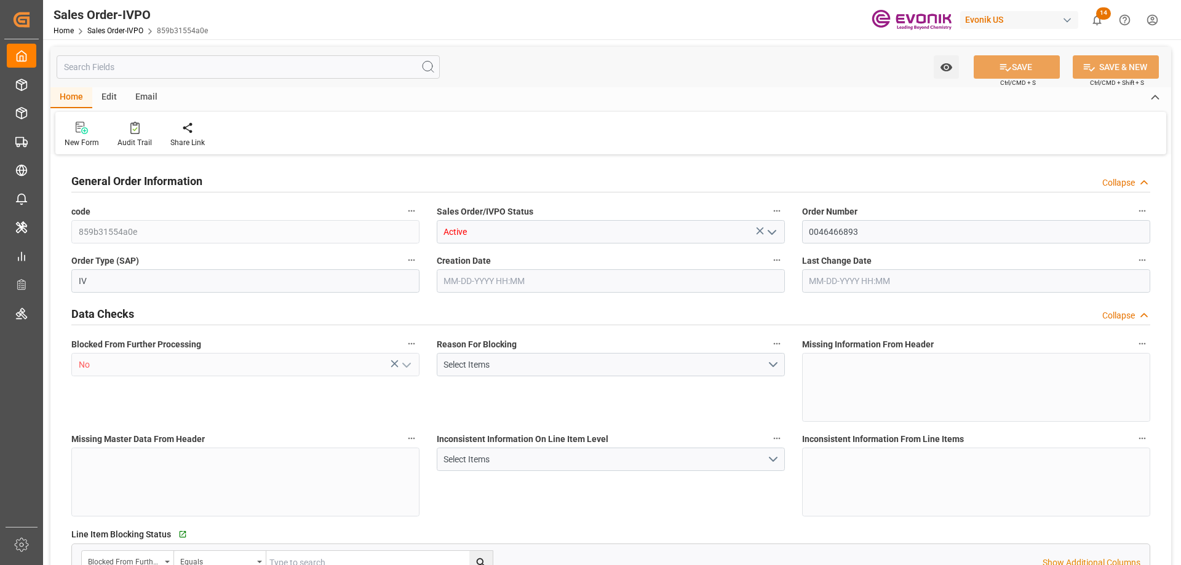
type input "16000"
type input "52.8408"
type input "17000"
type input "30"
type input "08-05-2025 16:03"
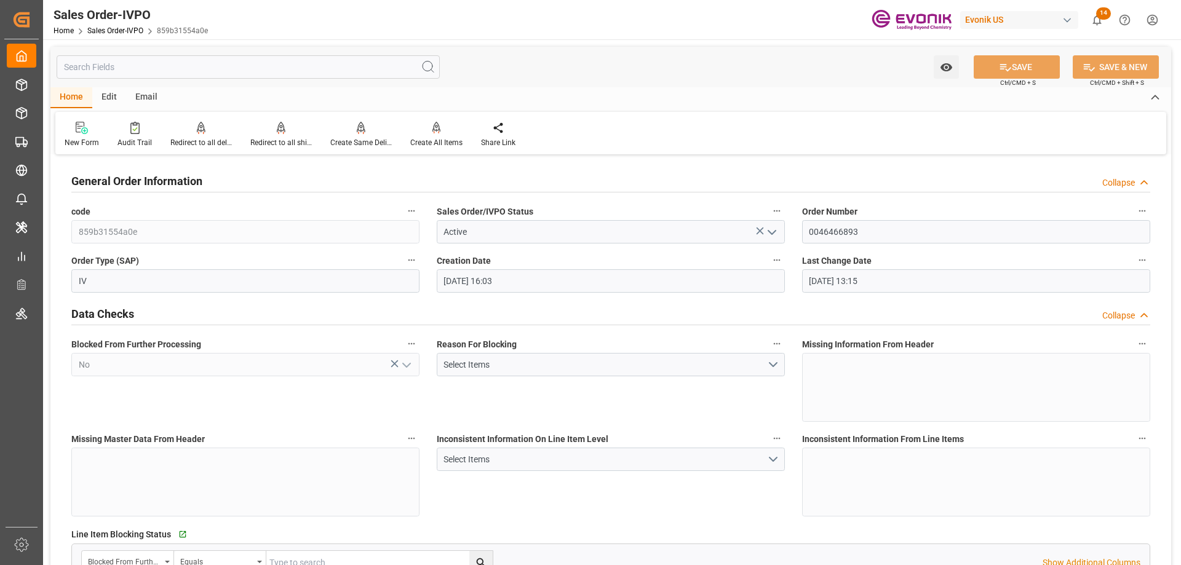
type input "08-18-2025 13:15"
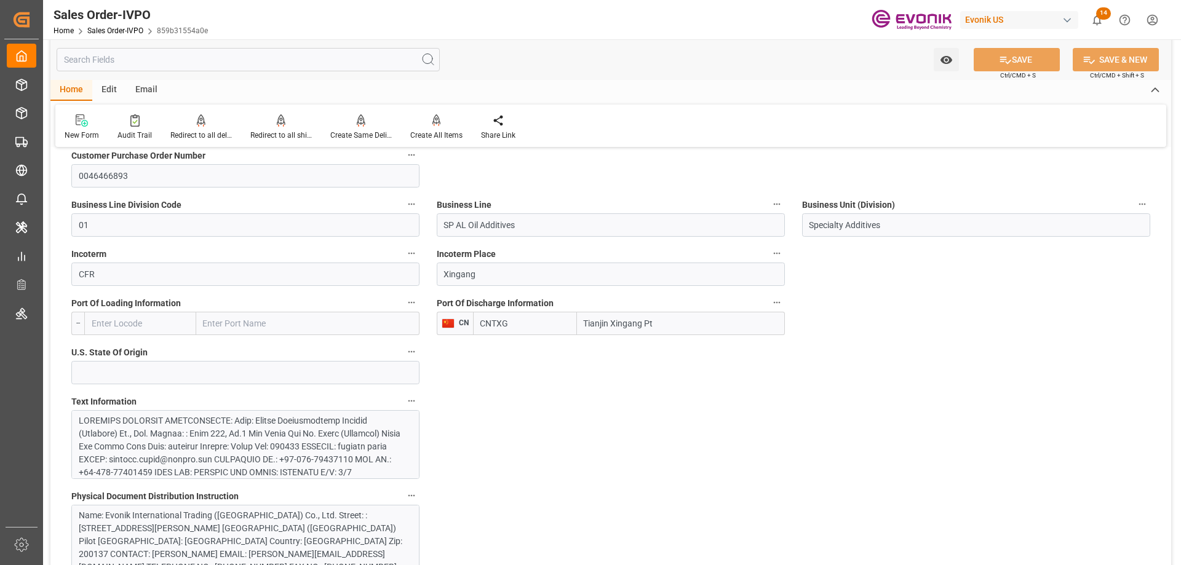
scroll to position [738, 0]
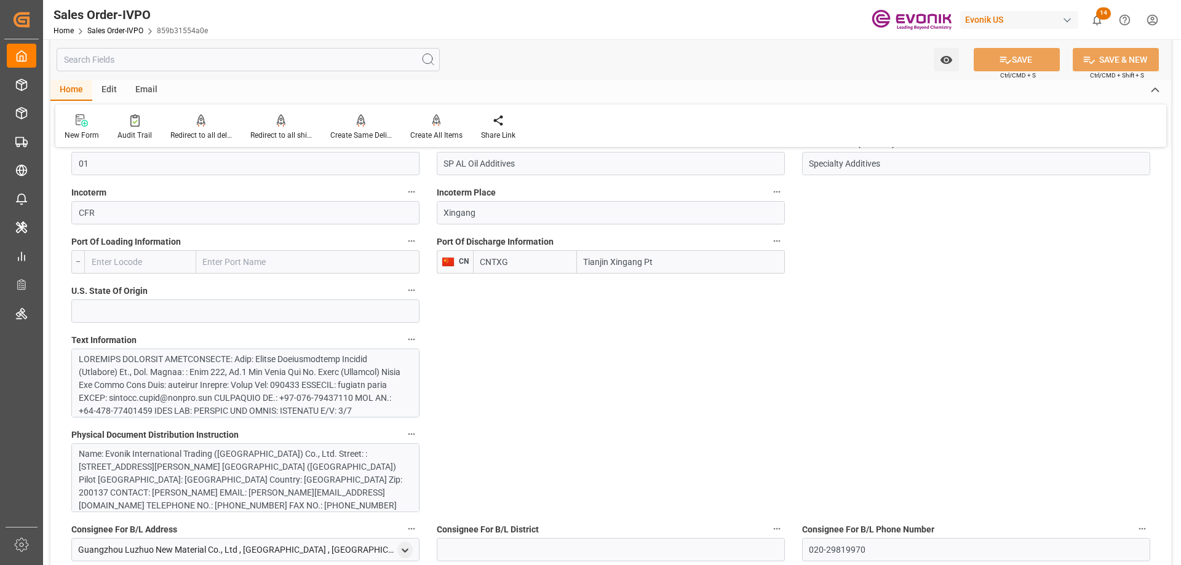
click at [244, 421] on div "Text Information" at bounding box center [245, 374] width 365 height 95
click at [247, 394] on div at bounding box center [241, 501] width 324 height 297
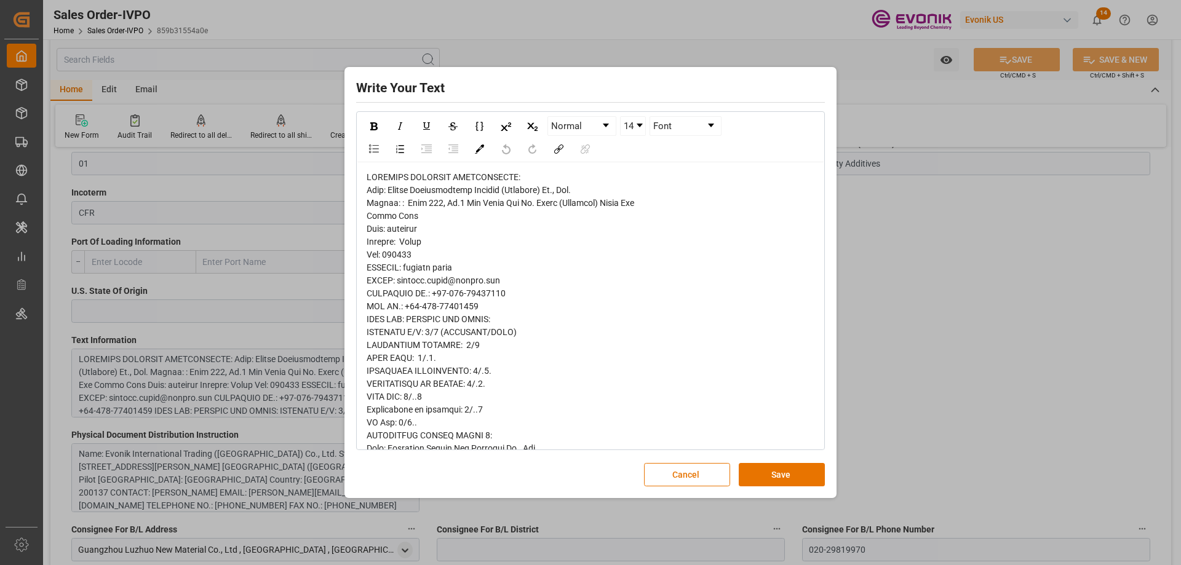
scroll to position [369, 0]
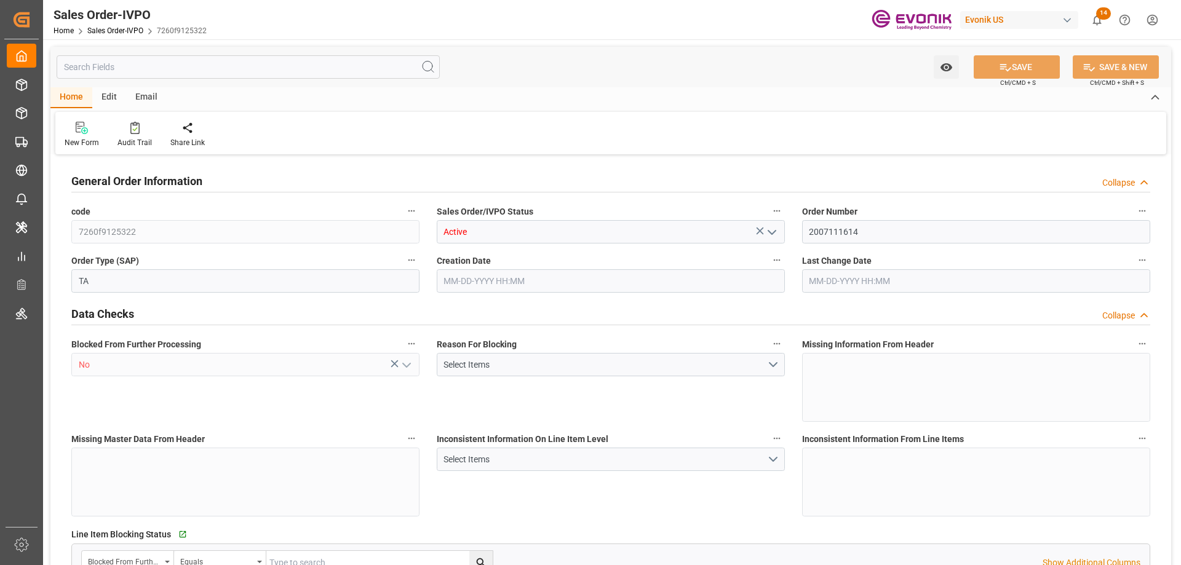
type input "DEBRV"
type input "0"
type input "1"
type input "2"
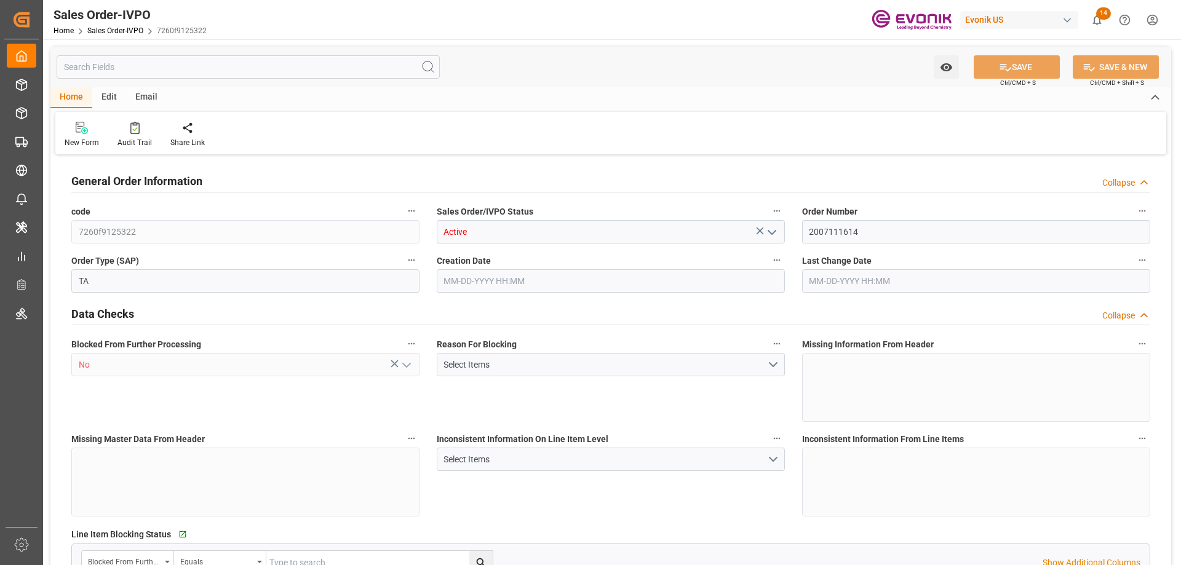
type input "16000"
type input "52.8408"
type input "17000"
type input "30"
type input "[DATE] 12:24"
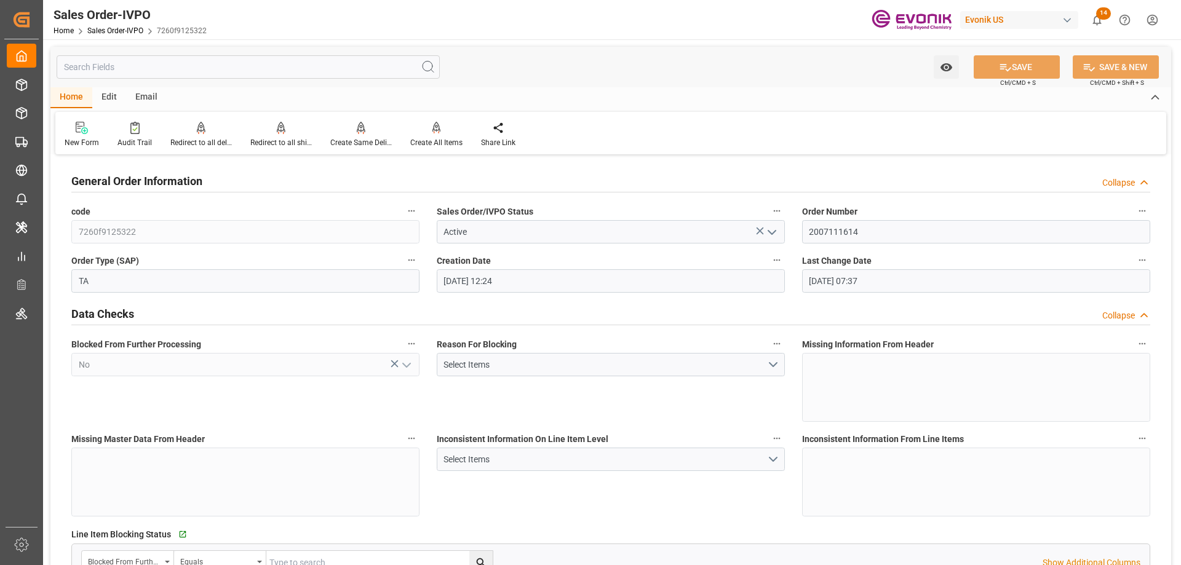
type input "[DATE] 07:37"
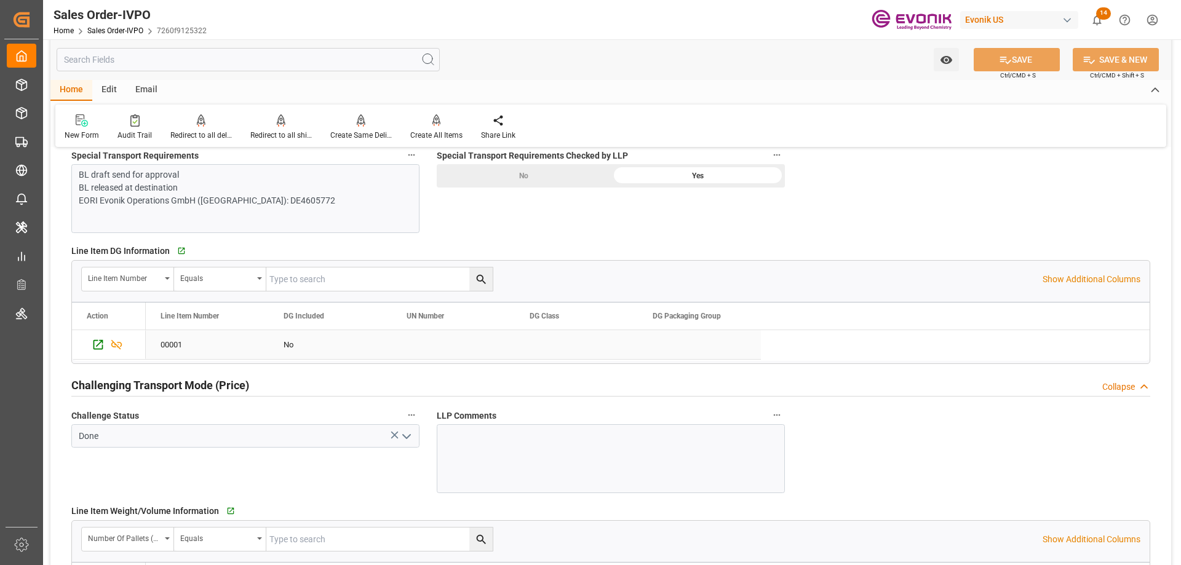
scroll to position [1722, 0]
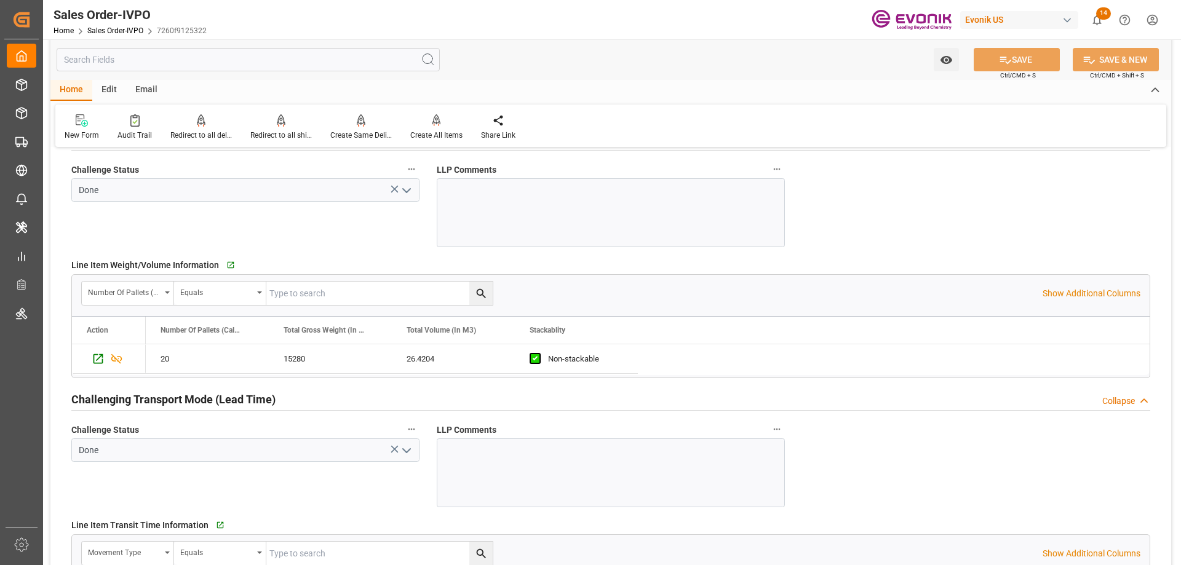
click at [230, 64] on input "text" at bounding box center [248, 59] width 383 height 23
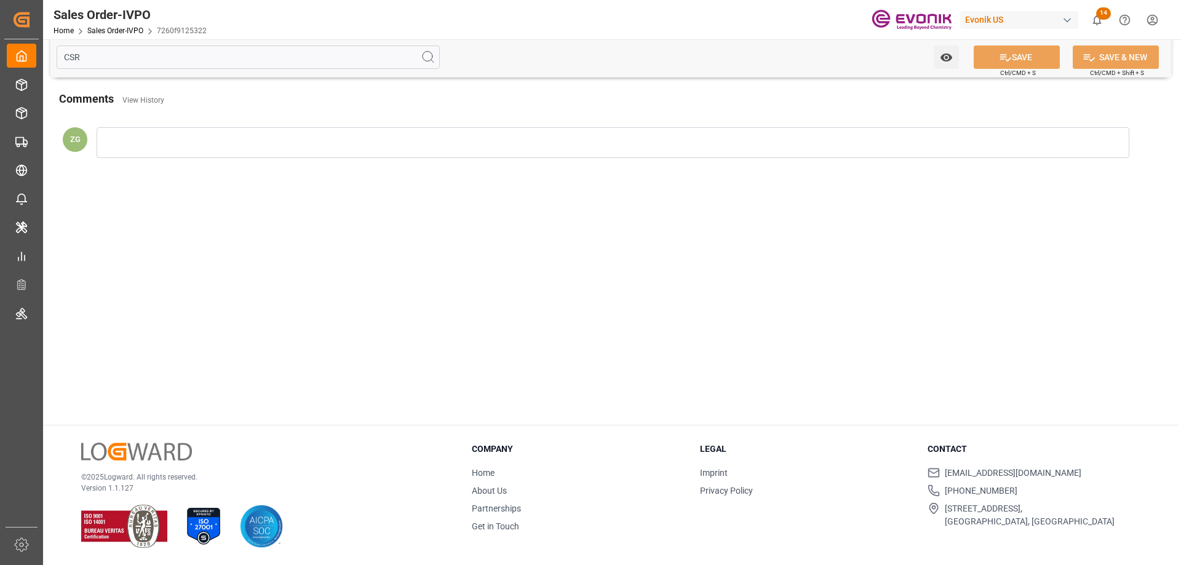
scroll to position [0, 0]
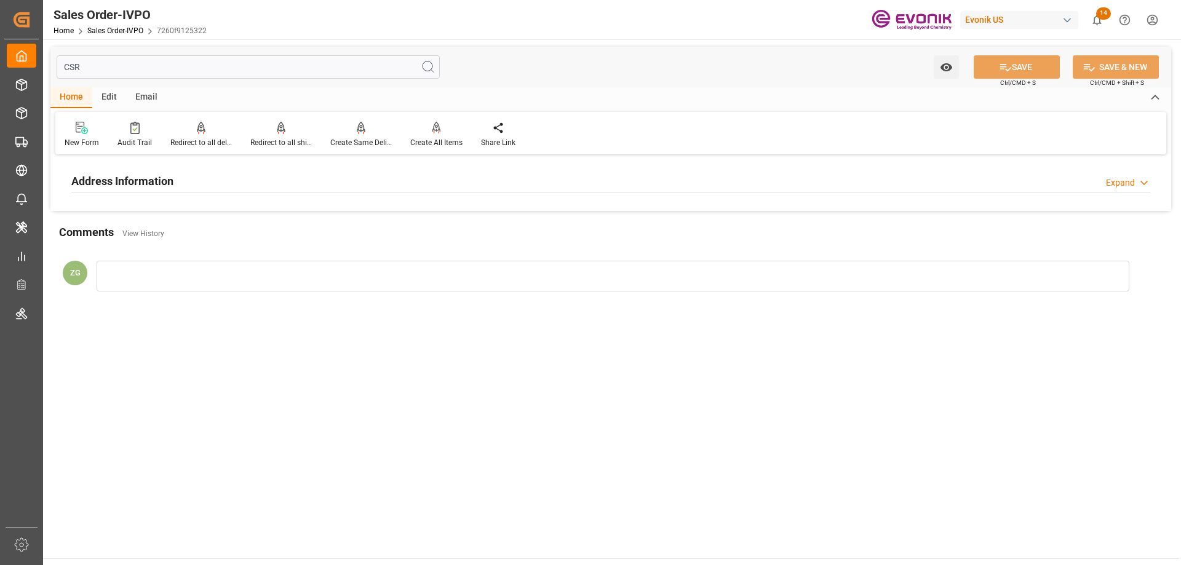
type input "CSR"
click at [178, 189] on div "Address Information Expand" at bounding box center [610, 180] width 1079 height 23
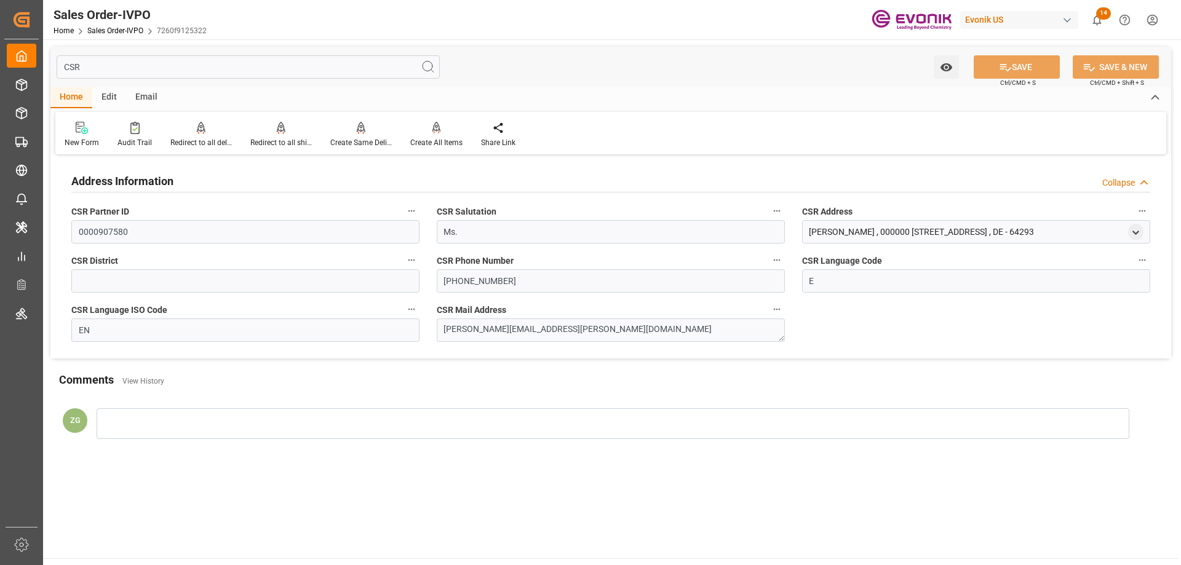
click at [113, 70] on input "CSR" at bounding box center [248, 66] width 383 height 23
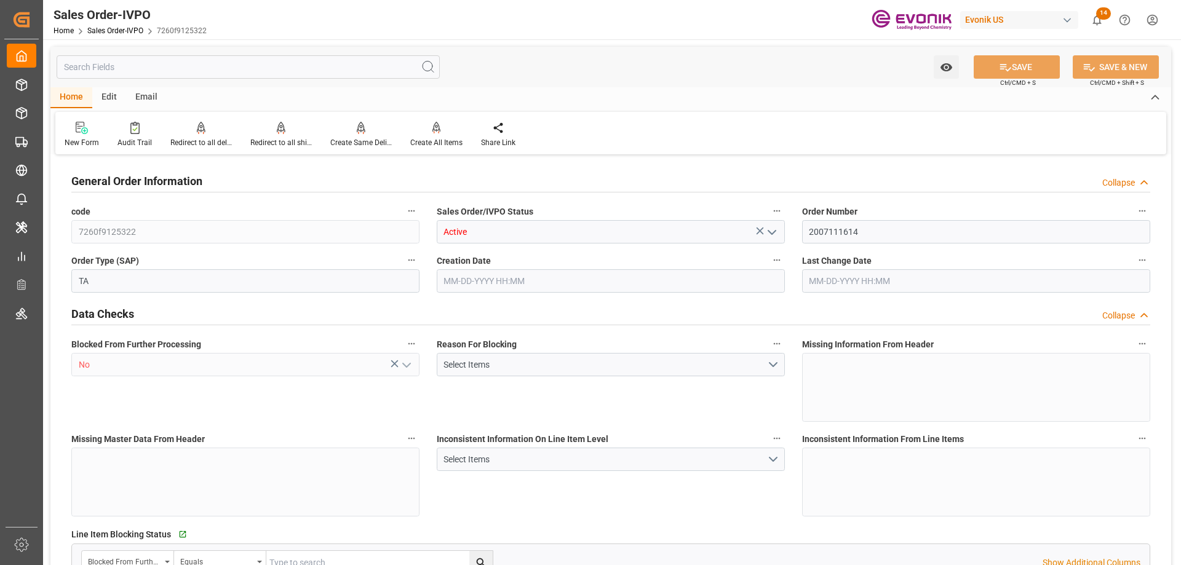
type input "DEBRV"
type input "0"
type input "1"
type input "2"
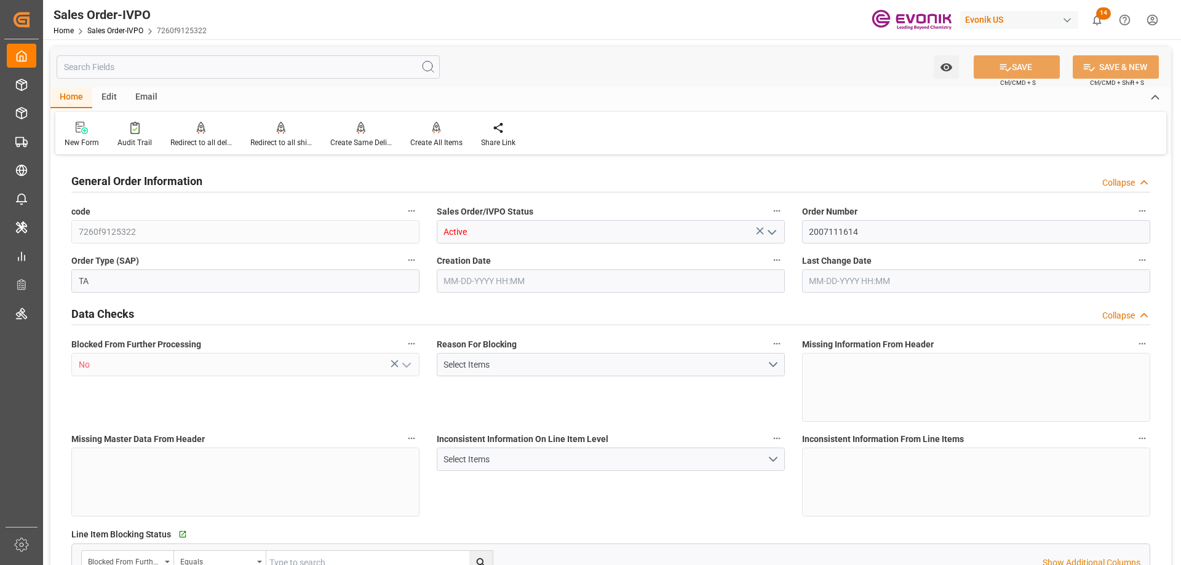
type input "16000"
type input "52.8408"
type input "17000"
type input "30"
type input "07-28-2025 12:24"
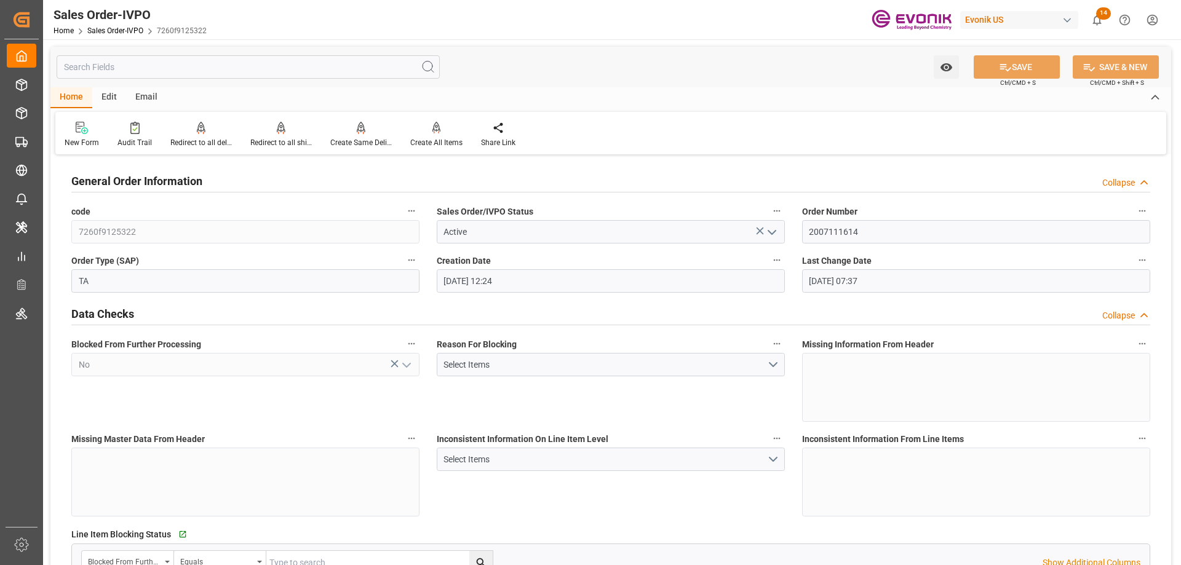
type input "09-02-2025 07:37"
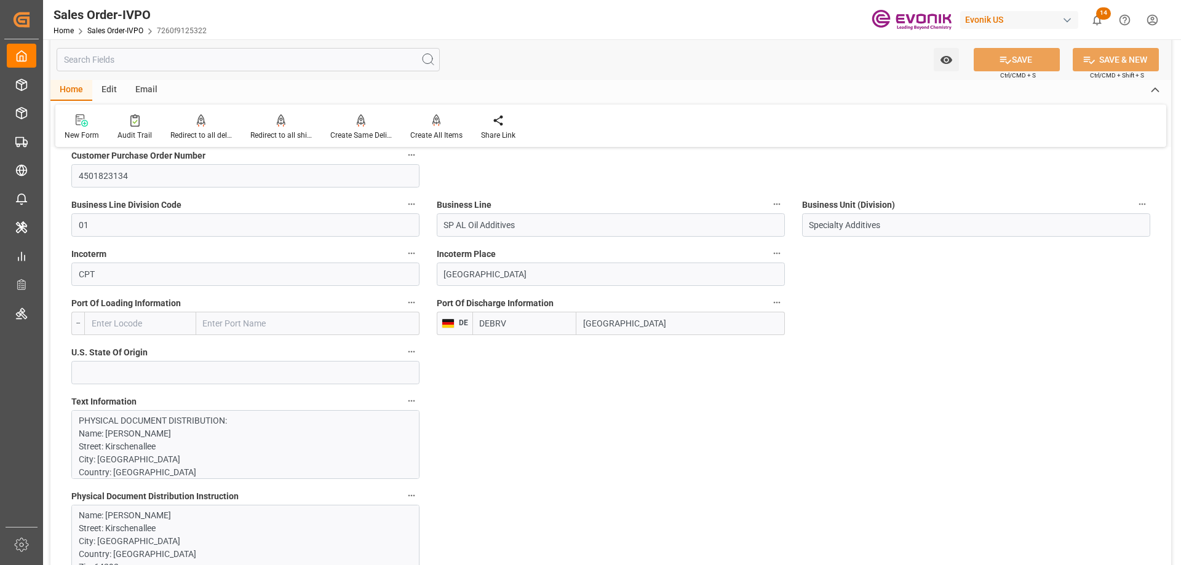
scroll to position [738, 0]
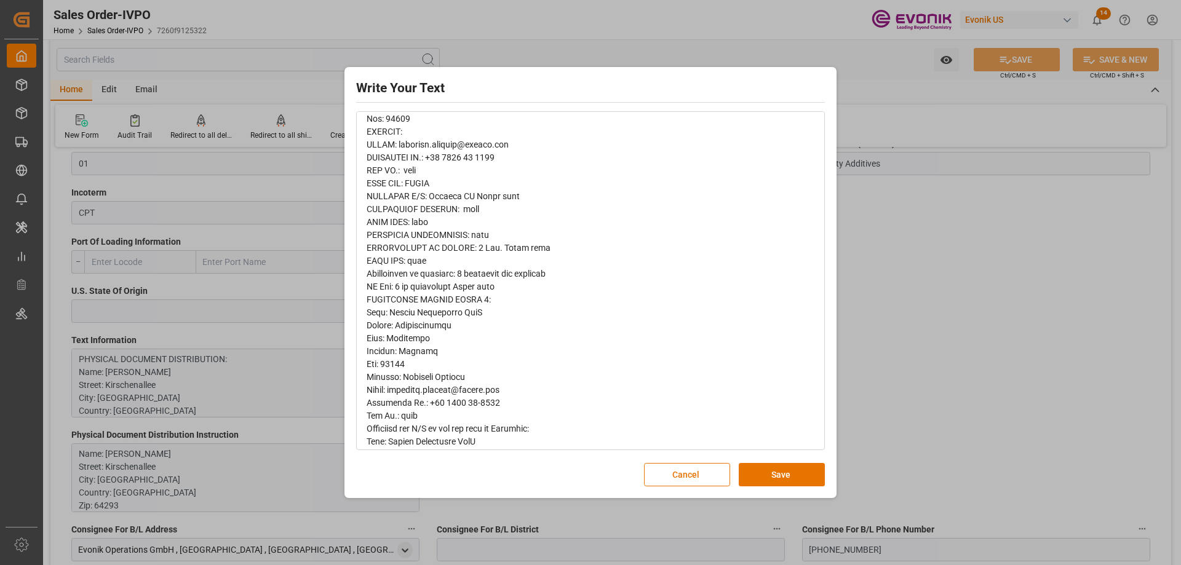
scroll to position [0, 0]
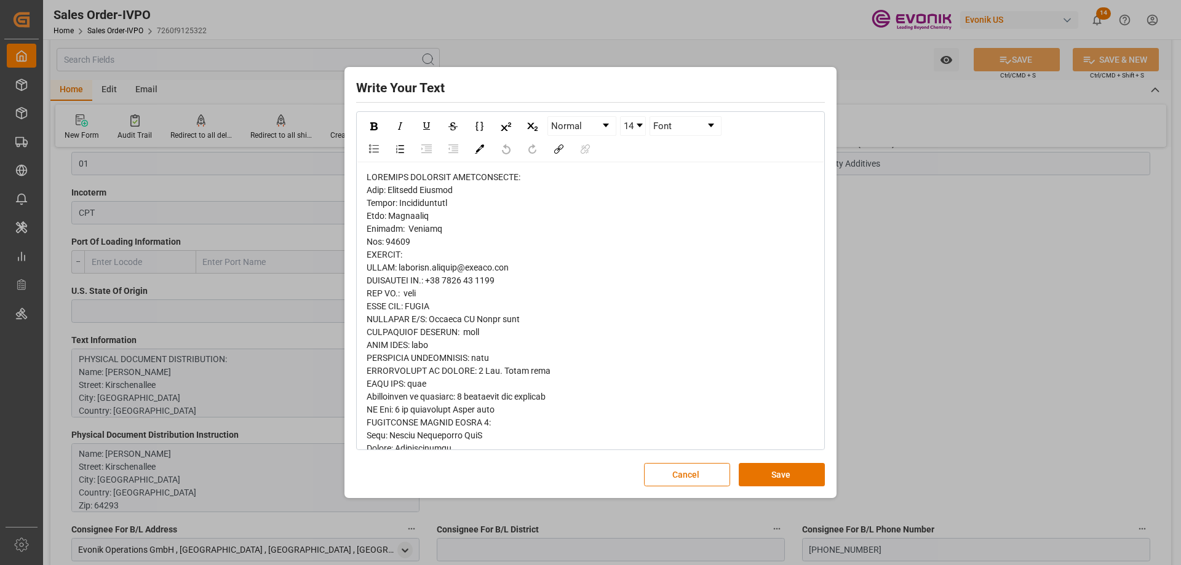
click at [886, 348] on div "Write Your Text Normal 14 Font Cancel Save" at bounding box center [590, 282] width 1181 height 565
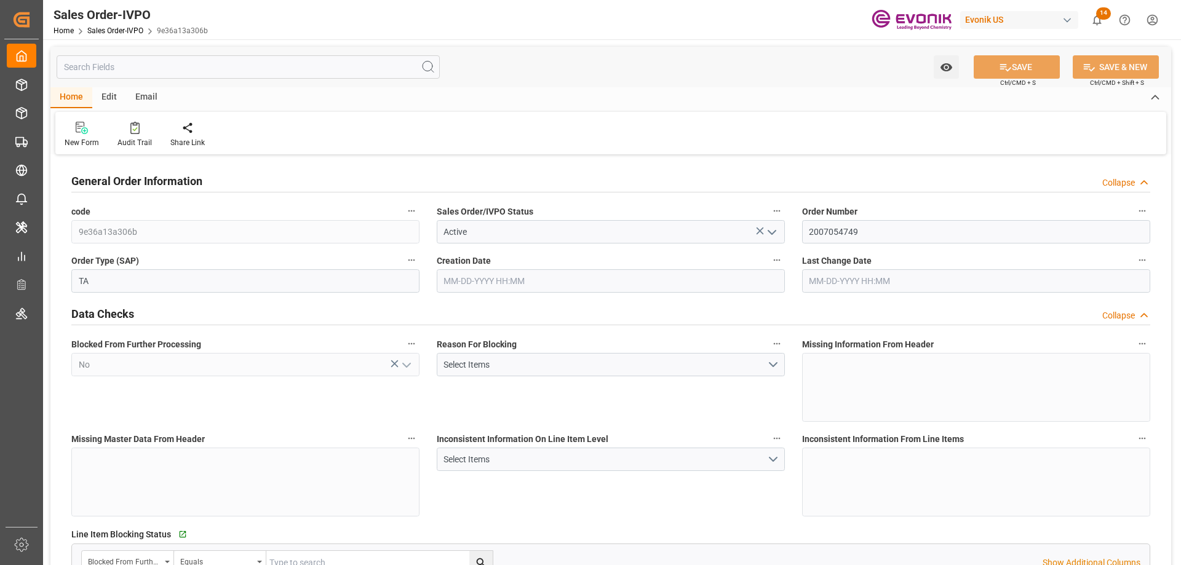
type input "CLSAI"
type input "0"
type input "1"
type input "2"
type input "1"
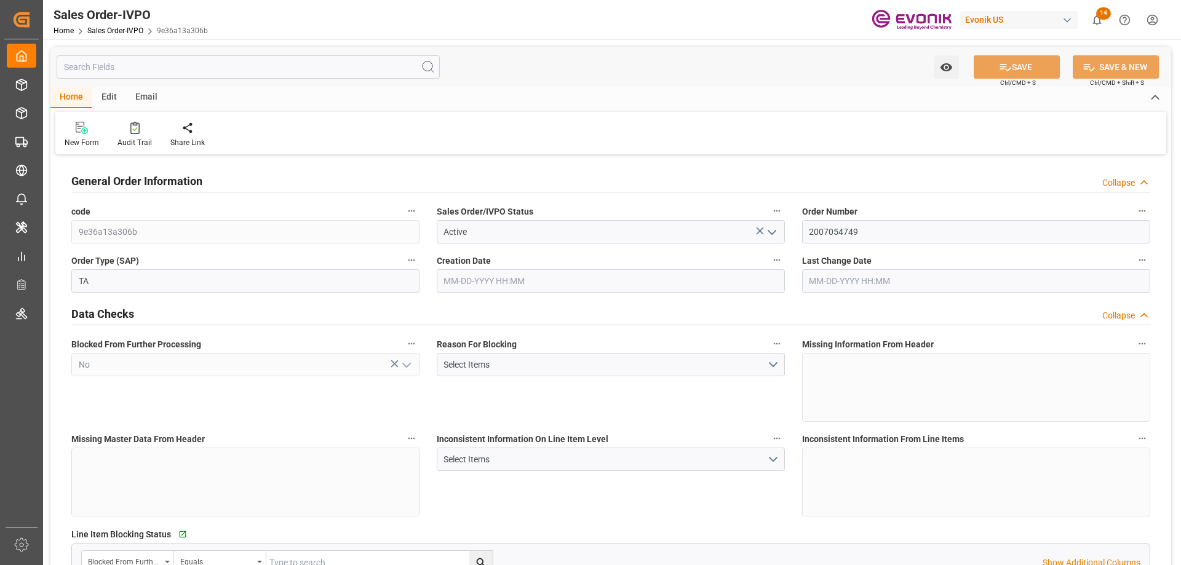
type input "6058.4"
type input "14.9168"
type input "17000"
type input "30"
type input "06-17-2025 20:55"
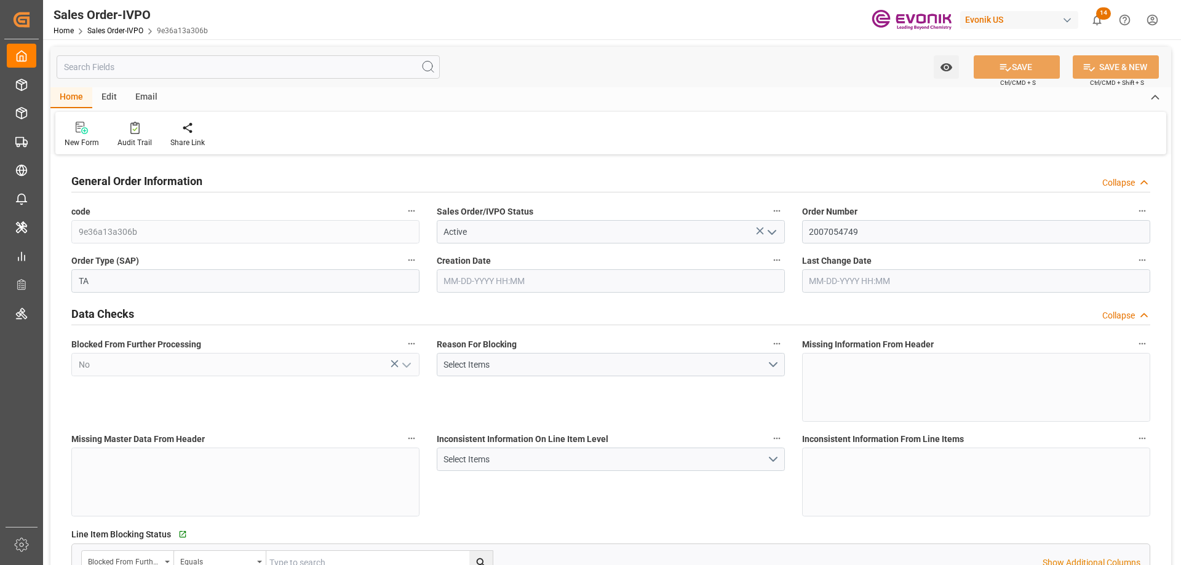
type input "07-22-2025 16:39"
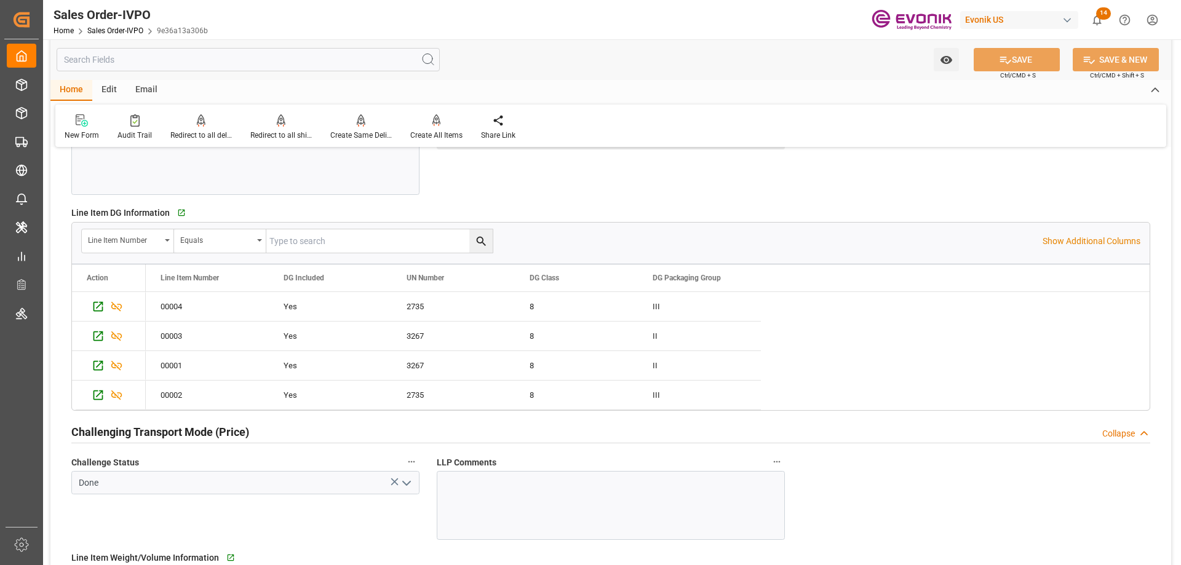
scroll to position [1845, 0]
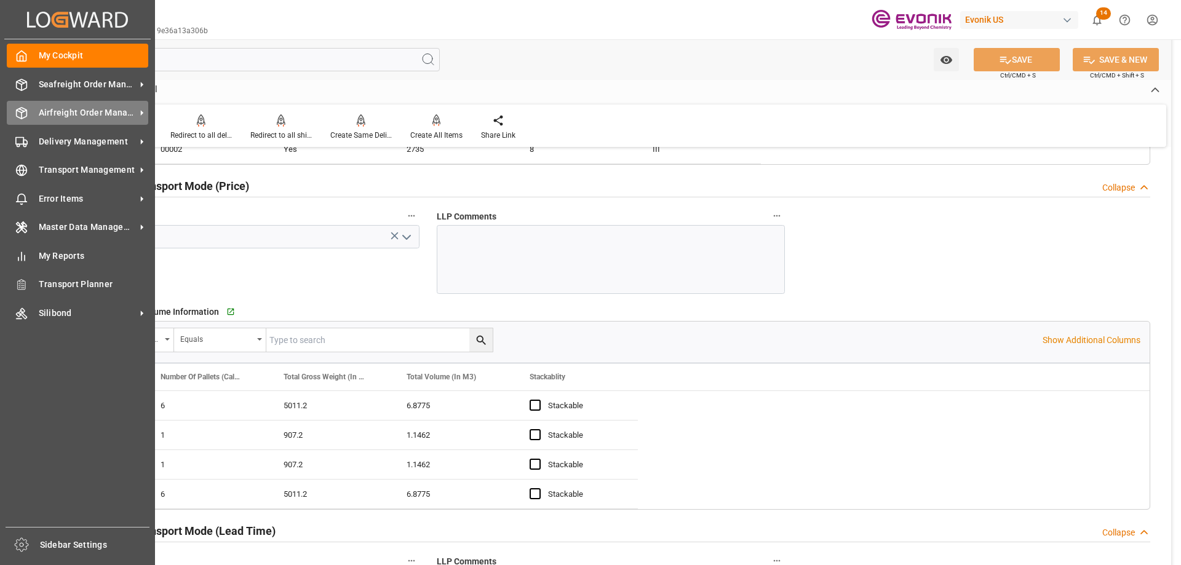
click at [20, 113] on polyline at bounding box center [22, 111] width 10 height 2
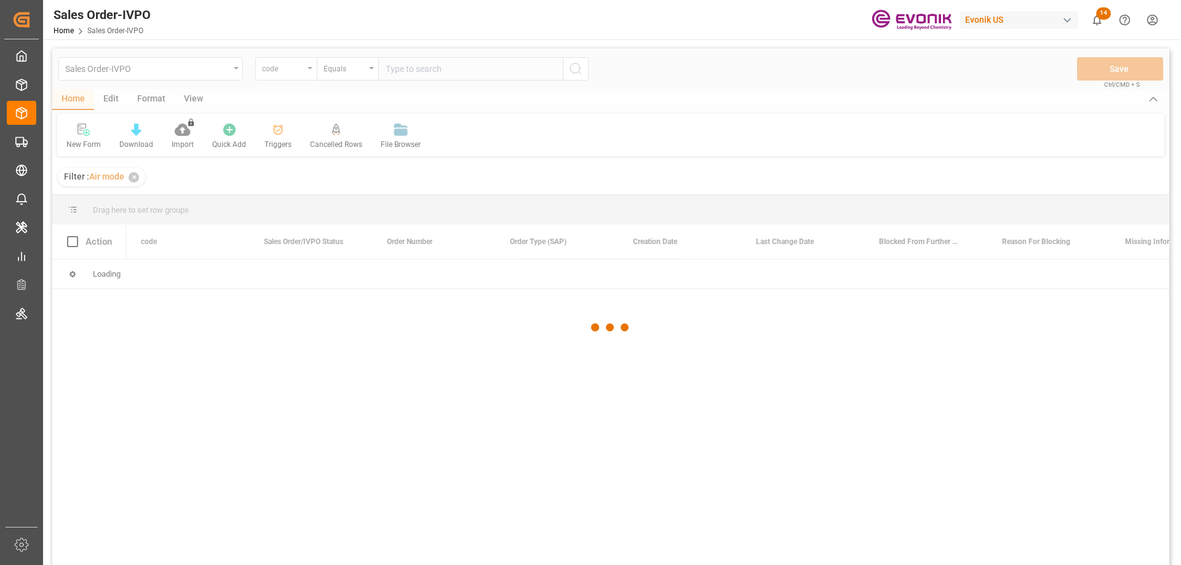
click at [298, 69] on div at bounding box center [610, 328] width 1117 height 558
click at [301, 70] on div at bounding box center [610, 328] width 1117 height 558
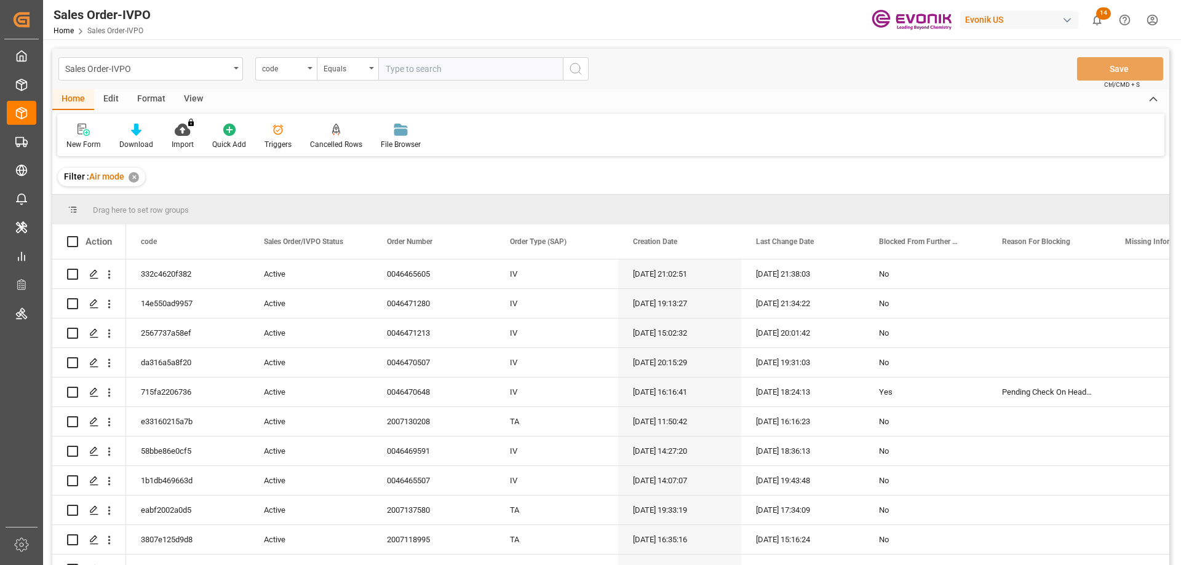
click at [299, 70] on div "code" at bounding box center [283, 67] width 42 height 14
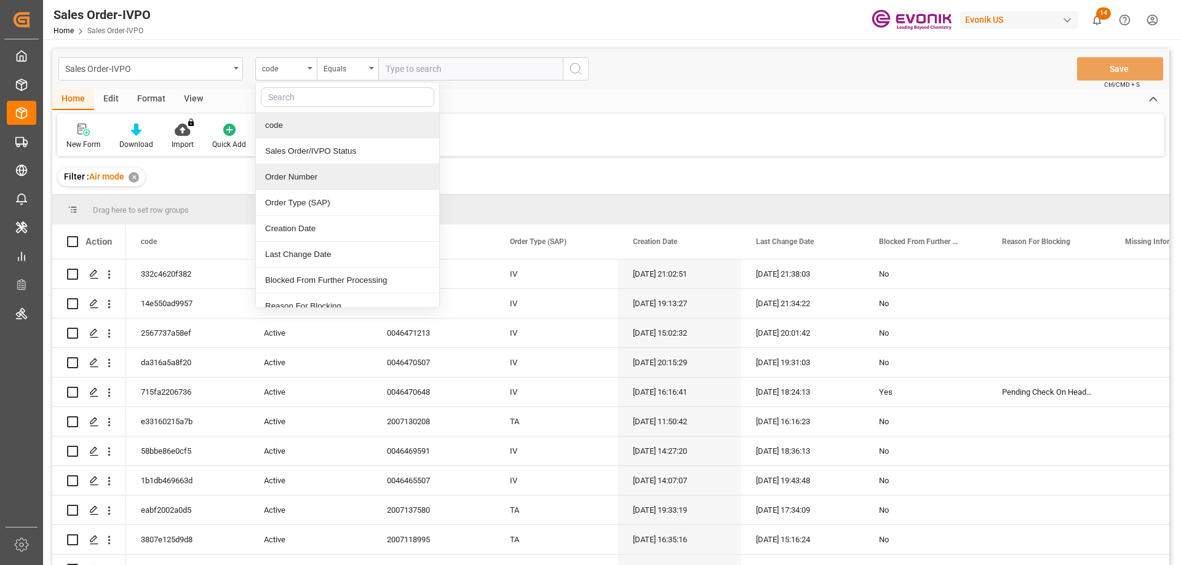
click at [322, 178] on div "Order Number" at bounding box center [347, 177] width 183 height 26
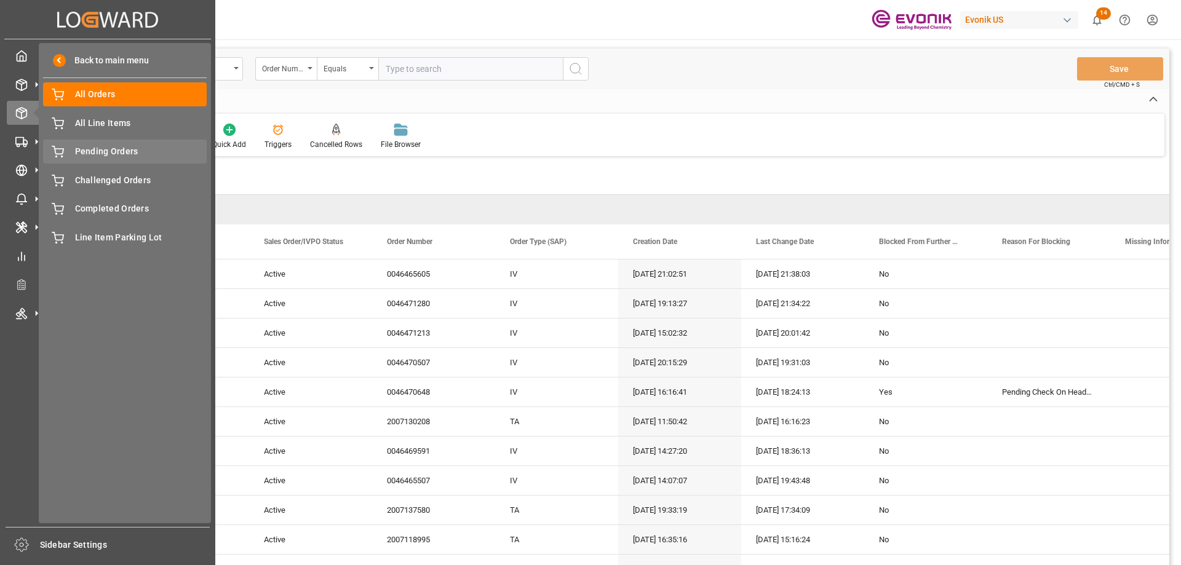
click at [104, 150] on span "Pending Orders" at bounding box center [141, 151] width 132 height 13
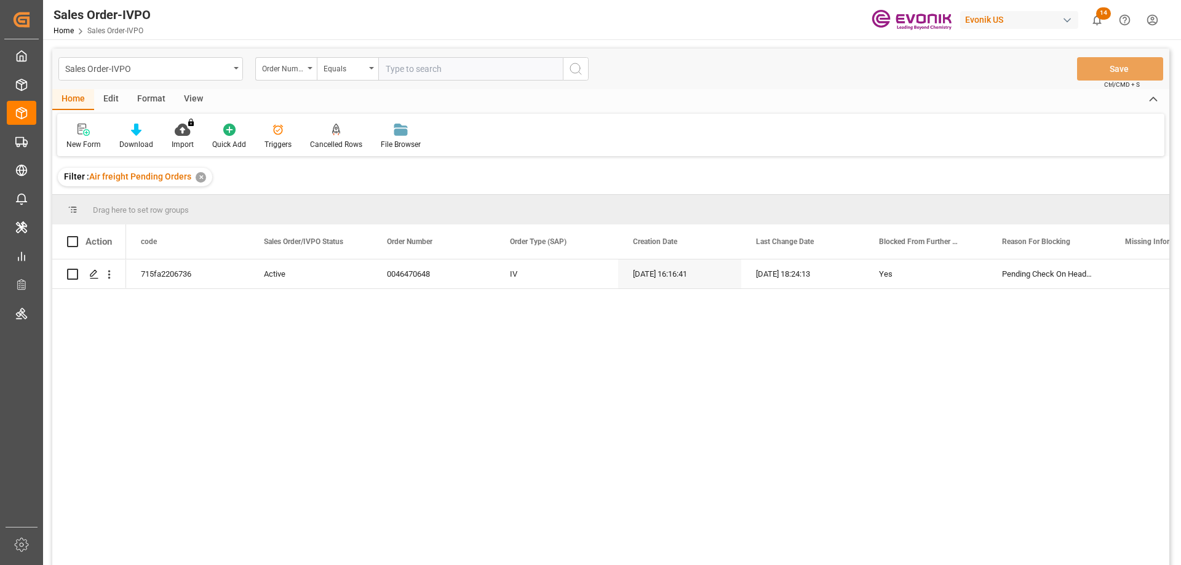
click at [301, 72] on div "Order Number" at bounding box center [283, 67] width 42 height 14
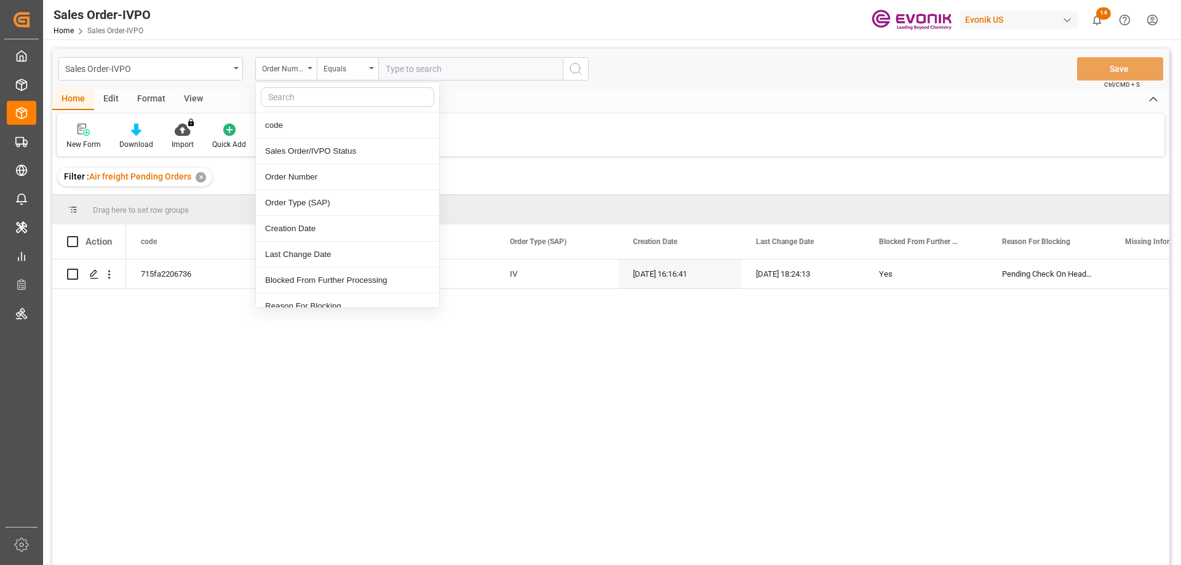
click at [325, 92] on input "text" at bounding box center [347, 97] width 173 height 20
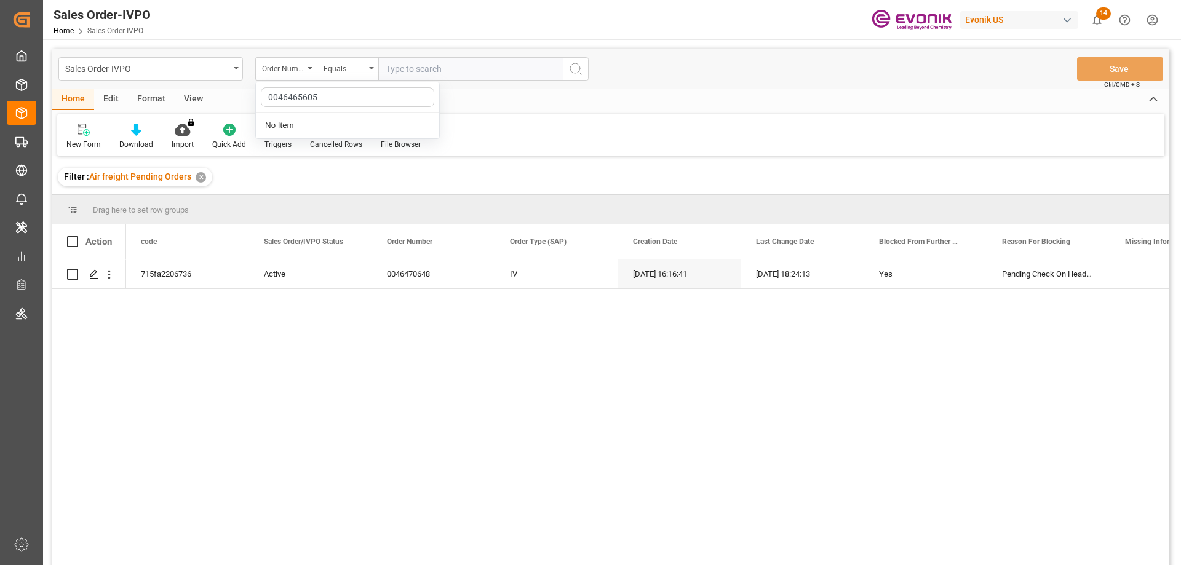
type input "0046465605"
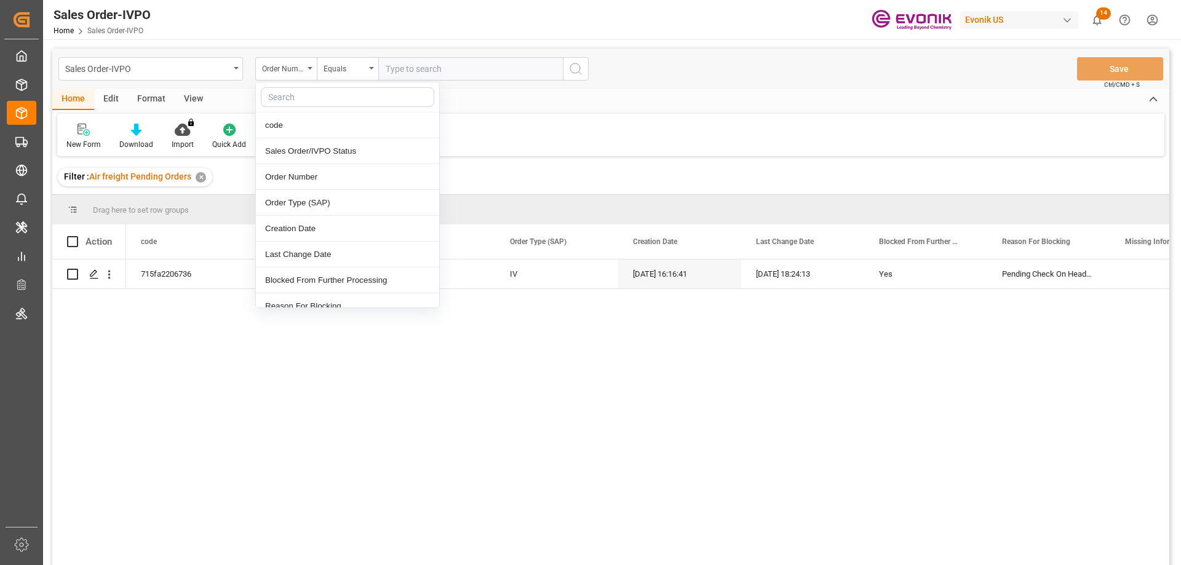
click at [397, 68] on input "text" at bounding box center [470, 68] width 185 height 23
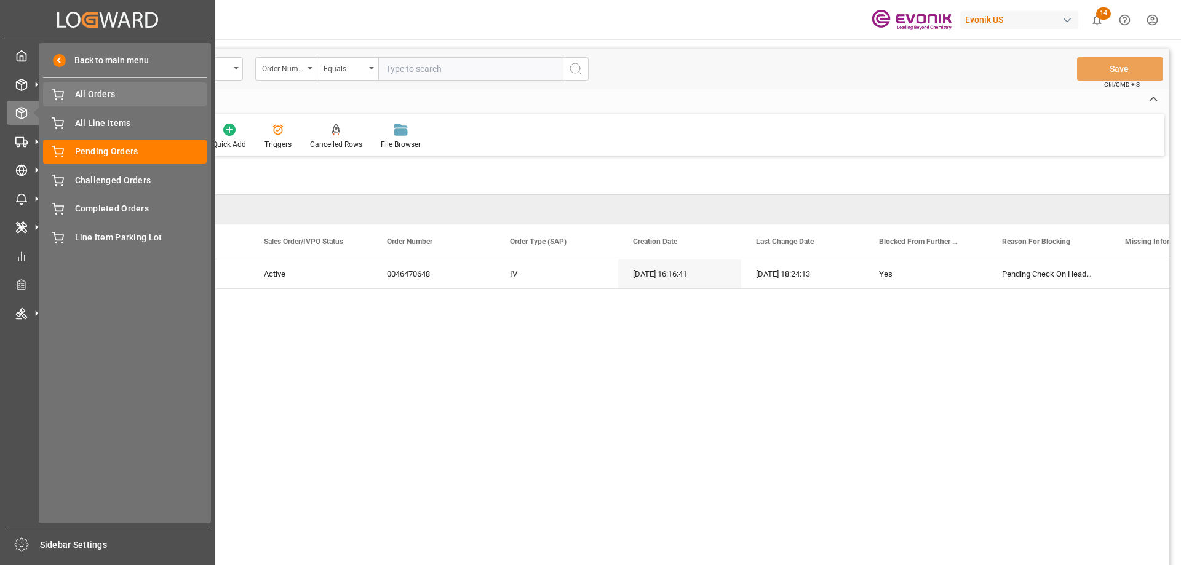
click at [96, 96] on span "All Orders" at bounding box center [141, 94] width 132 height 13
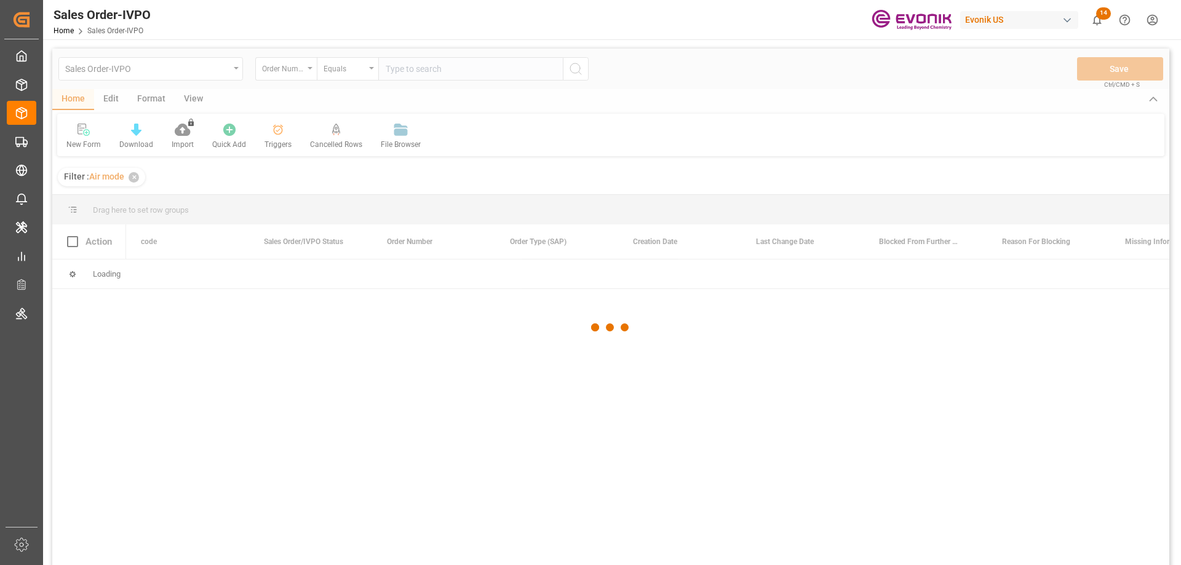
click at [430, 79] on div at bounding box center [610, 328] width 1117 height 558
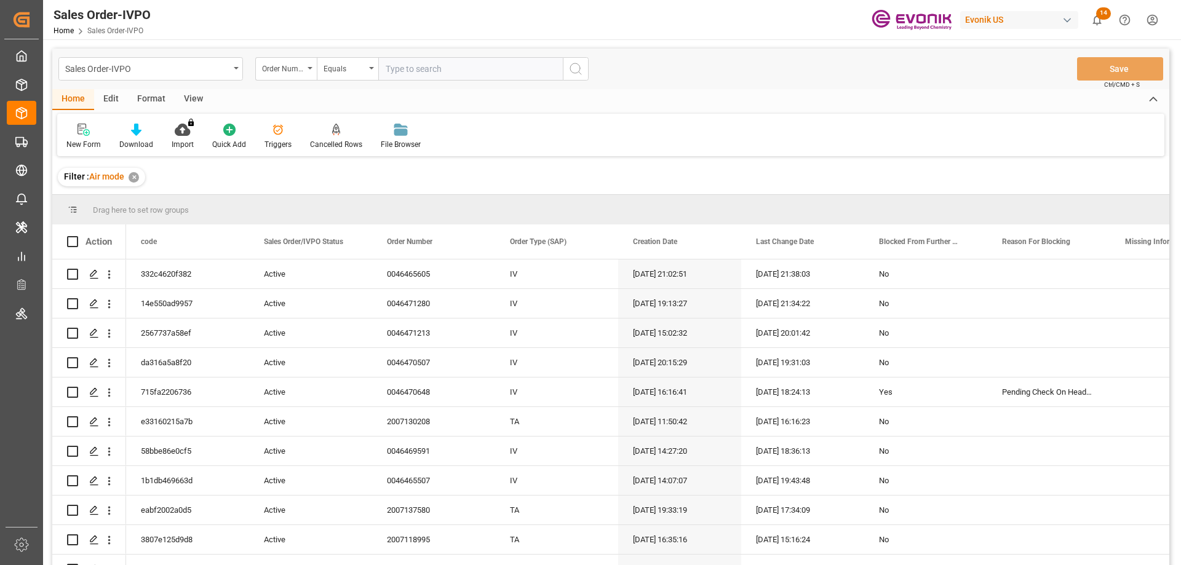
click at [422, 70] on input "text" at bounding box center [470, 68] width 185 height 23
paste input "46465605"
type input "0046465605"
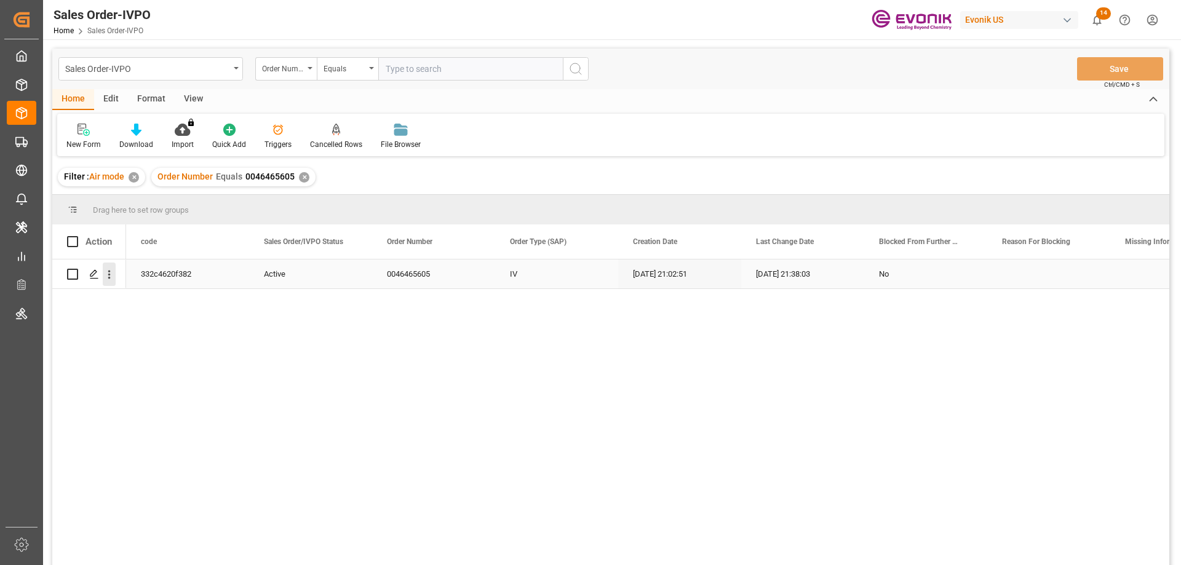
click at [107, 267] on button "open menu" at bounding box center [109, 274] width 13 height 23
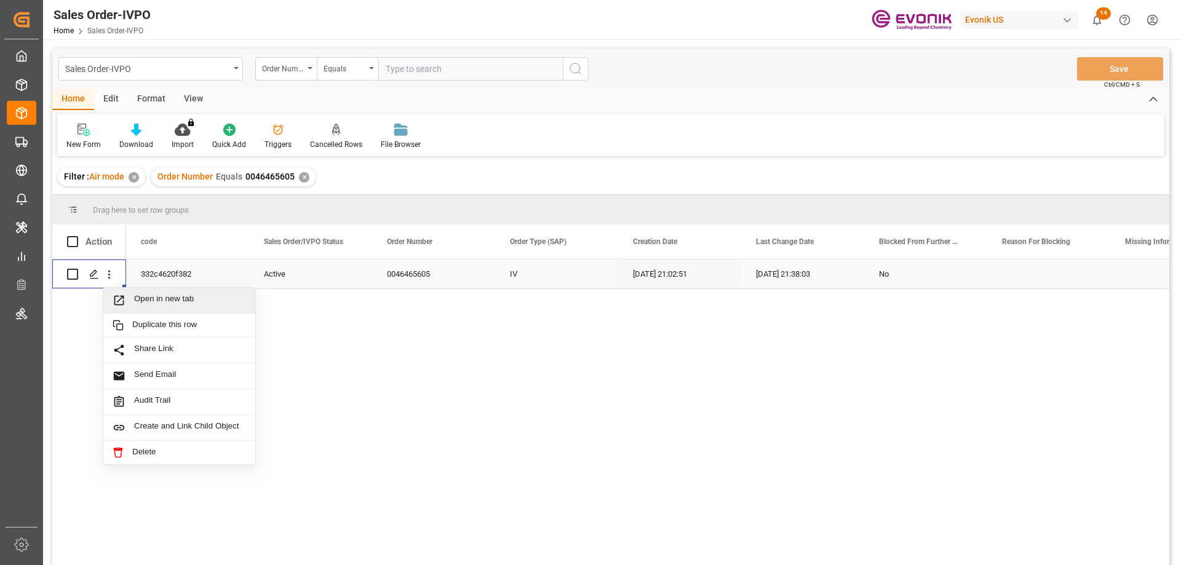
click at [135, 301] on span "Open in new tab" at bounding box center [190, 300] width 112 height 13
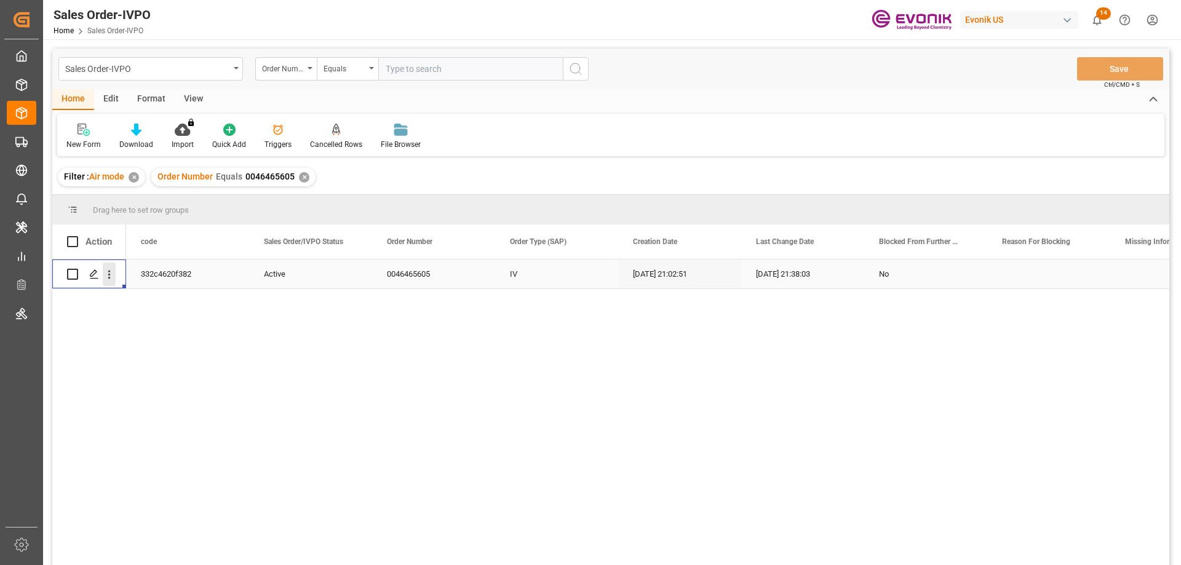
click at [115, 274] on icon "open menu" at bounding box center [109, 274] width 13 height 13
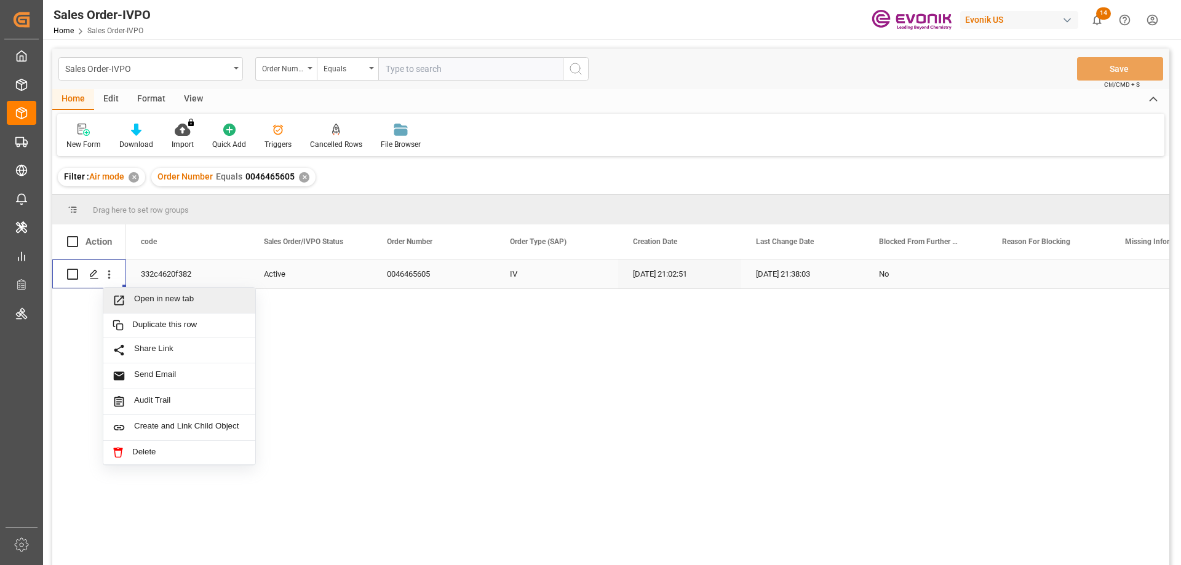
click at [132, 295] on span "Press SPACE to select this row." at bounding box center [124, 300] width 22 height 13
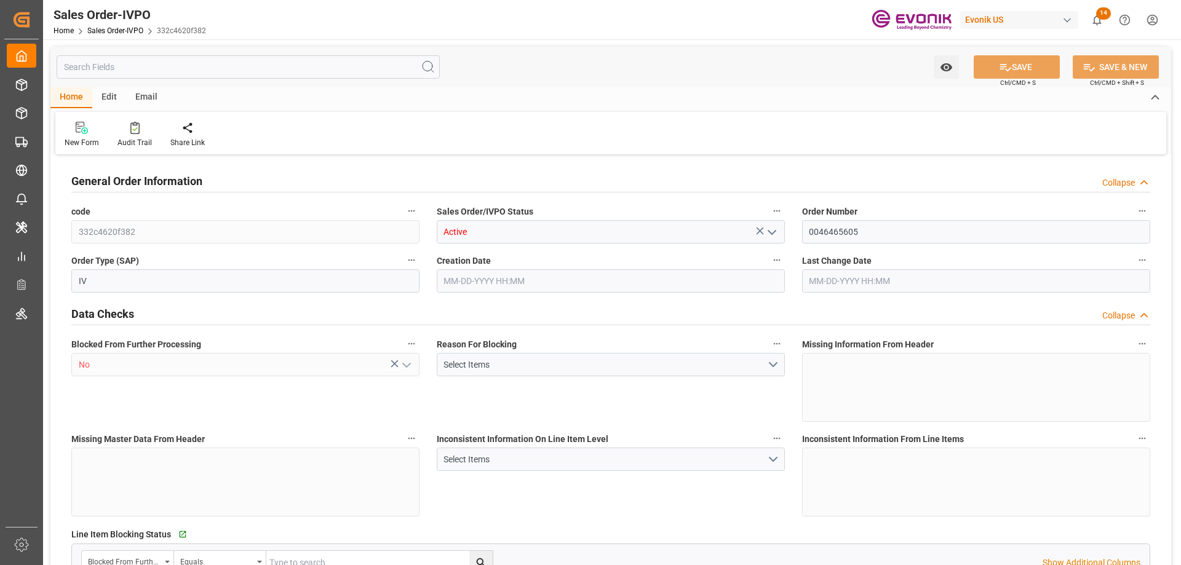
type input "ARBUE"
type input "12006.95"
type input "1"
type input "2621.496"
type input "[DATE] 21:02"
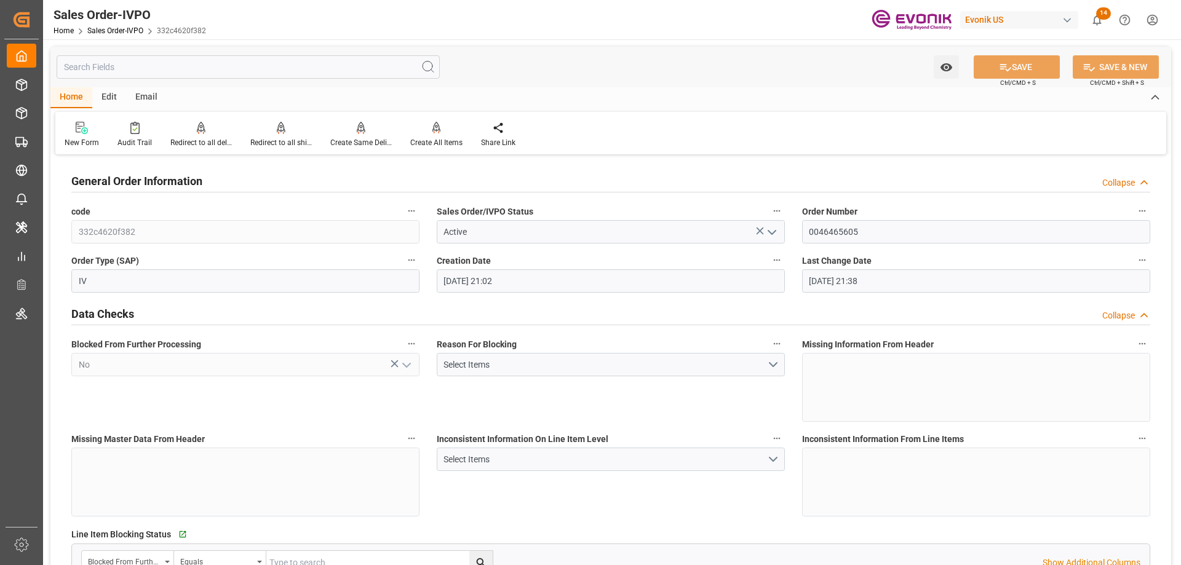
type input "[DATE] 21:38"
click at [137, 133] on icon at bounding box center [134, 128] width 9 height 12
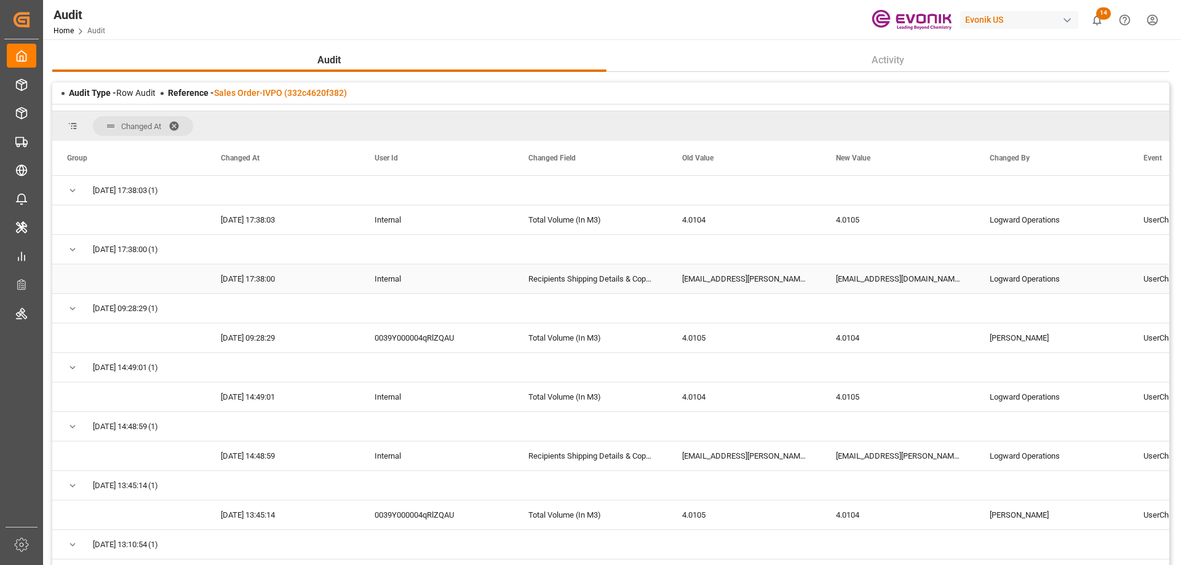
click at [626, 285] on div "Recipients Shipping Details & Copy Of Documents" at bounding box center [591, 279] width 154 height 29
click at [728, 273] on div "vic.rodriguez@evonik.com,luciano.iguchi@evonik.com,agustina.munoz@evonik.com,co…" at bounding box center [744, 279] width 154 height 29
click at [837, 272] on div "comexarg@evonik.com,luciano.iguchi@evonik.com,agustina.munoz@evonik.com,magali.…" at bounding box center [898, 279] width 154 height 29
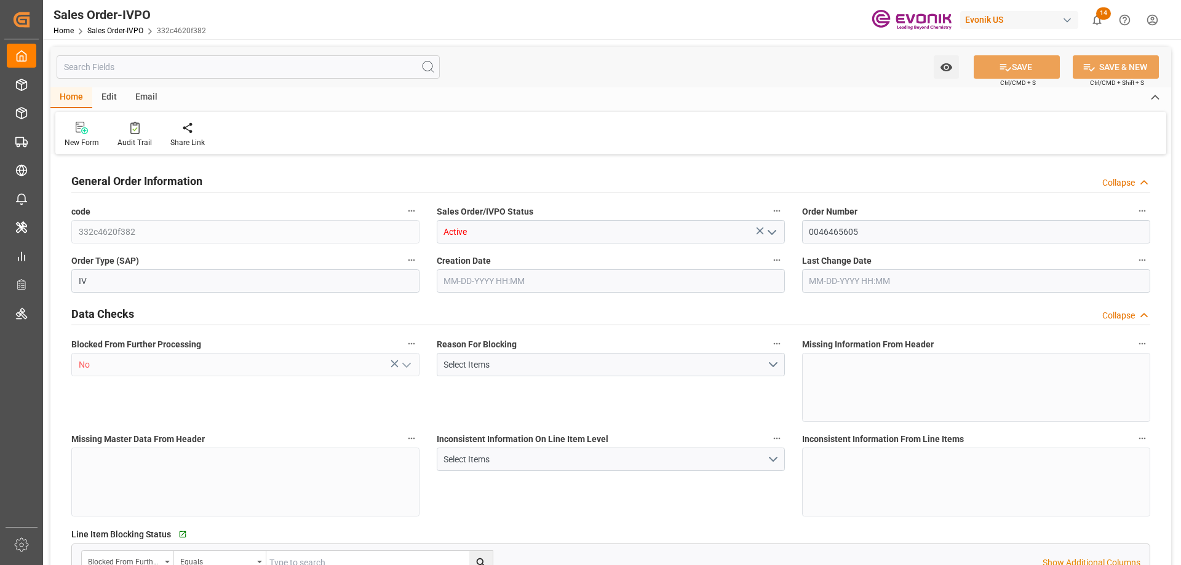
type input "ARBUE"
type input "12006.95"
type input "1"
type input "2621.496"
type input "[DATE] 21:02"
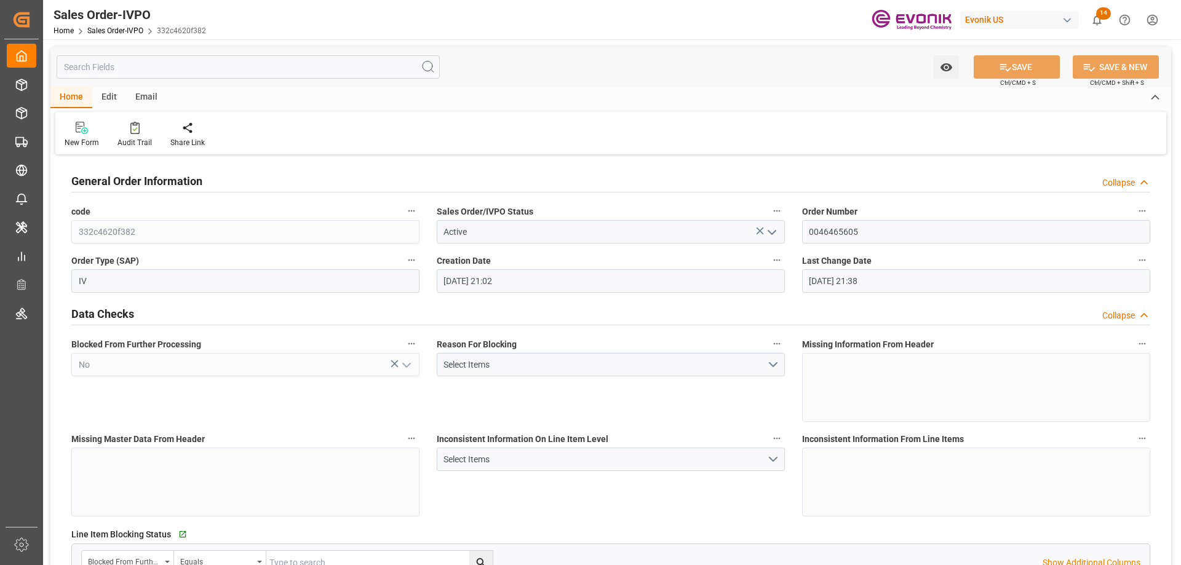
type input "[DATE] 21:38"
click at [258, 134] on div at bounding box center [281, 127] width 62 height 13
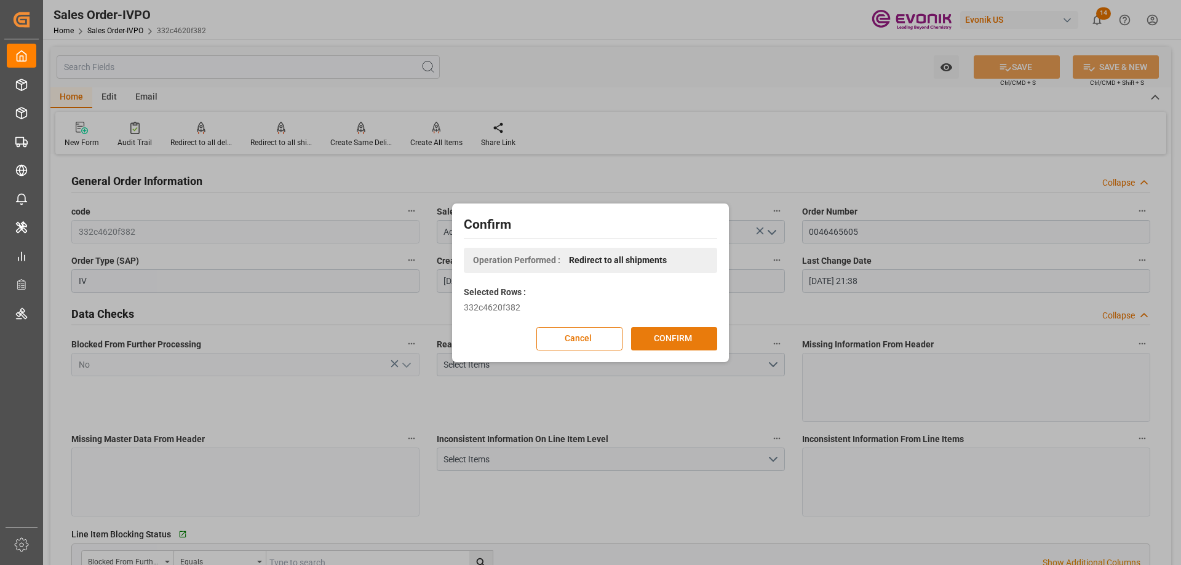
click at [669, 336] on button "CONFIRM" at bounding box center [674, 338] width 86 height 23
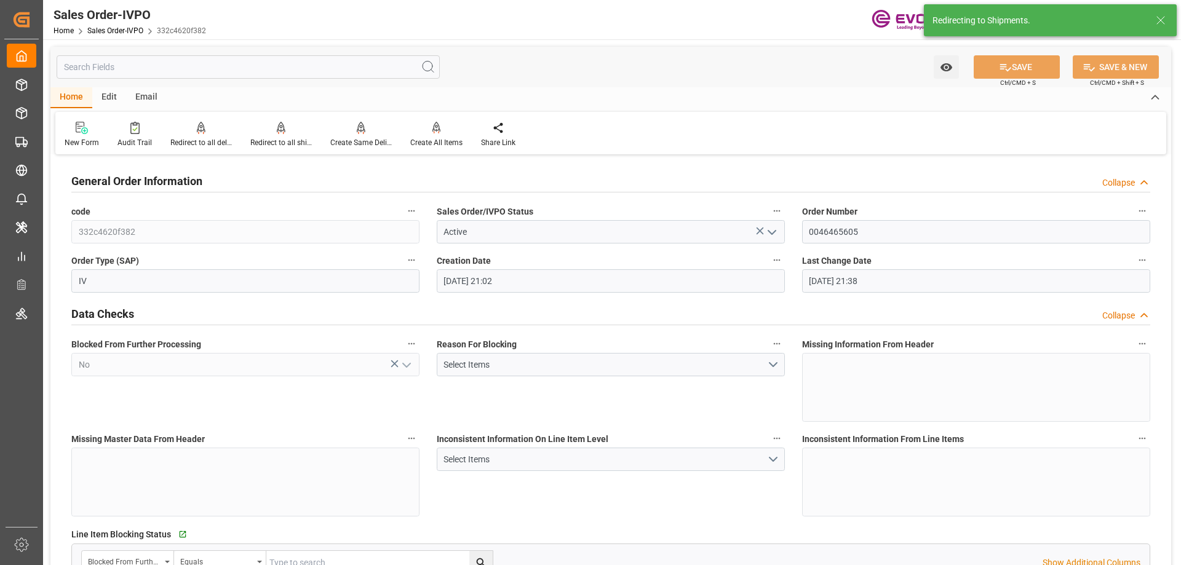
type input "08-21-2025 21:02"
type input "09-02-2025 21:38"
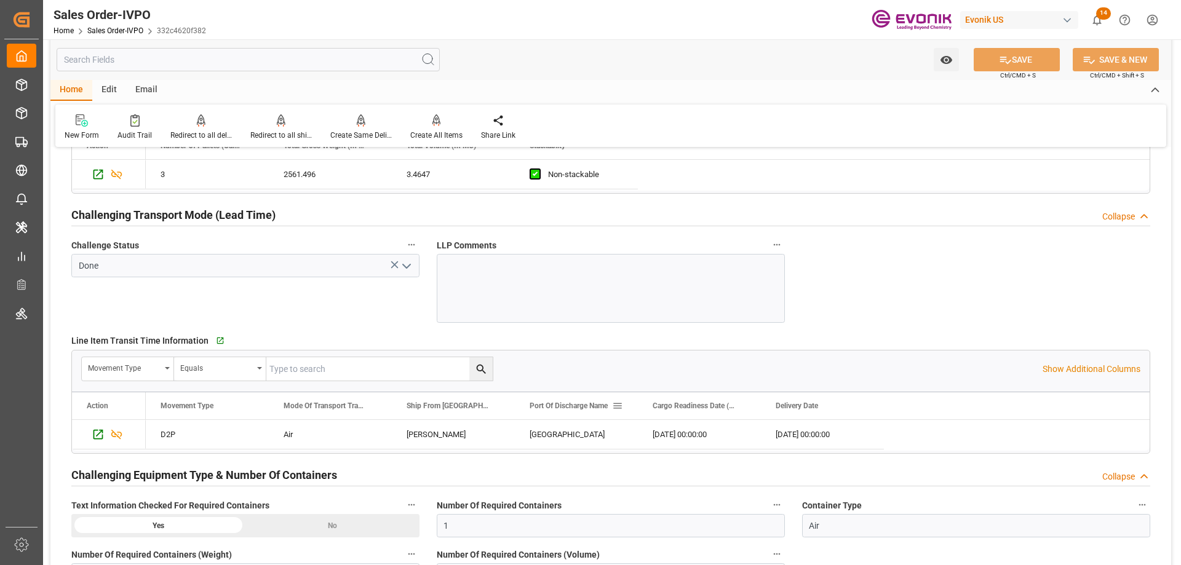
scroll to position [1968, 0]
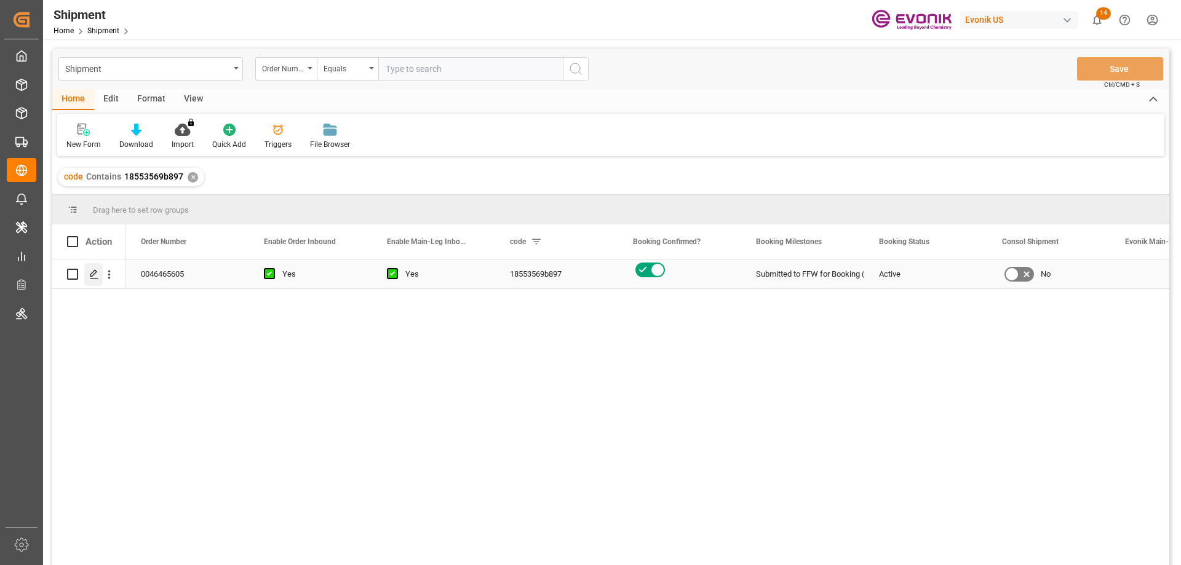
click at [89, 270] on icon "Press SPACE to select this row." at bounding box center [94, 274] width 10 height 10
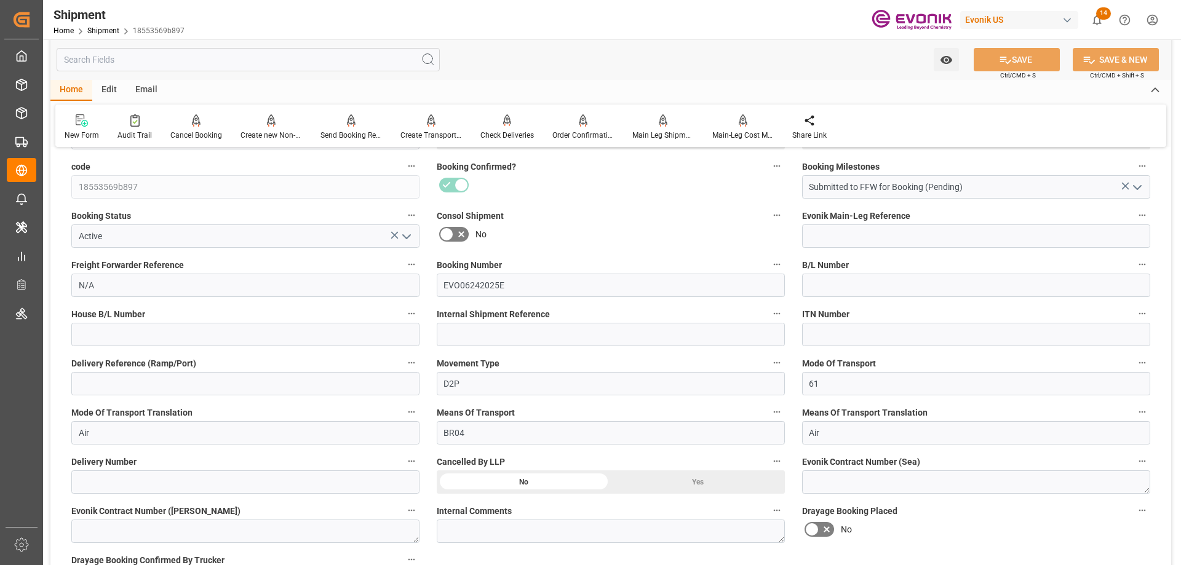
scroll to position [615, 0]
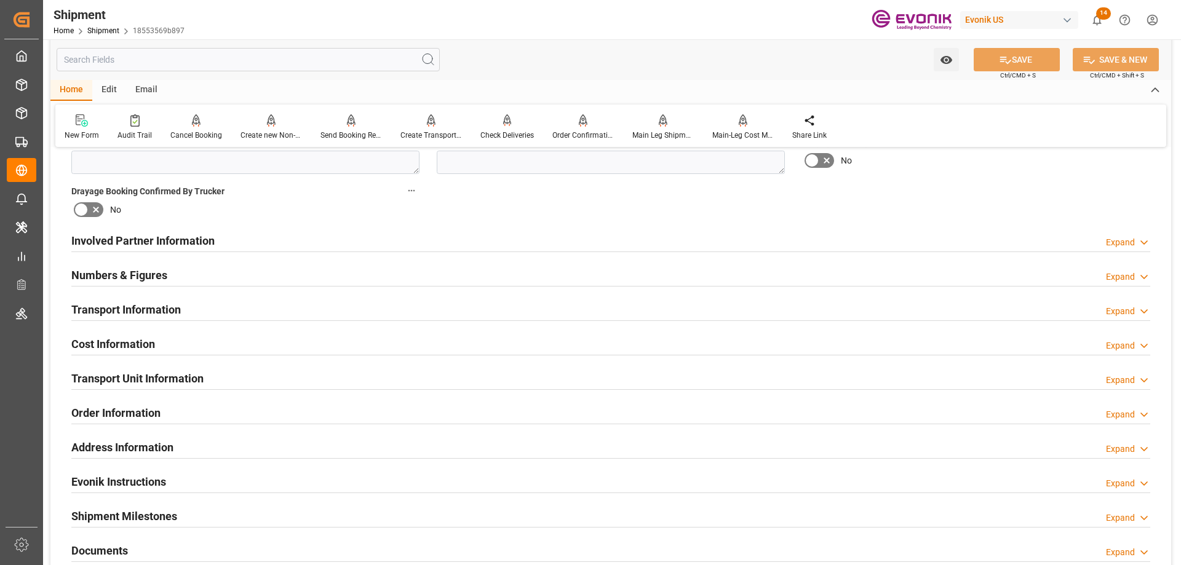
click at [155, 244] on h2 "Involved Partner Information" at bounding box center [142, 241] width 143 height 17
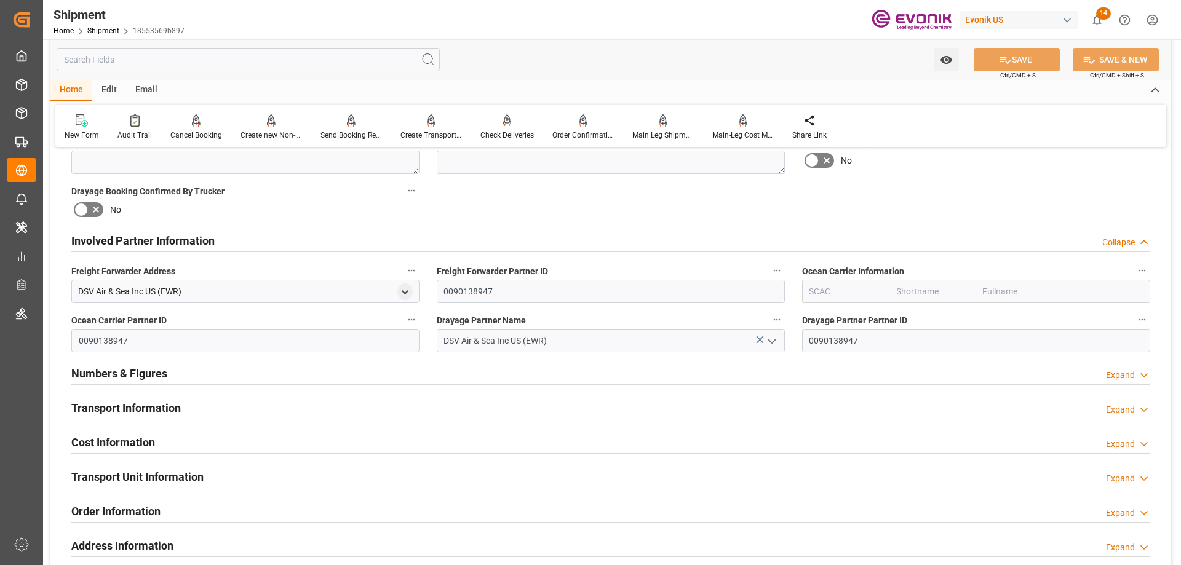
click at [179, 408] on h2 "Transport Information" at bounding box center [125, 408] width 109 height 17
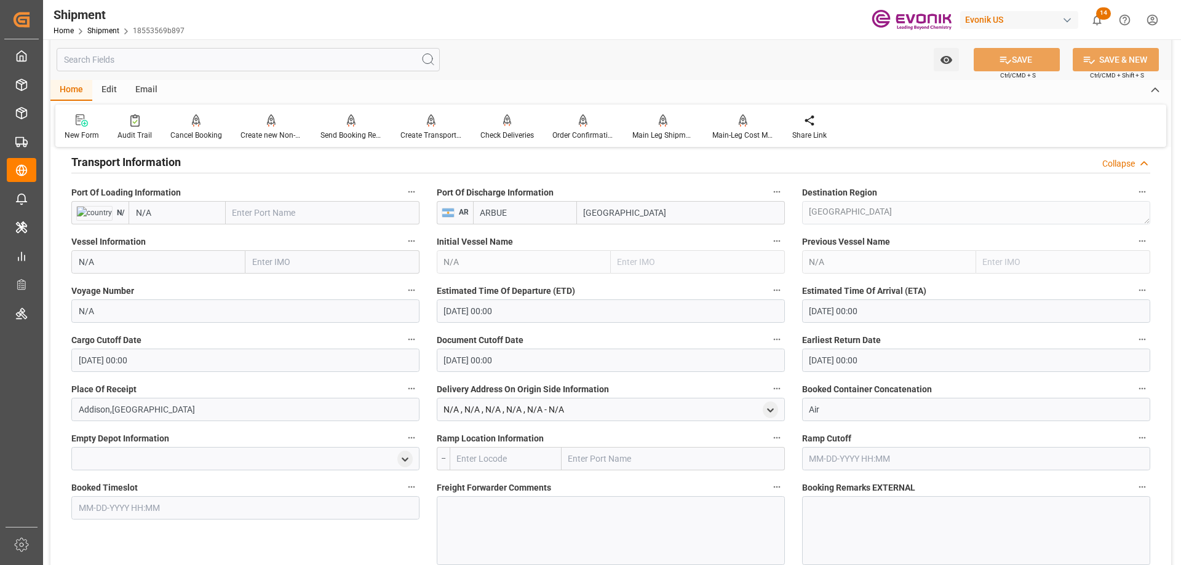
scroll to position [1046, 0]
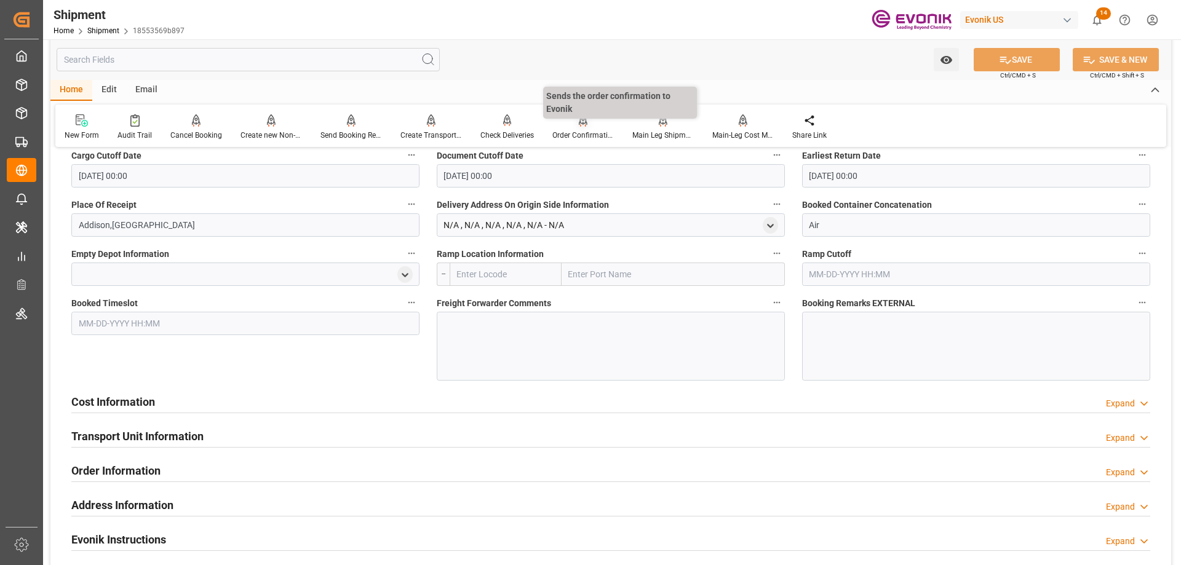
click at [579, 125] on icon at bounding box center [583, 120] width 9 height 12
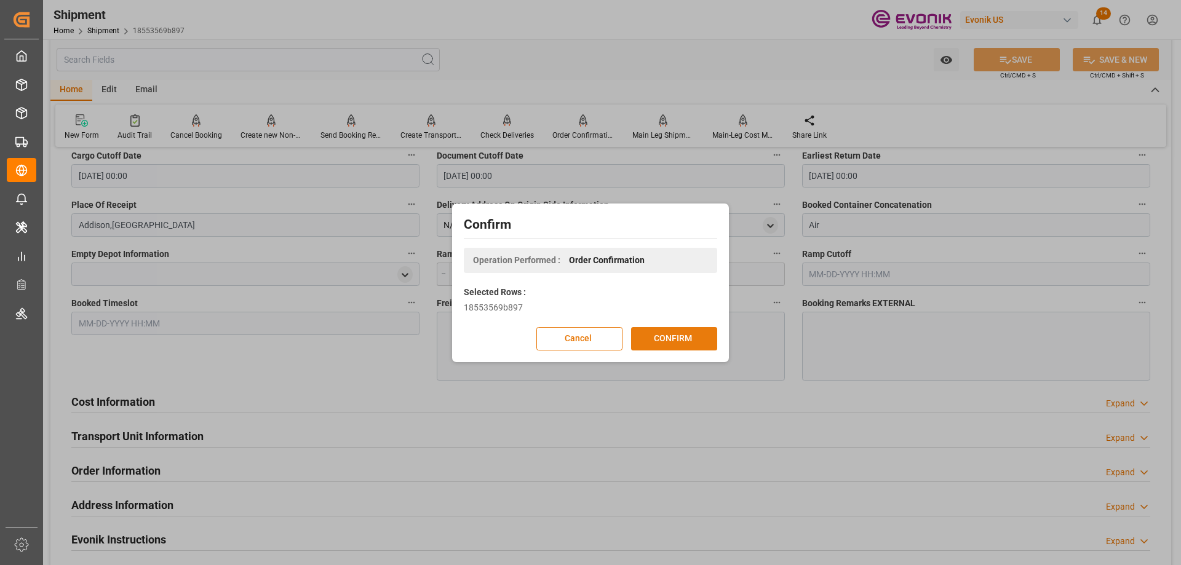
click at [703, 348] on button "CONFIRM" at bounding box center [674, 338] width 86 height 23
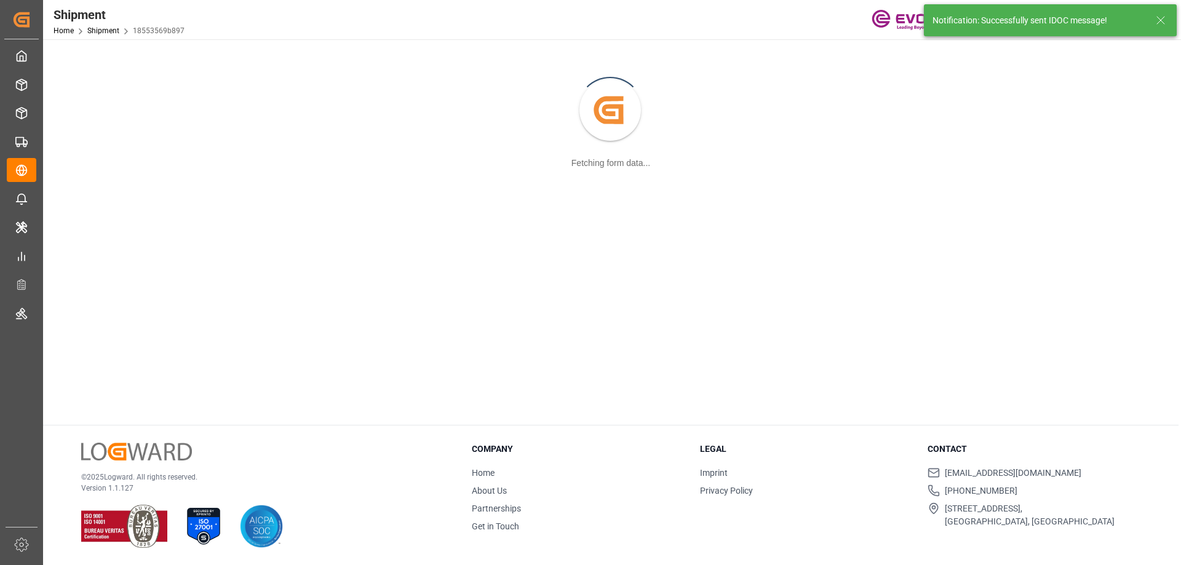
scroll to position [133, 0]
